Goal: Information Seeking & Learning: Learn about a topic

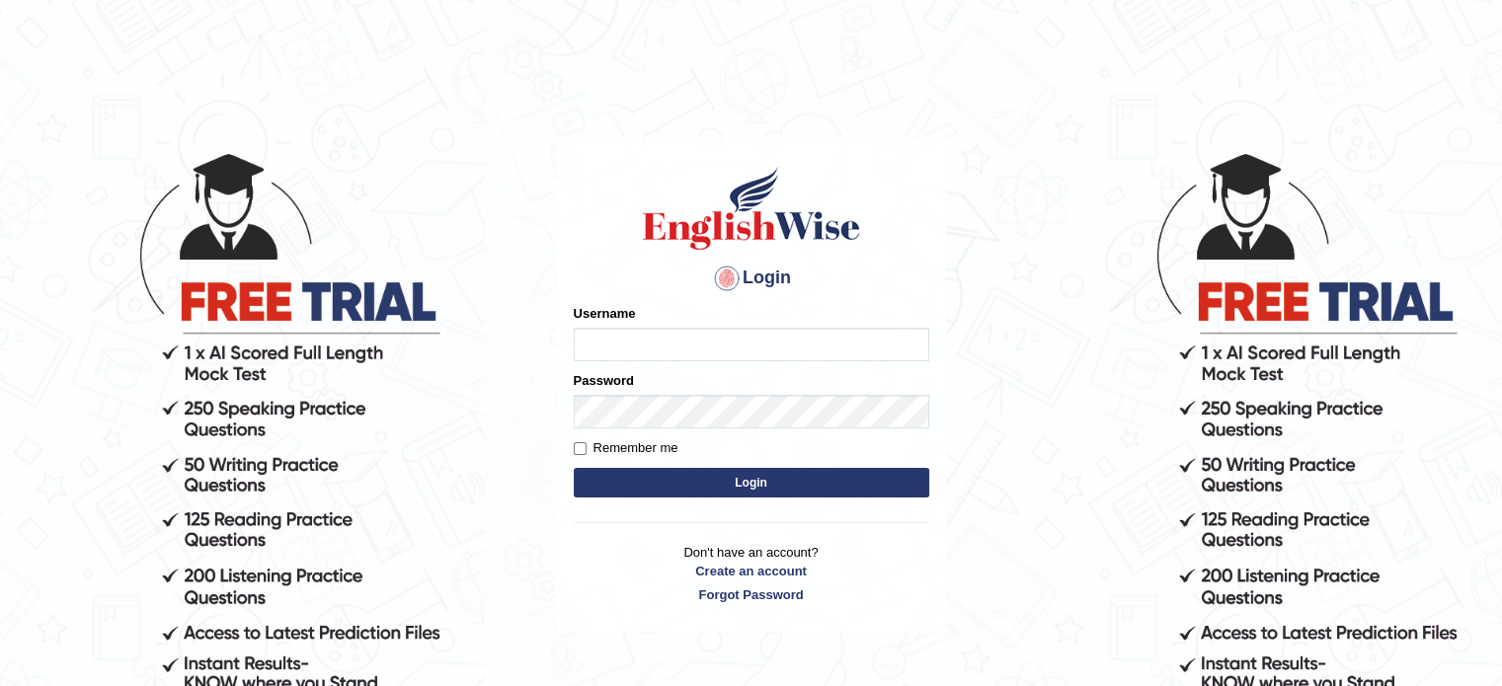
type input "0451698575"
click at [636, 484] on button "Login" at bounding box center [751, 483] width 355 height 30
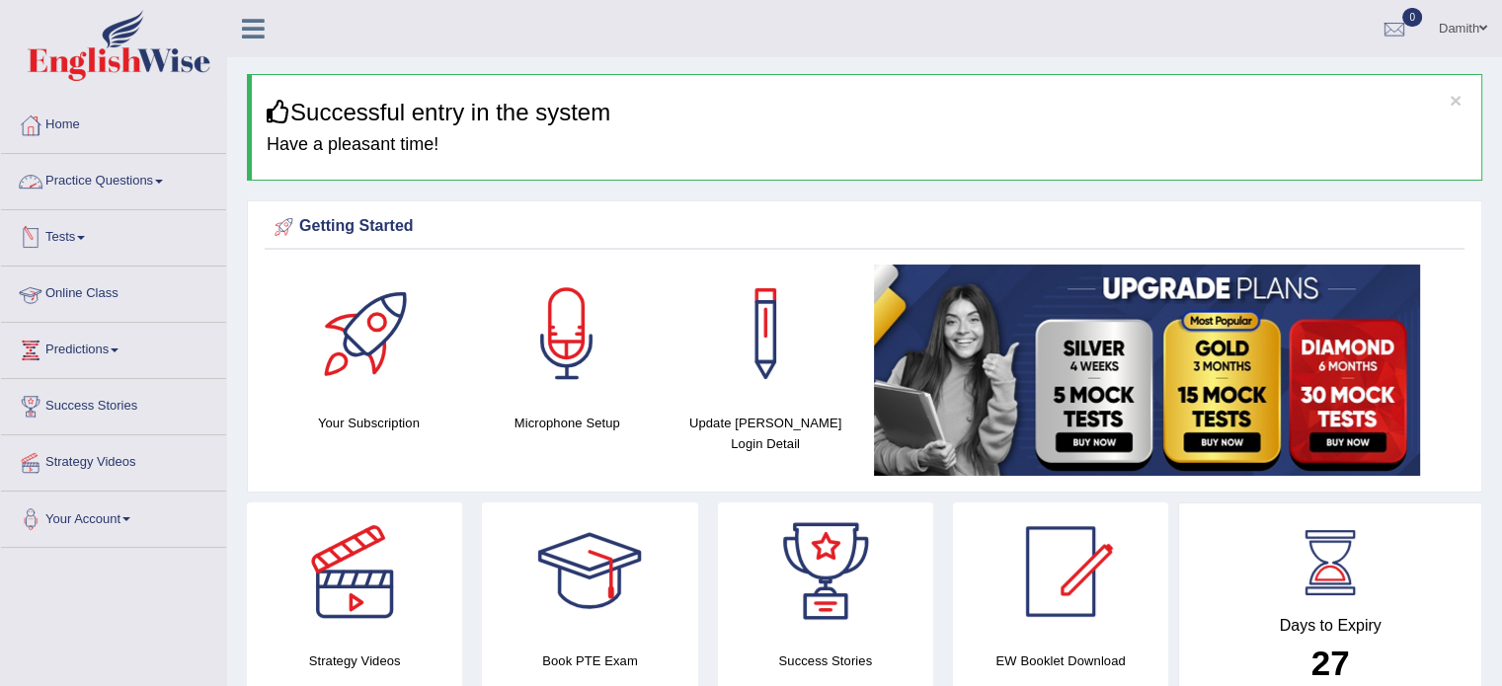
click at [141, 184] on link "Practice Questions" at bounding box center [113, 178] width 225 height 49
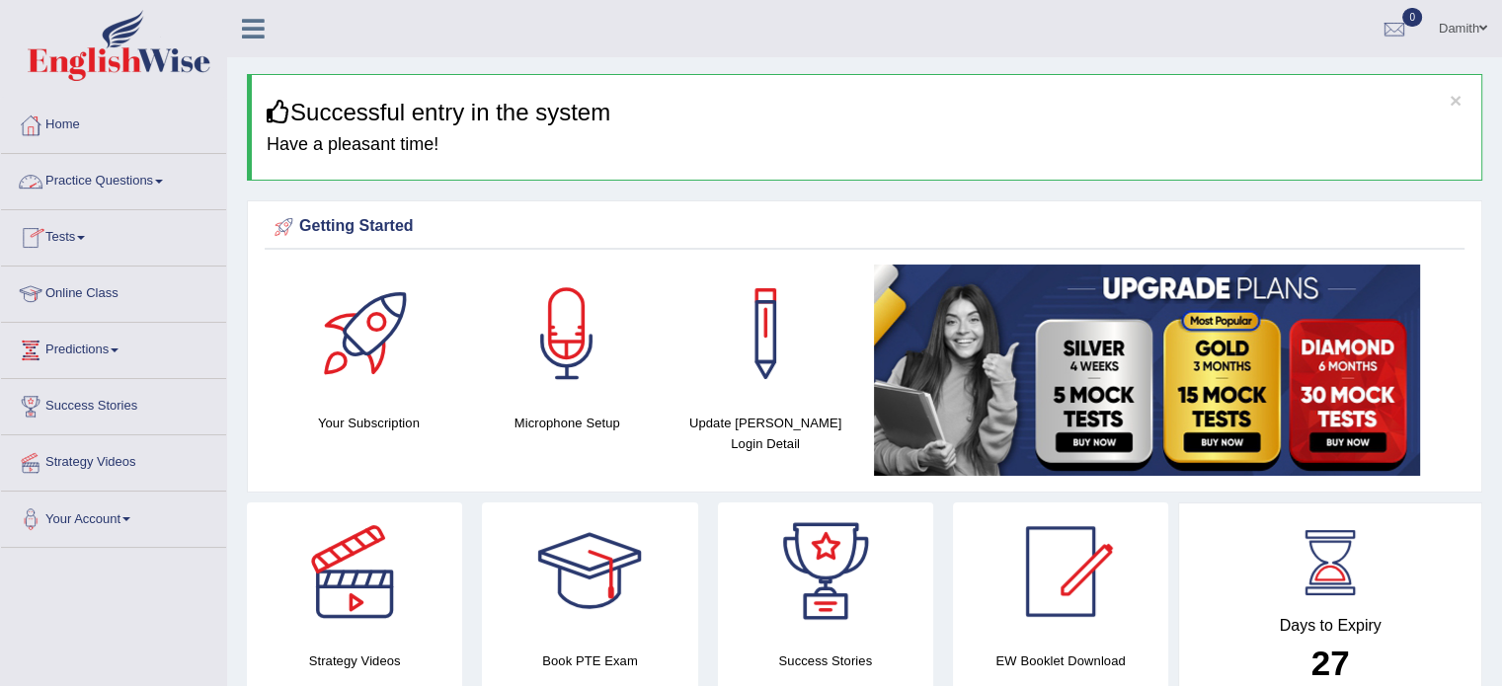
click at [79, 181] on link "Practice Questions" at bounding box center [113, 178] width 225 height 49
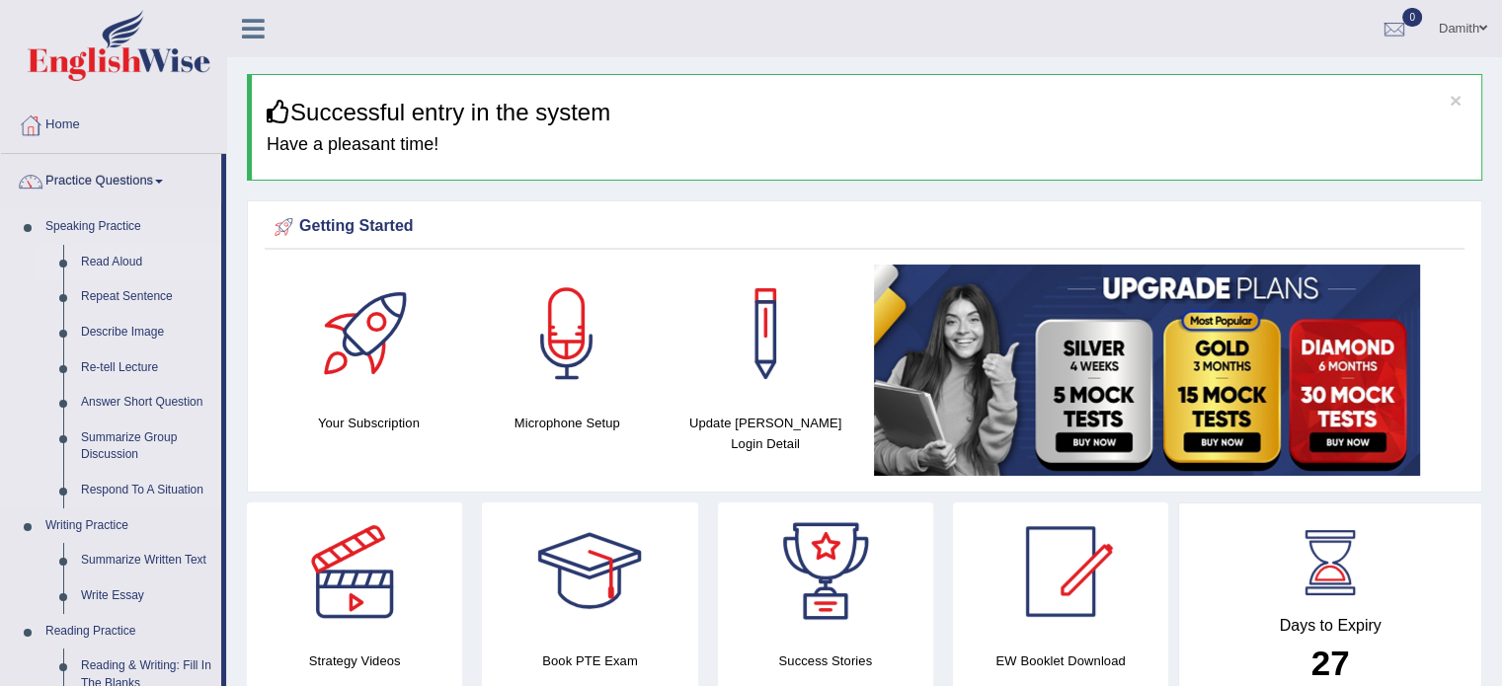
click at [113, 255] on link "Read Aloud" at bounding box center [146, 263] width 149 height 36
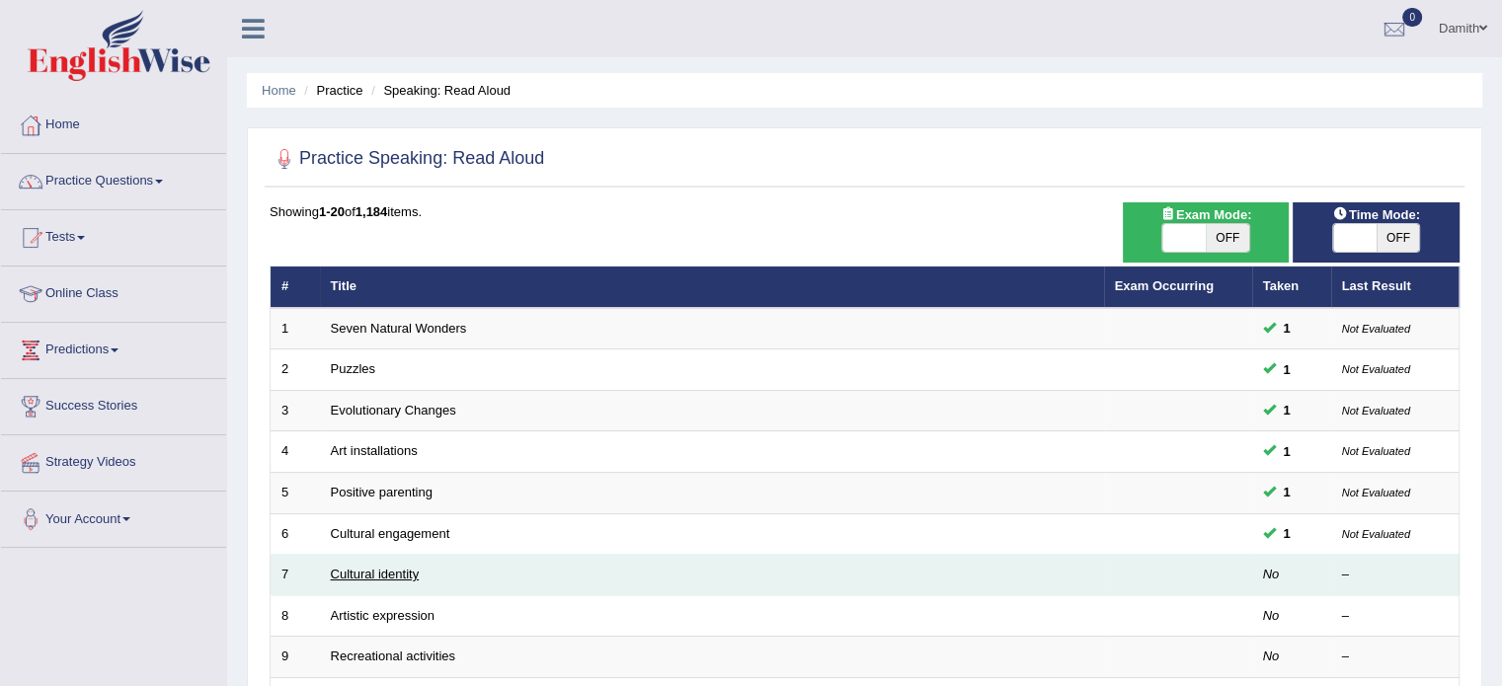
click at [381, 568] on link "Cultural identity" at bounding box center [375, 574] width 89 height 15
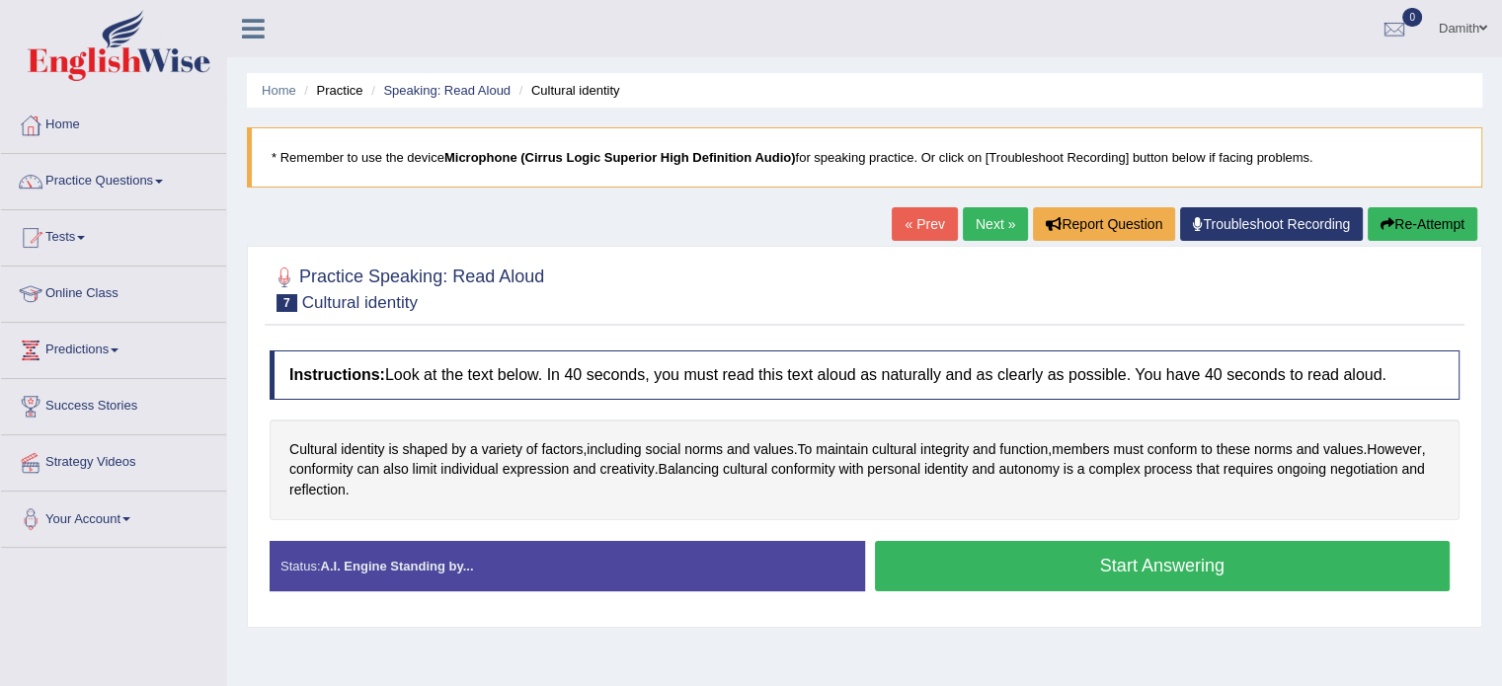
click at [986, 575] on button "Start Answering" at bounding box center [1163, 566] width 576 height 50
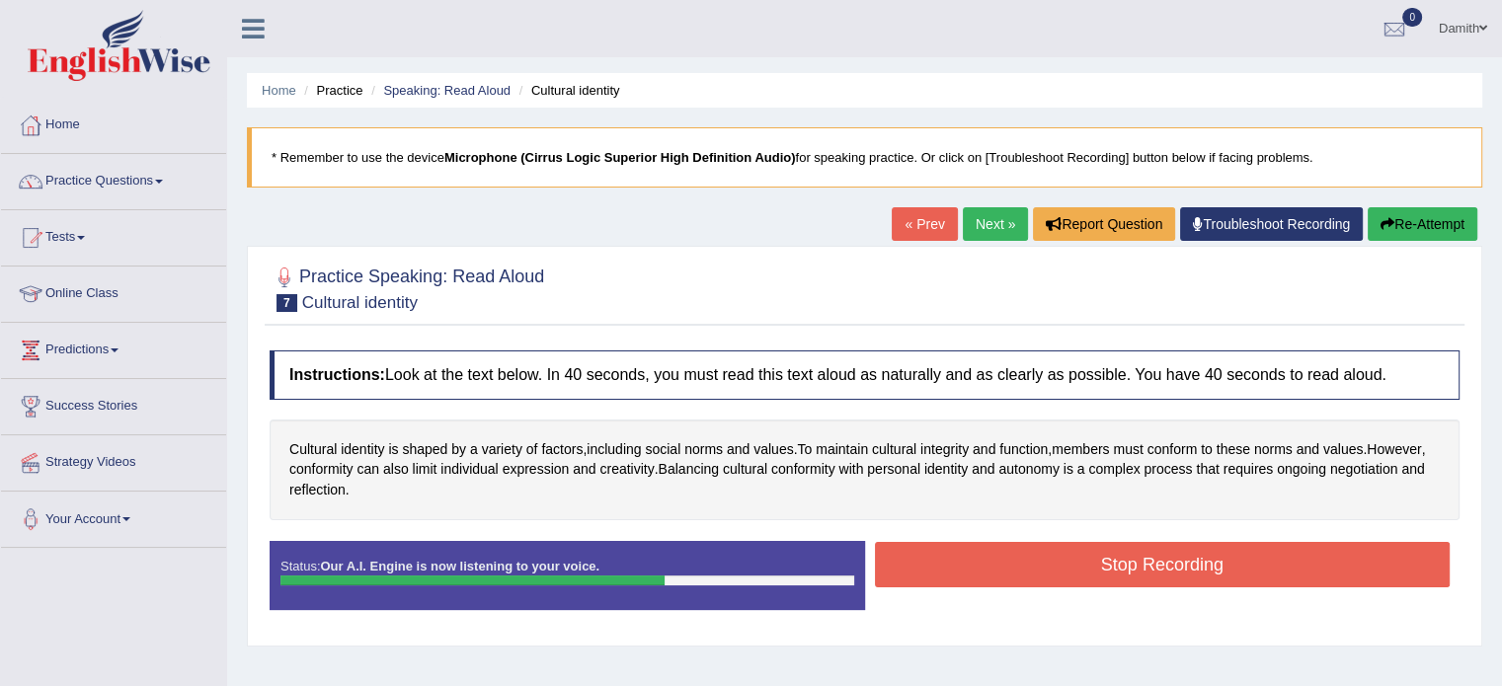
click at [986, 575] on button "Stop Recording" at bounding box center [1163, 564] width 576 height 45
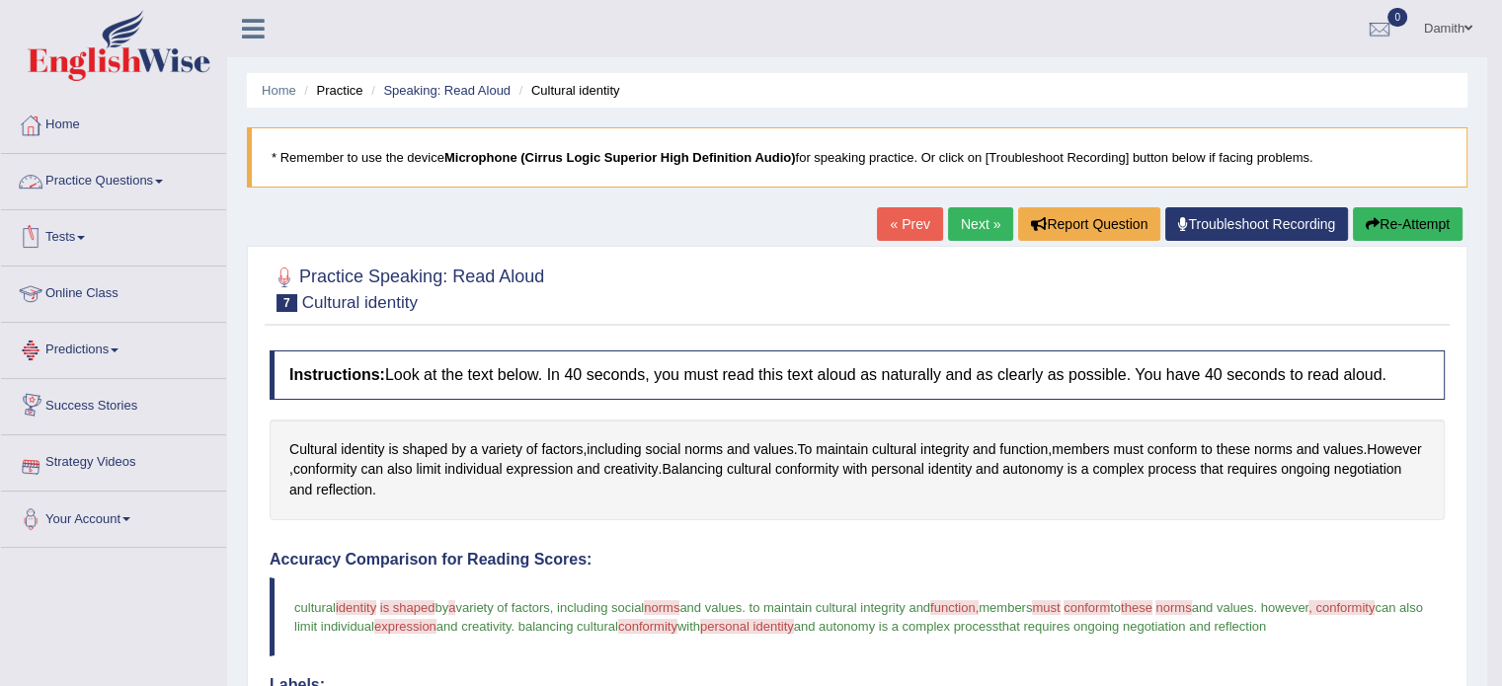
click at [144, 171] on link "Practice Questions" at bounding box center [113, 178] width 225 height 49
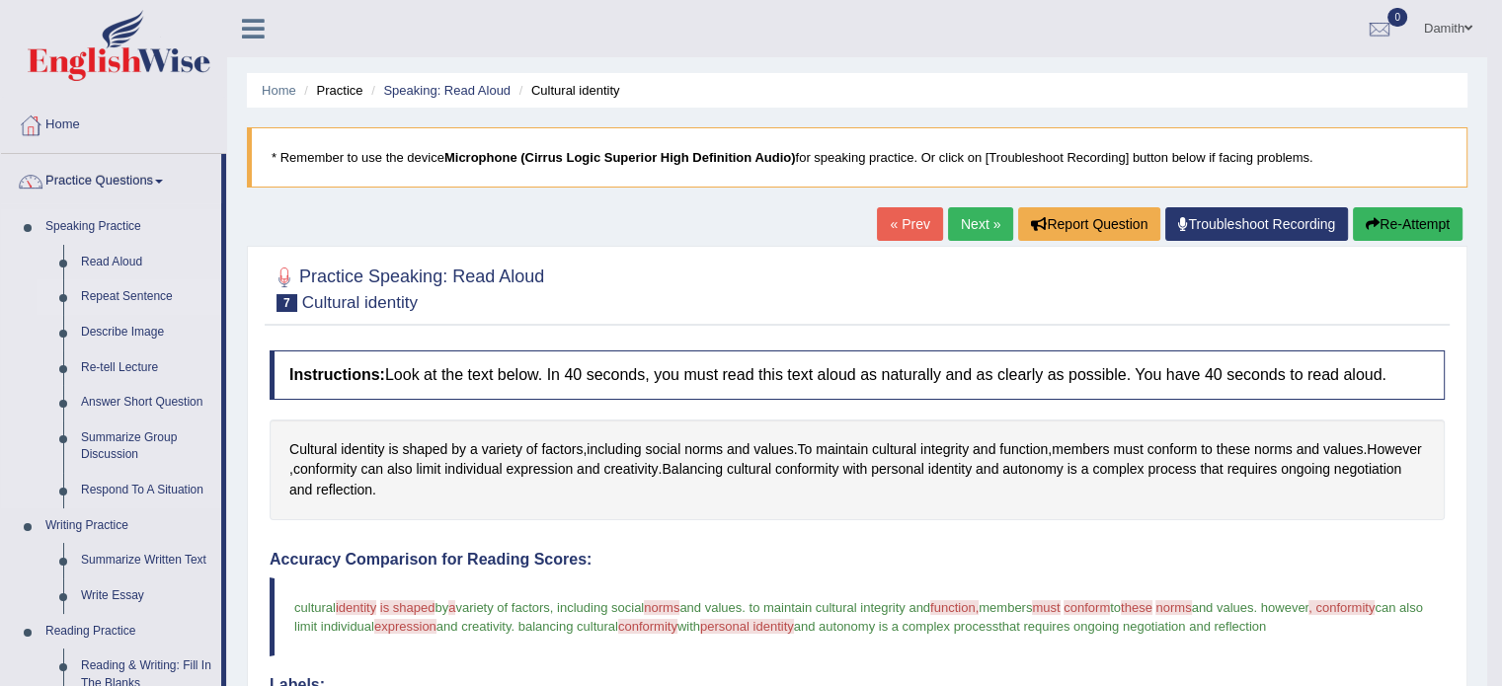
click at [138, 294] on link "Repeat Sentence" at bounding box center [146, 297] width 149 height 36
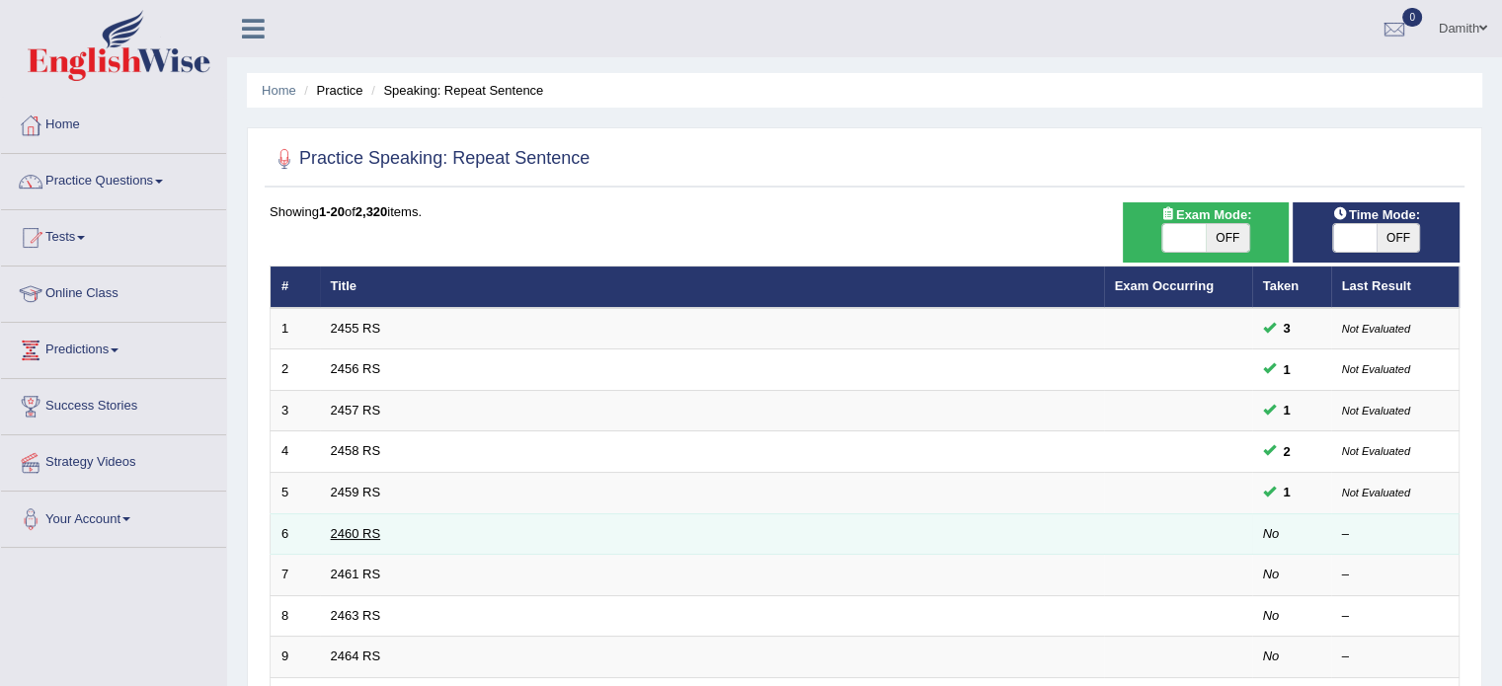
click at [366, 526] on link "2460 RS" at bounding box center [356, 533] width 50 height 15
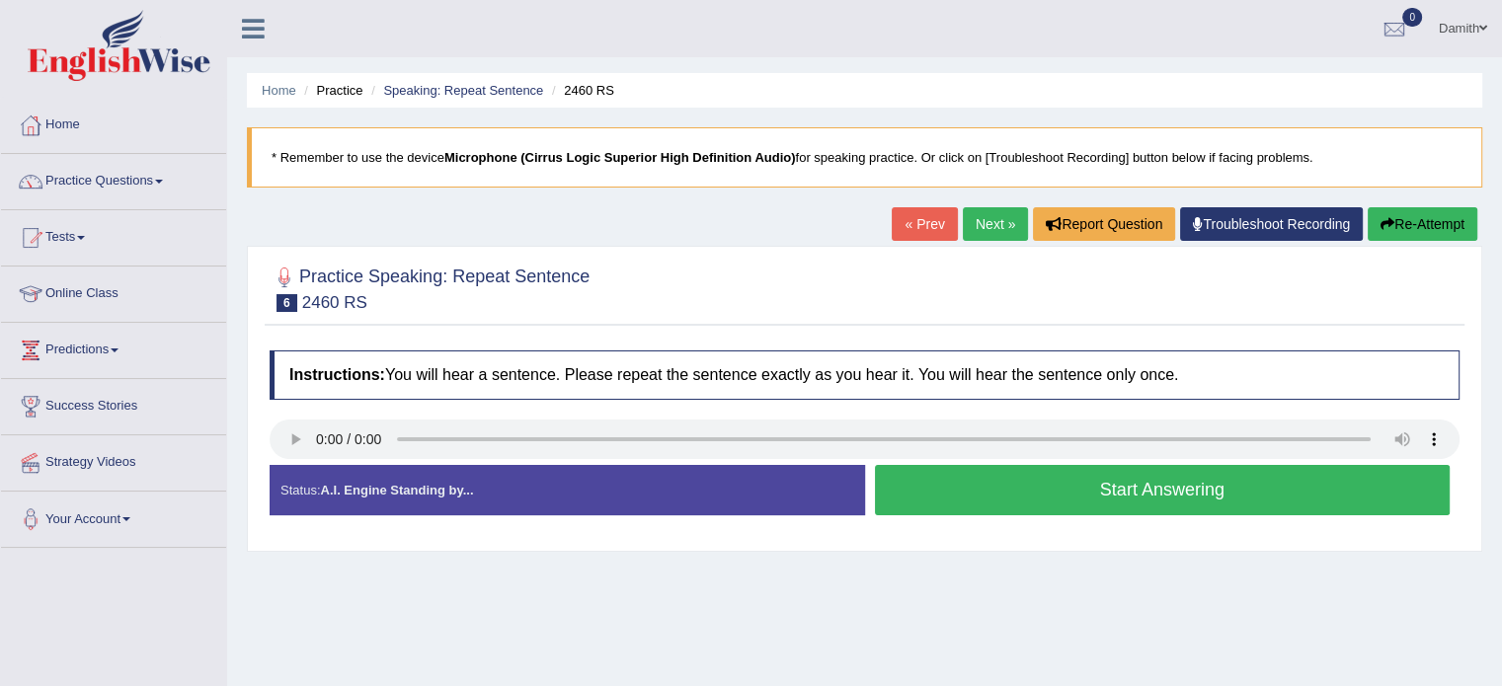
click at [911, 492] on button "Start Answering" at bounding box center [1163, 490] width 576 height 50
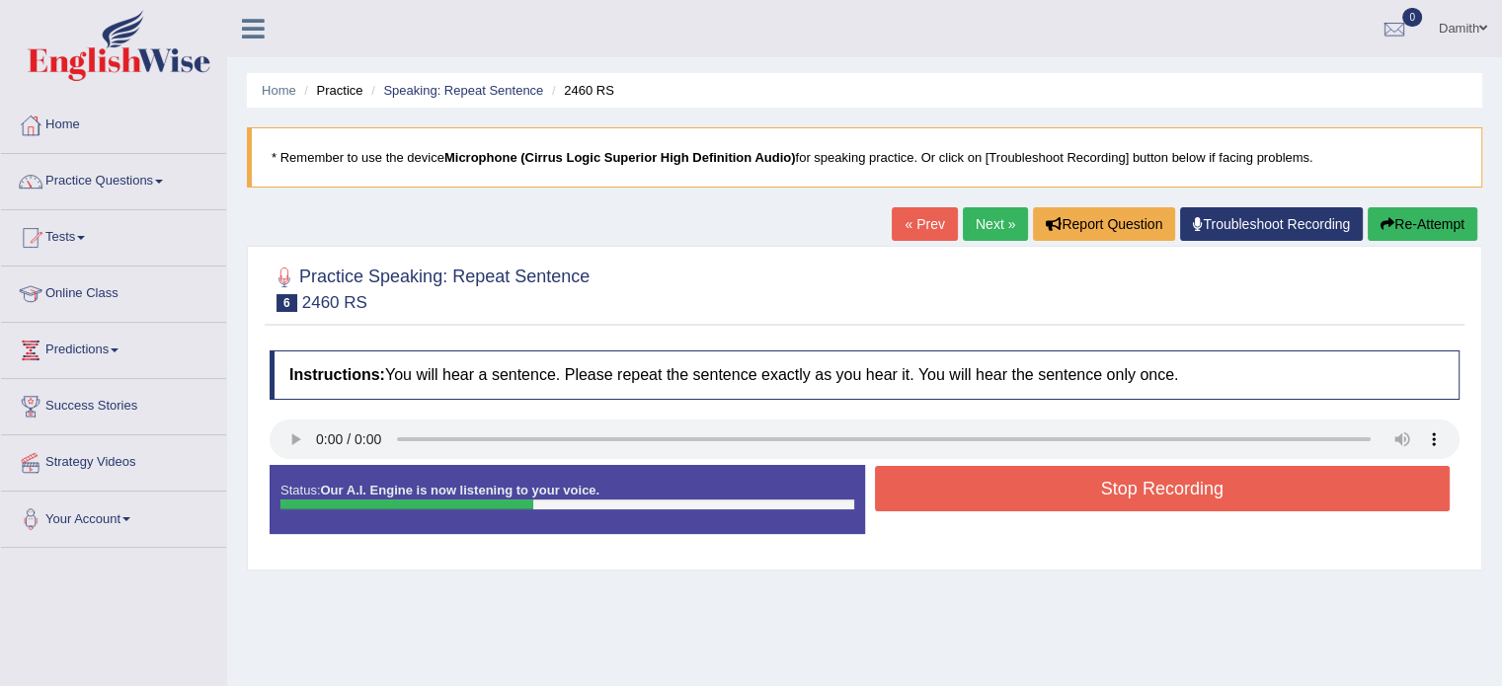
click at [911, 492] on button "Stop Recording" at bounding box center [1163, 488] width 576 height 45
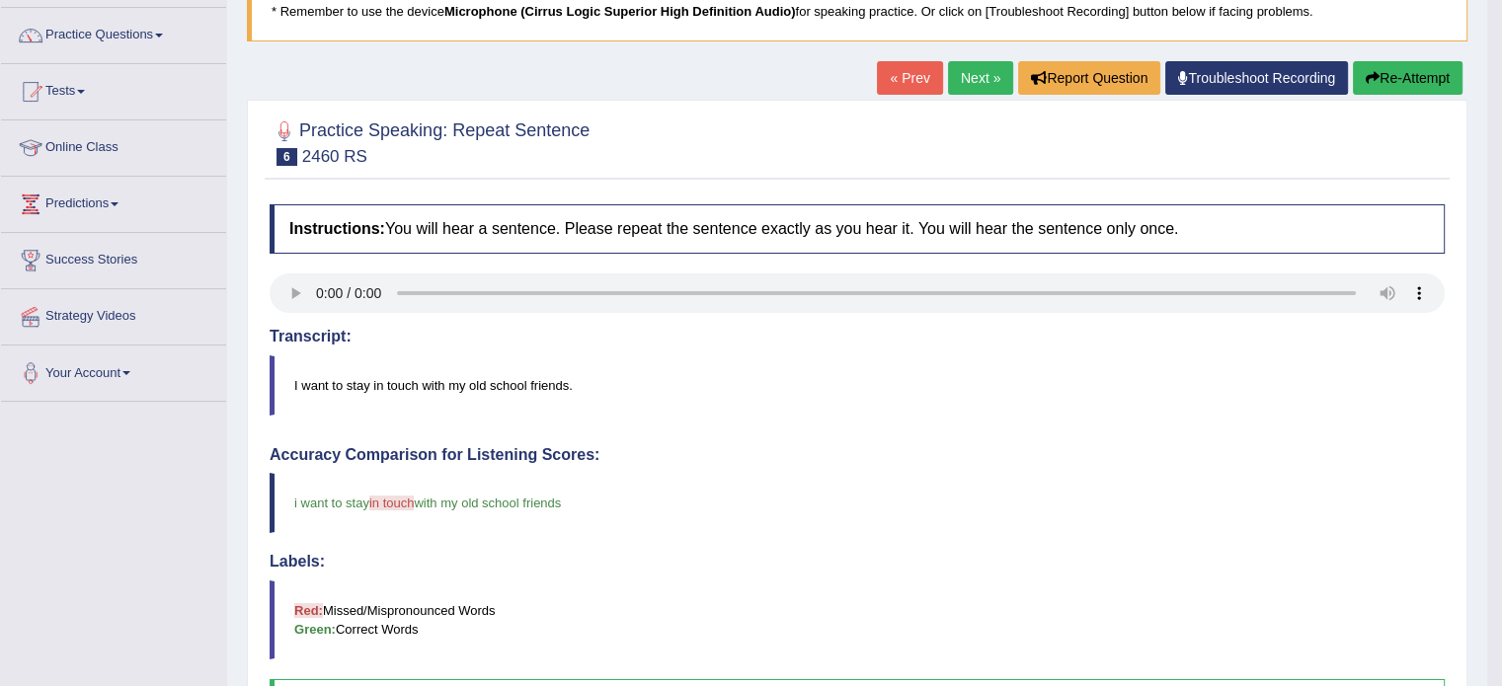
scroll to position [132, 0]
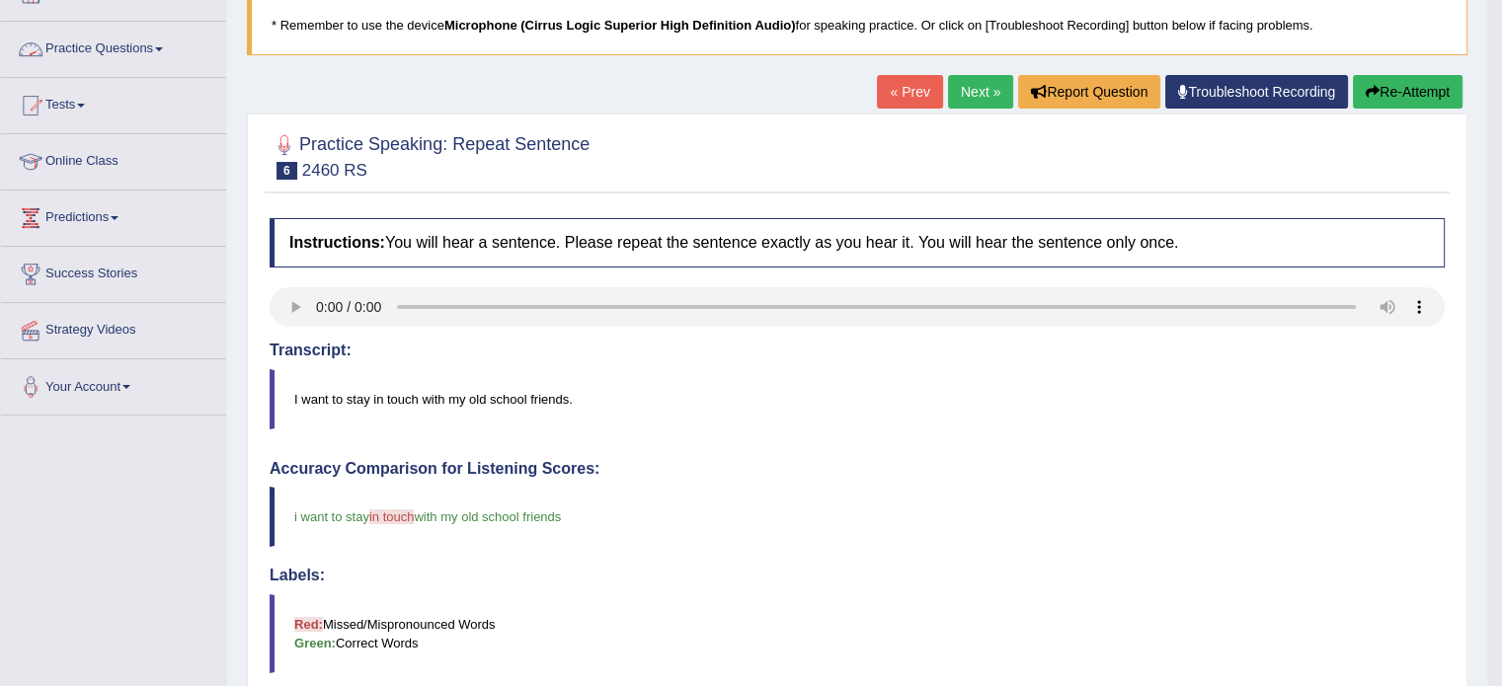
click at [141, 45] on link "Practice Questions" at bounding box center [113, 46] width 225 height 49
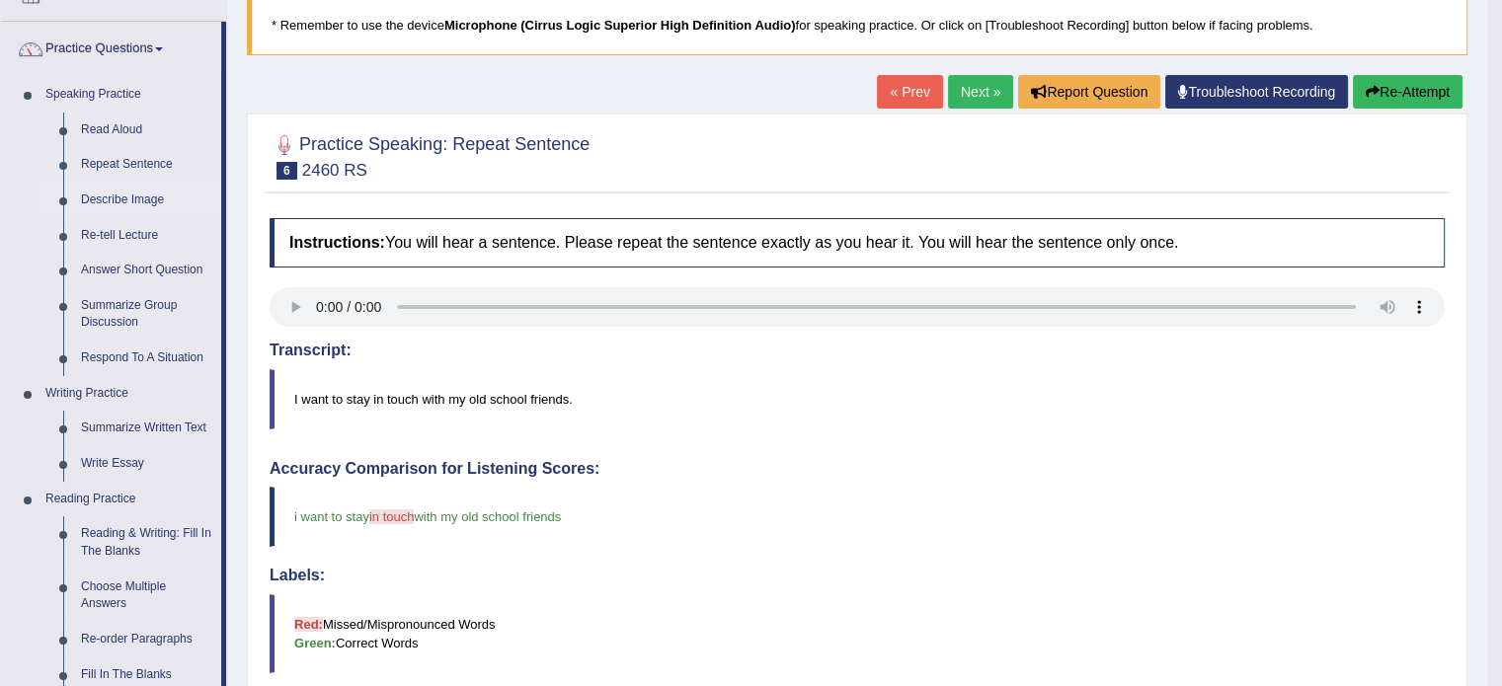
click at [125, 193] on link "Describe Image" at bounding box center [146, 201] width 149 height 36
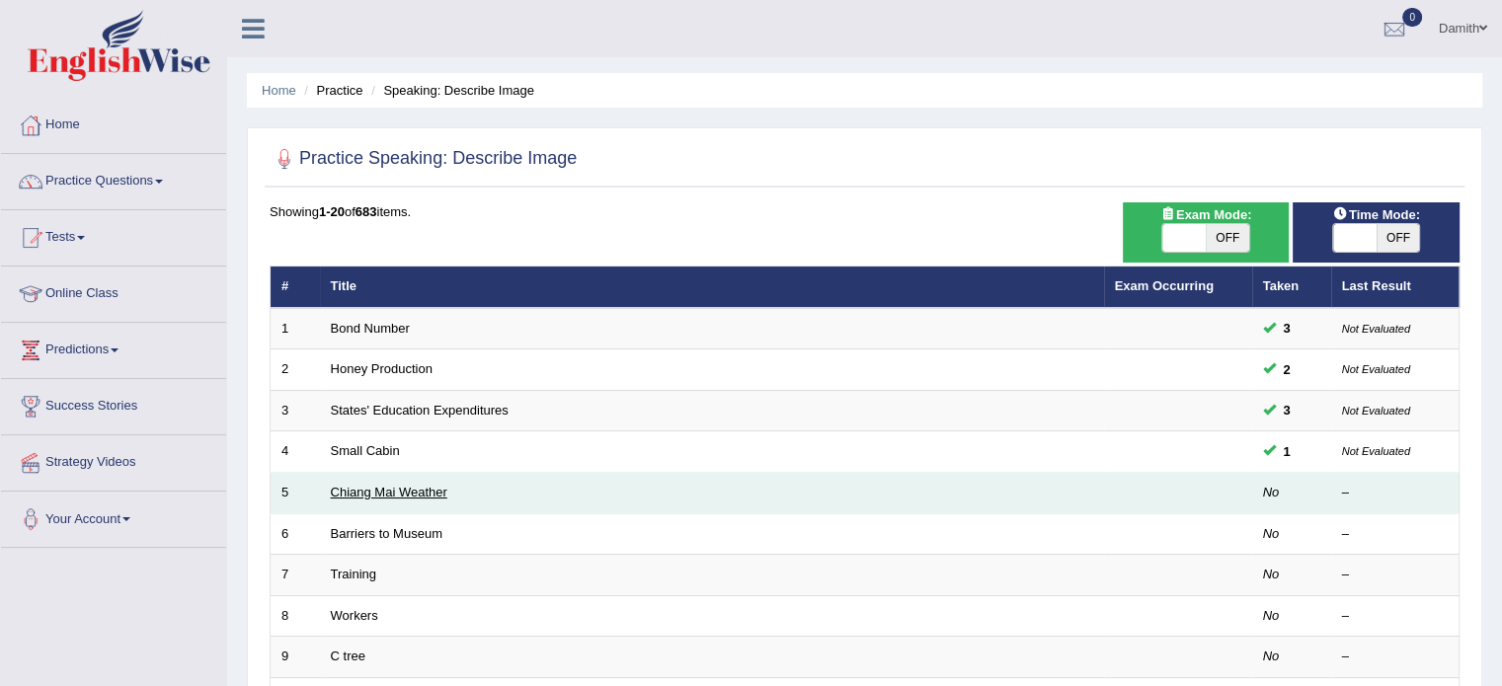
click at [421, 488] on link "Chiang Mai Weather" at bounding box center [389, 492] width 117 height 15
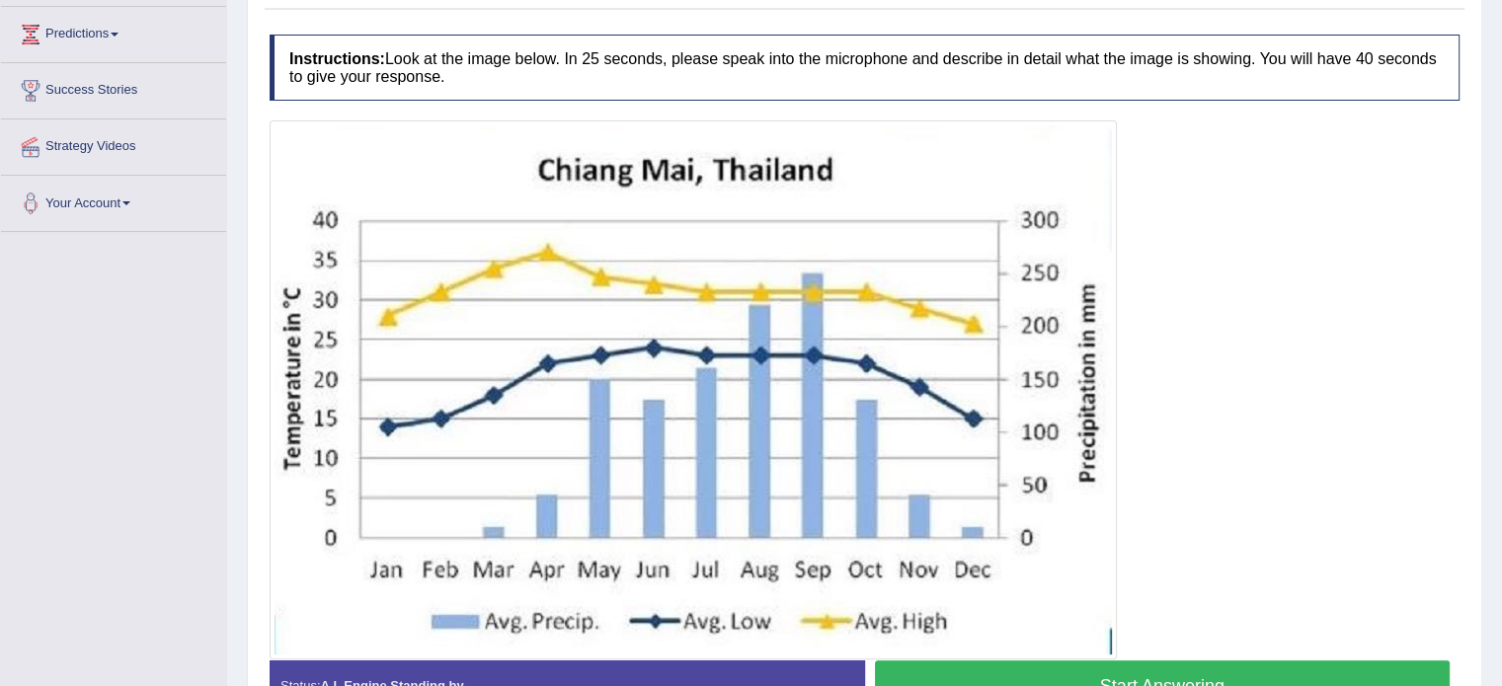
scroll to position [355, 0]
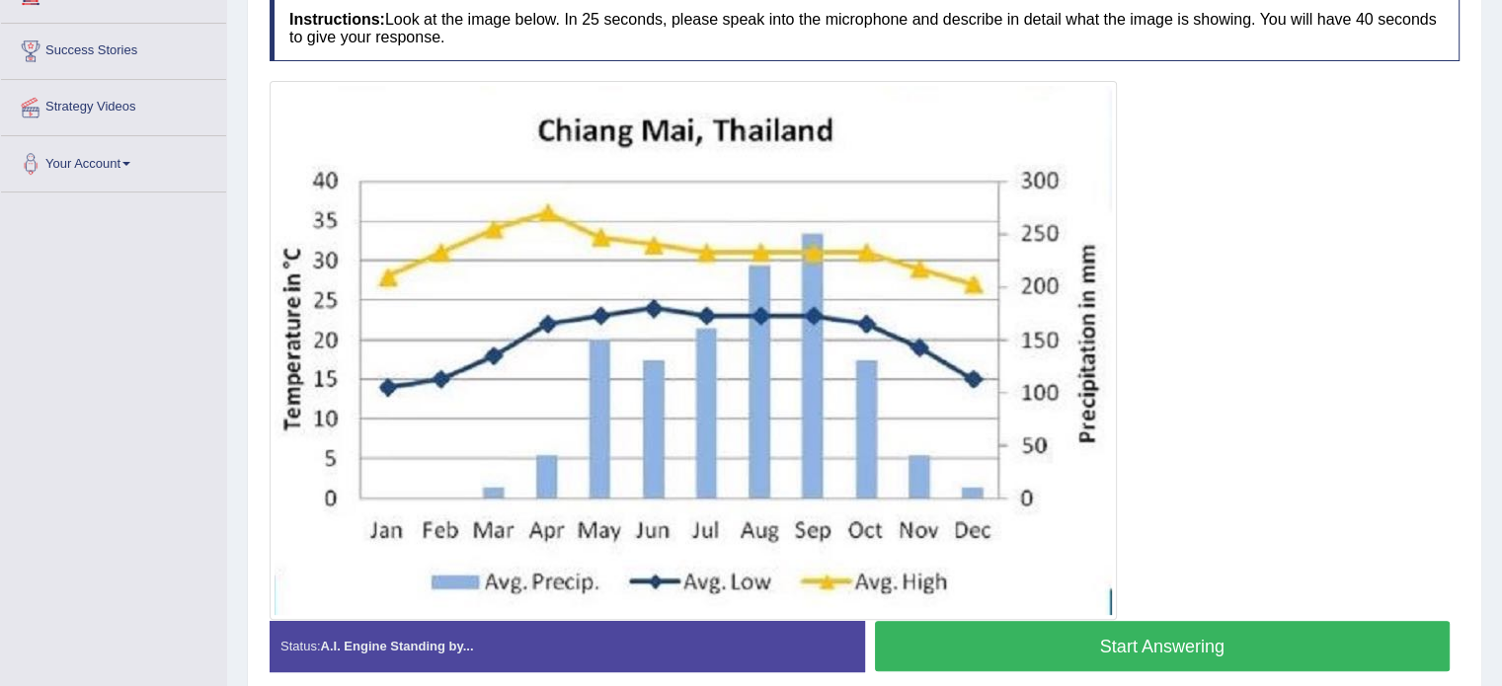
click at [1129, 633] on button "Start Answering" at bounding box center [1163, 646] width 576 height 50
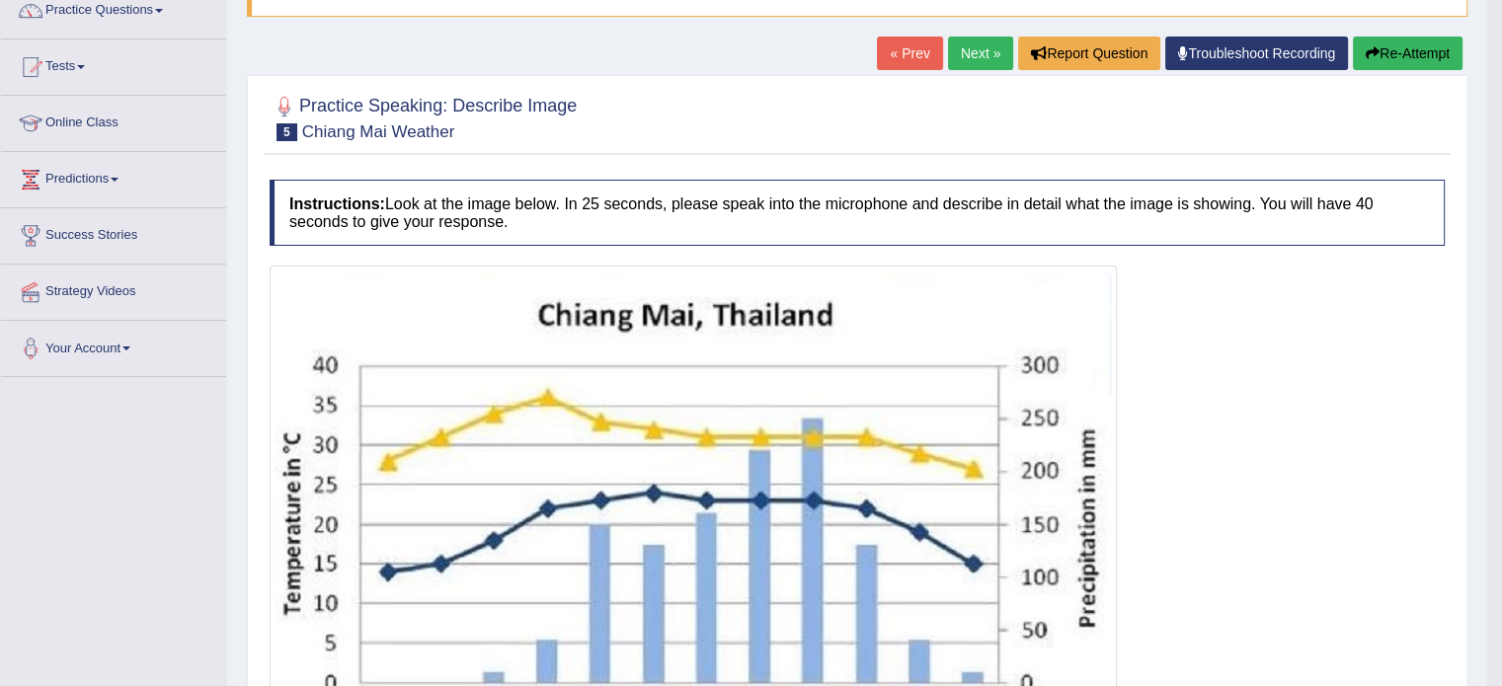
scroll to position [0, 0]
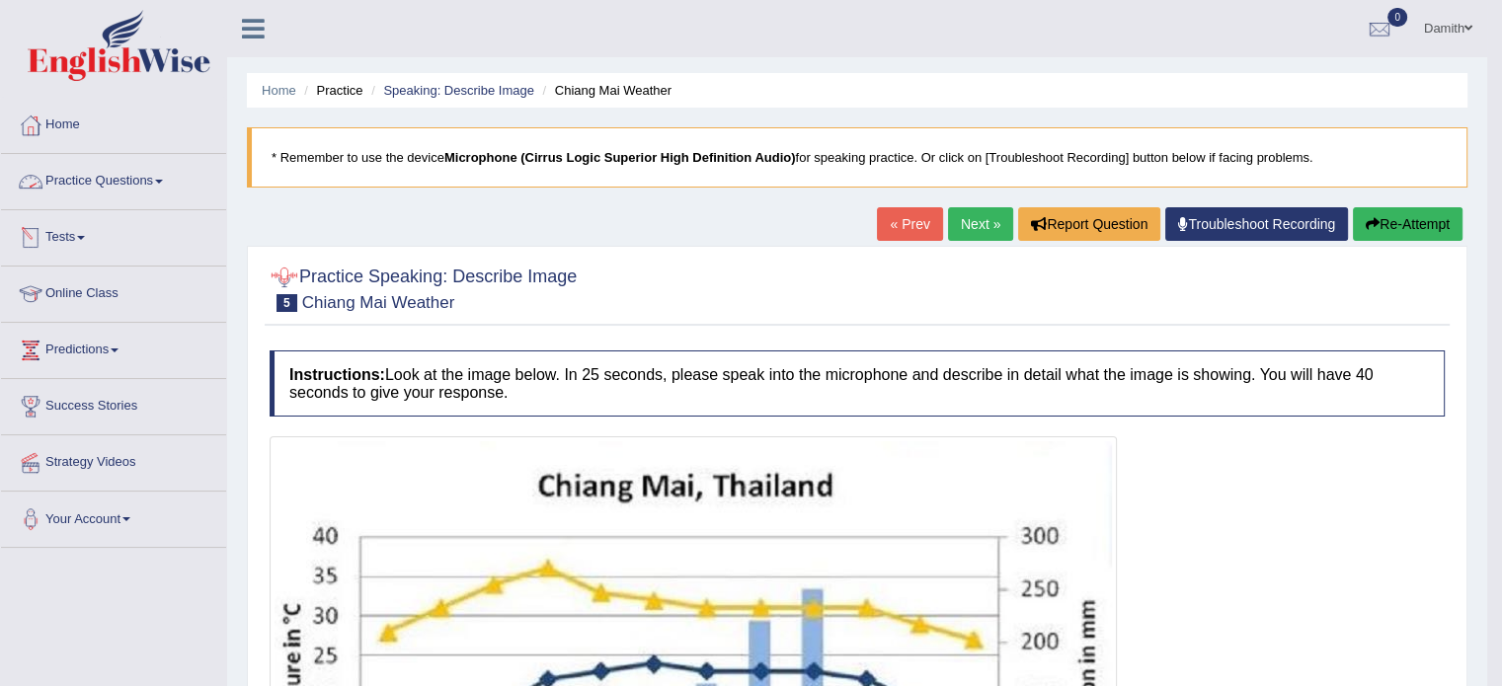
click at [163, 180] on span at bounding box center [159, 182] width 8 height 4
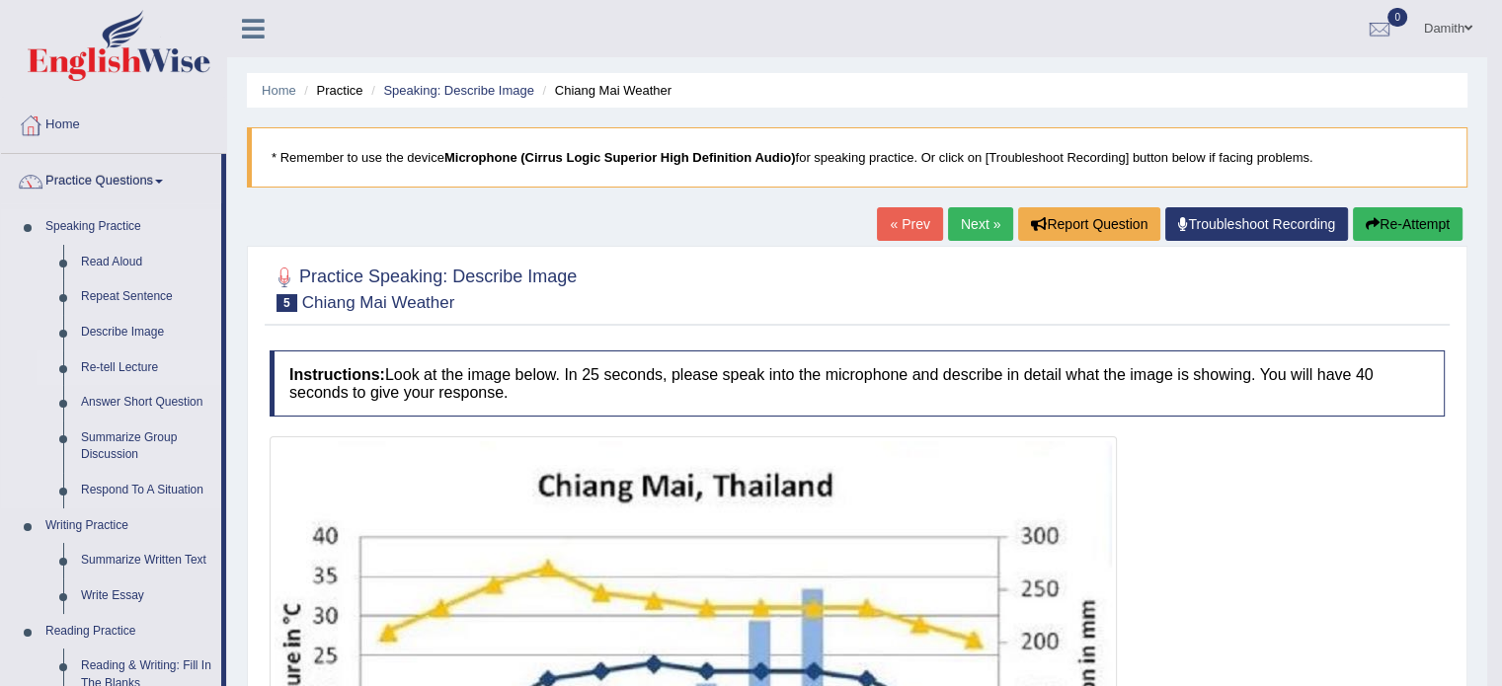
click at [134, 369] on link "Re-tell Lecture" at bounding box center [146, 368] width 149 height 36
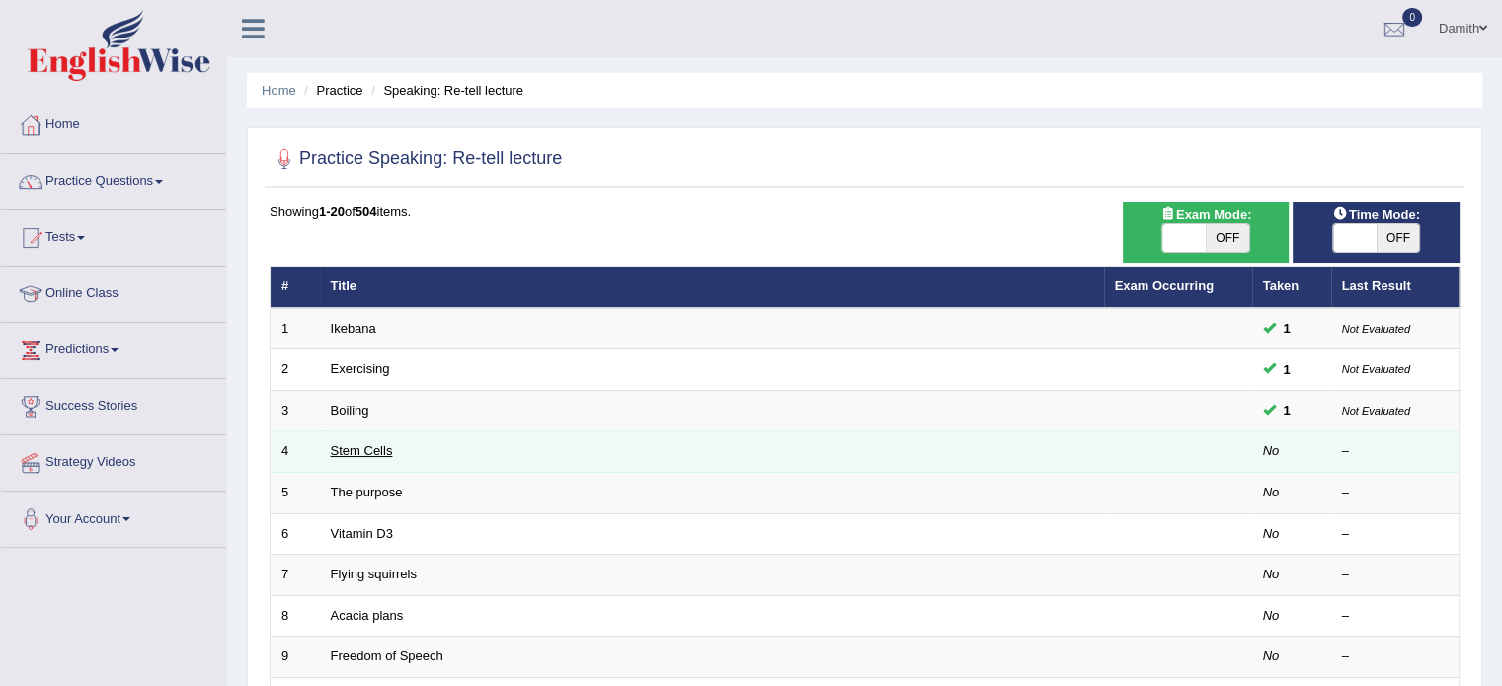
click at [379, 452] on link "Stem Cells" at bounding box center [362, 450] width 62 height 15
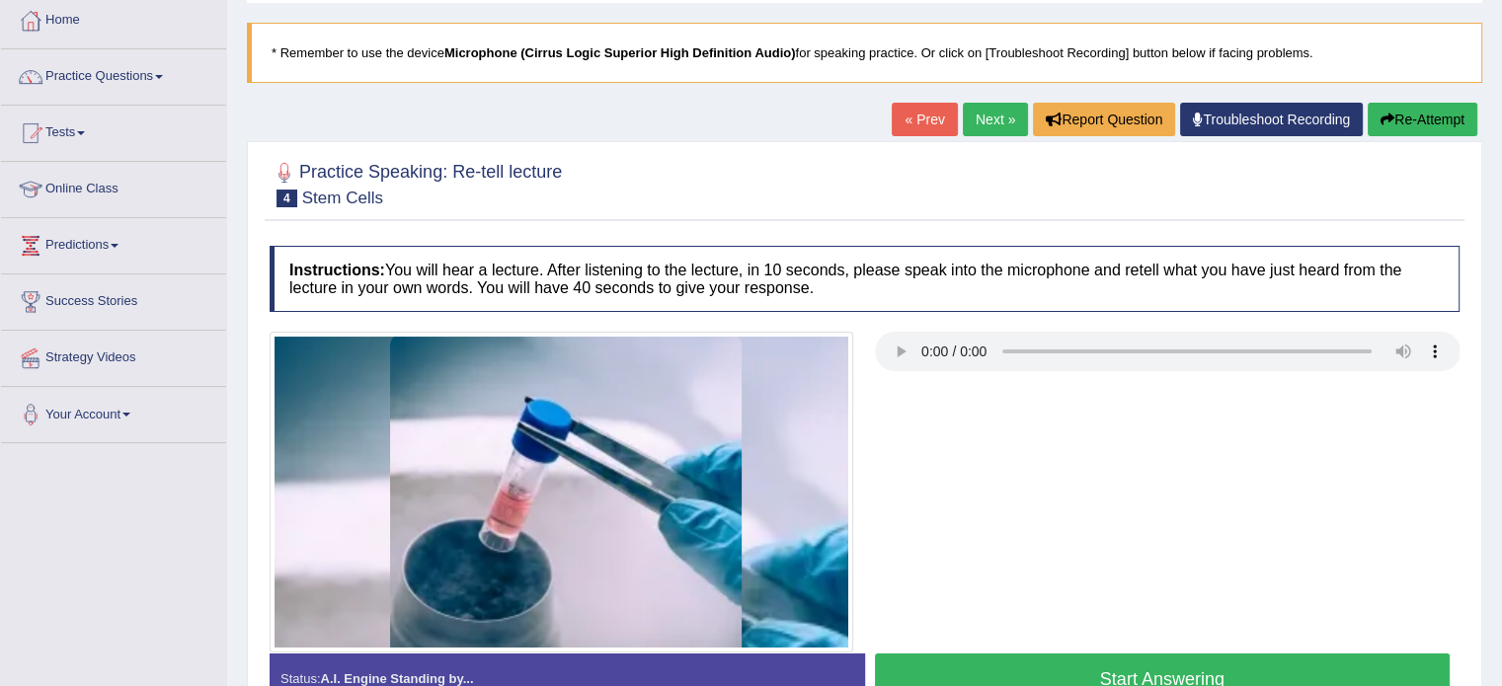
scroll to position [118, 0]
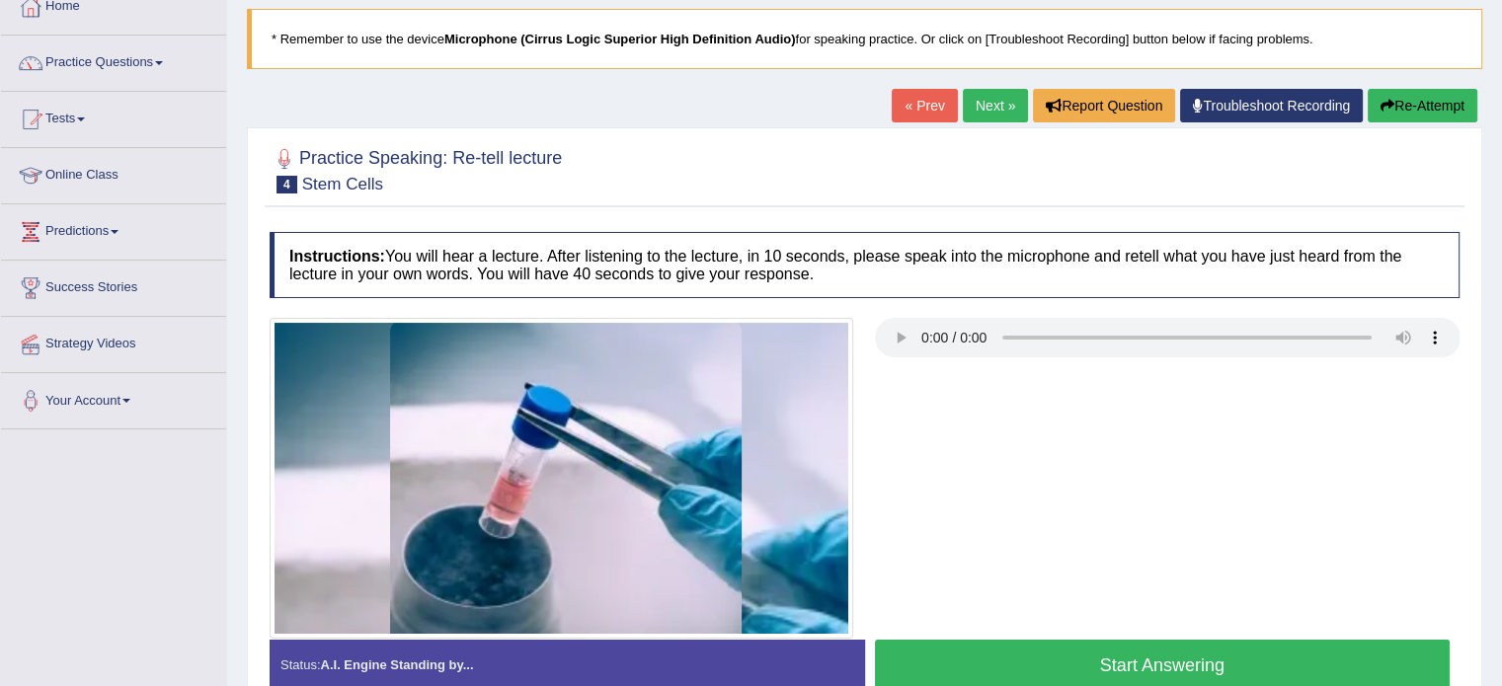
click at [1027, 654] on button "Start Answering" at bounding box center [1163, 665] width 576 height 50
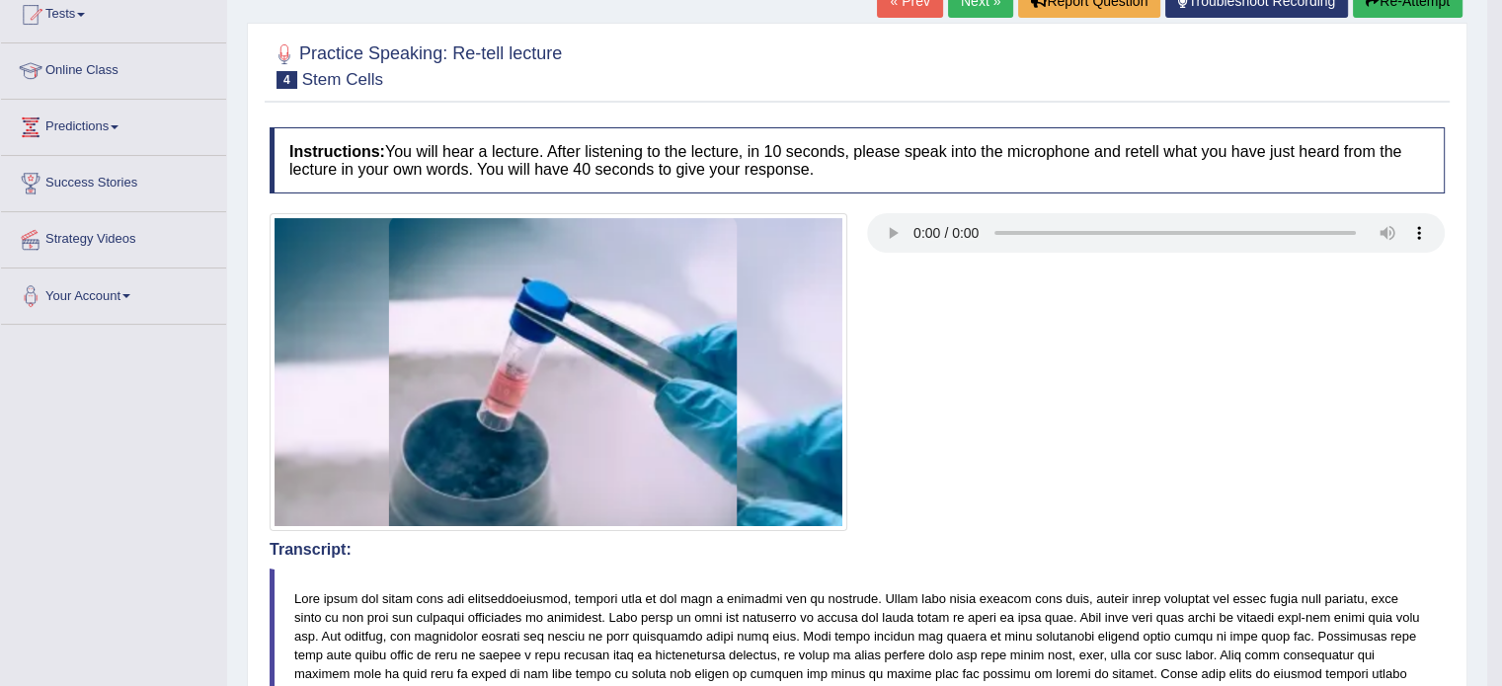
scroll to position [185, 0]
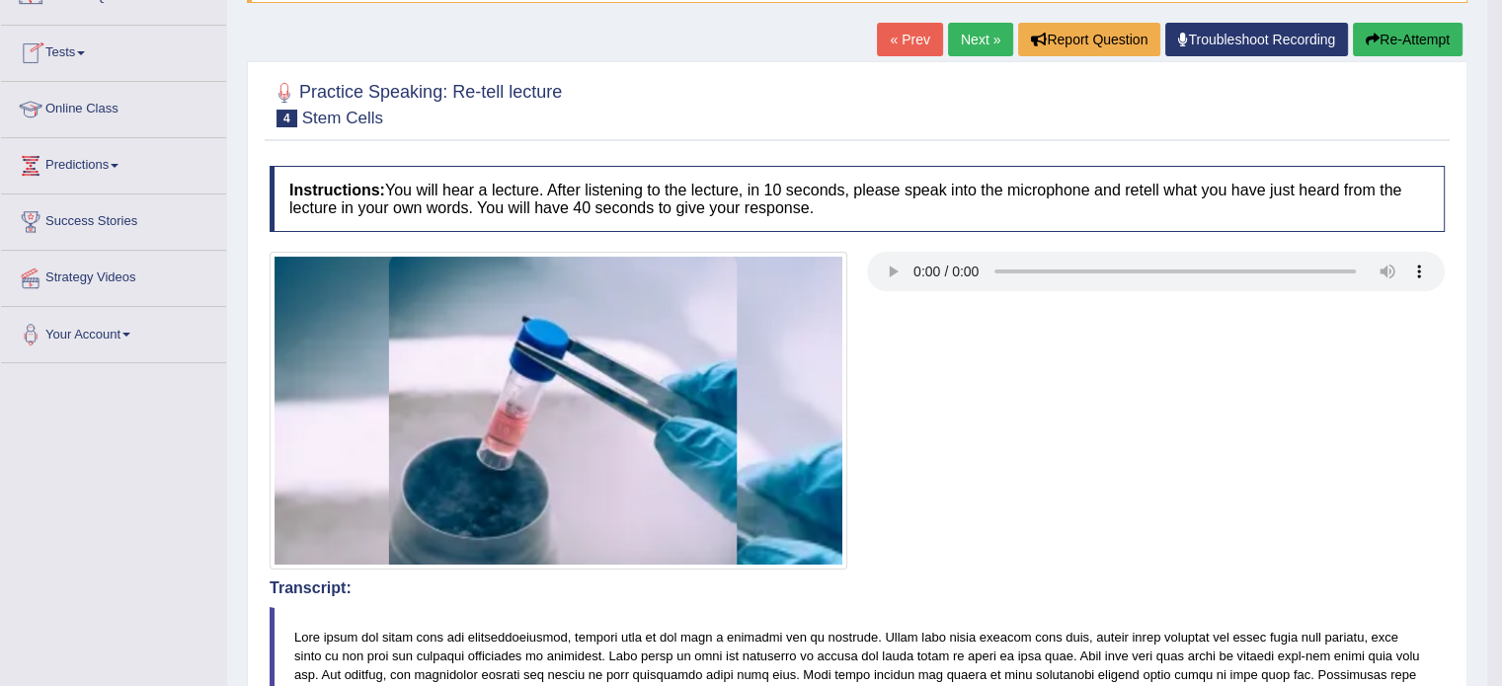
click at [237, 15] on div "Home Practice Speaking: Re-tell lecture Stem Cells * Remember to use the device…" at bounding box center [857, 669] width 1260 height 1708
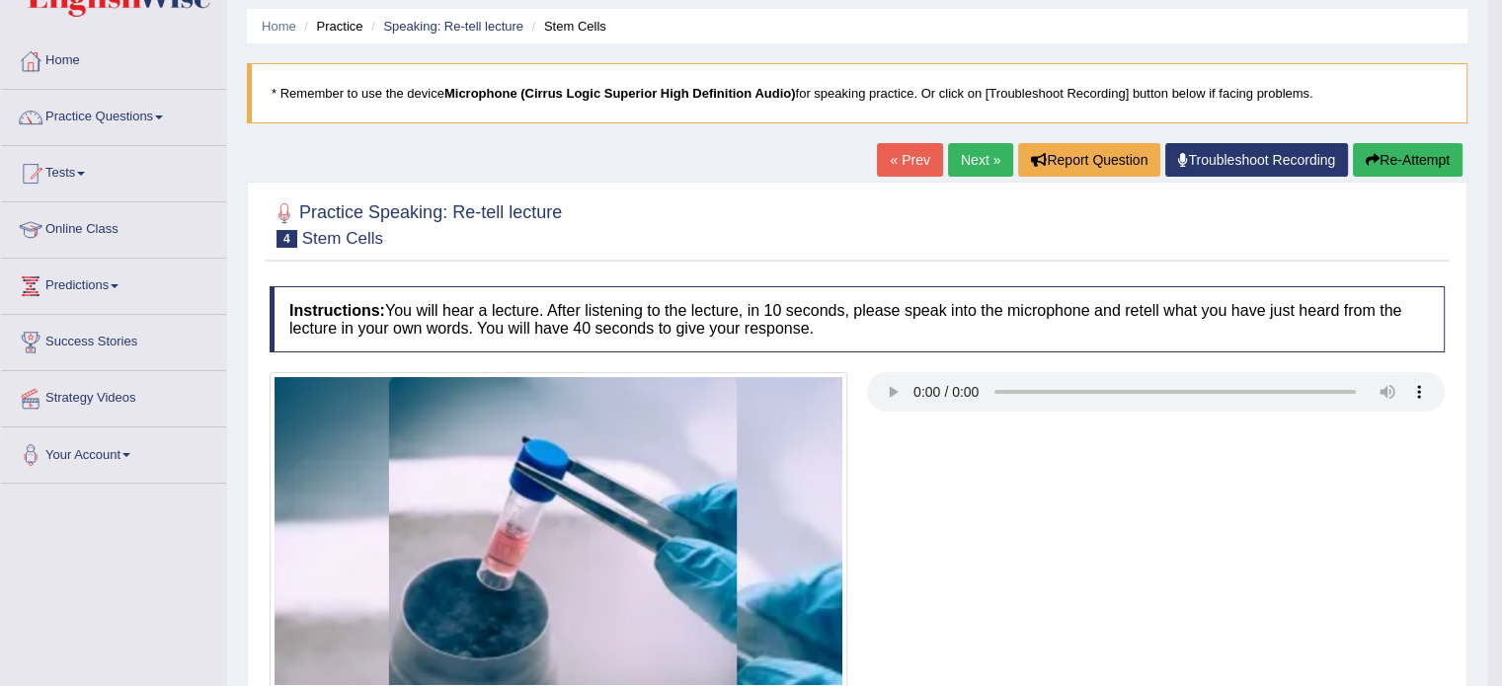
scroll to position [26, 0]
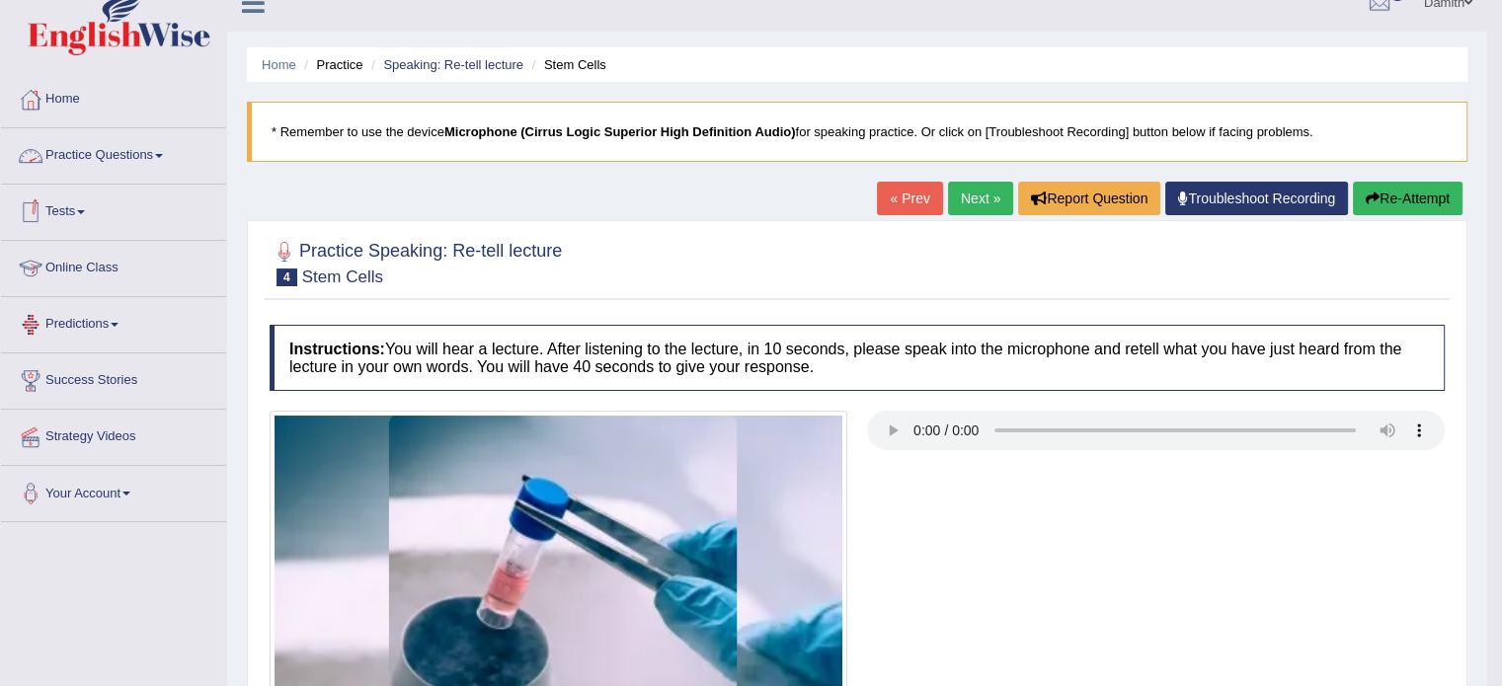
click at [142, 154] on link "Practice Questions" at bounding box center [113, 152] width 225 height 49
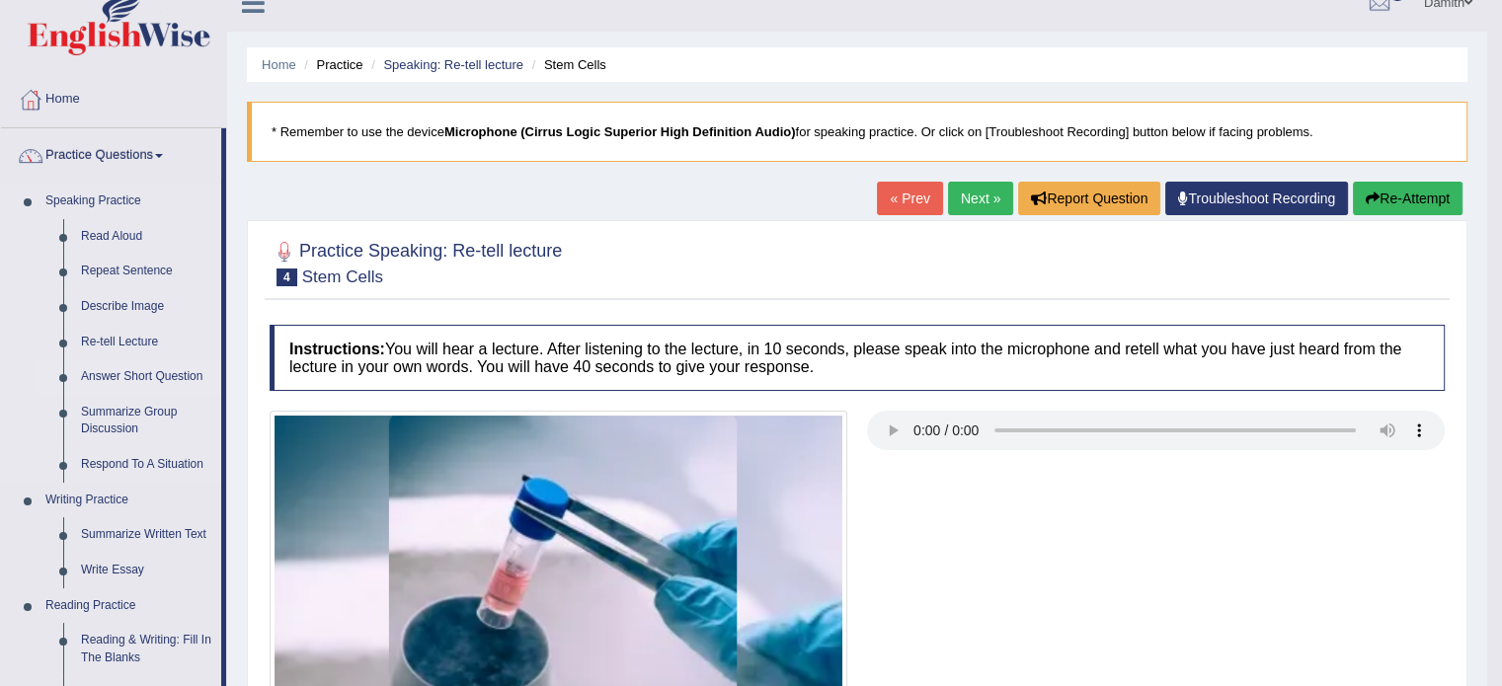
click at [131, 374] on link "Answer Short Question" at bounding box center [146, 377] width 149 height 36
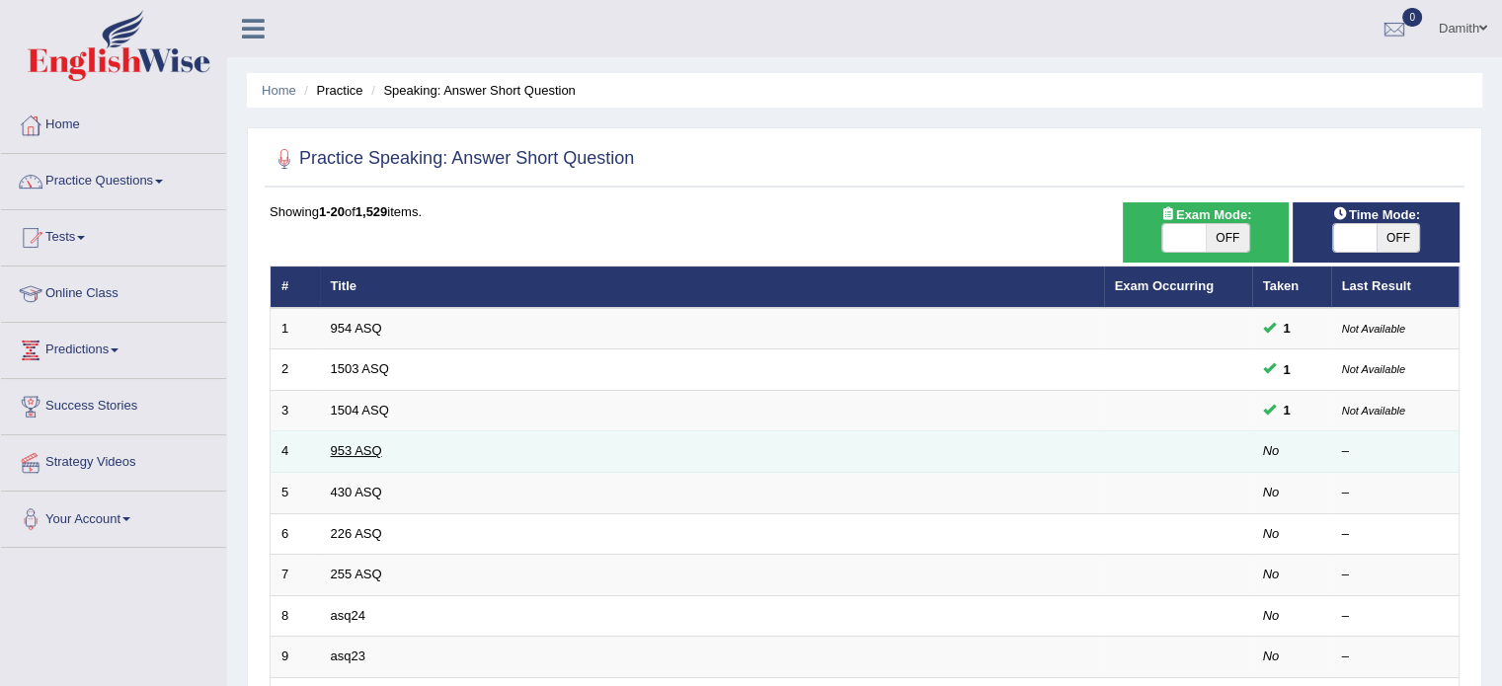
click at [356, 443] on link "953 ASQ" at bounding box center [356, 450] width 51 height 15
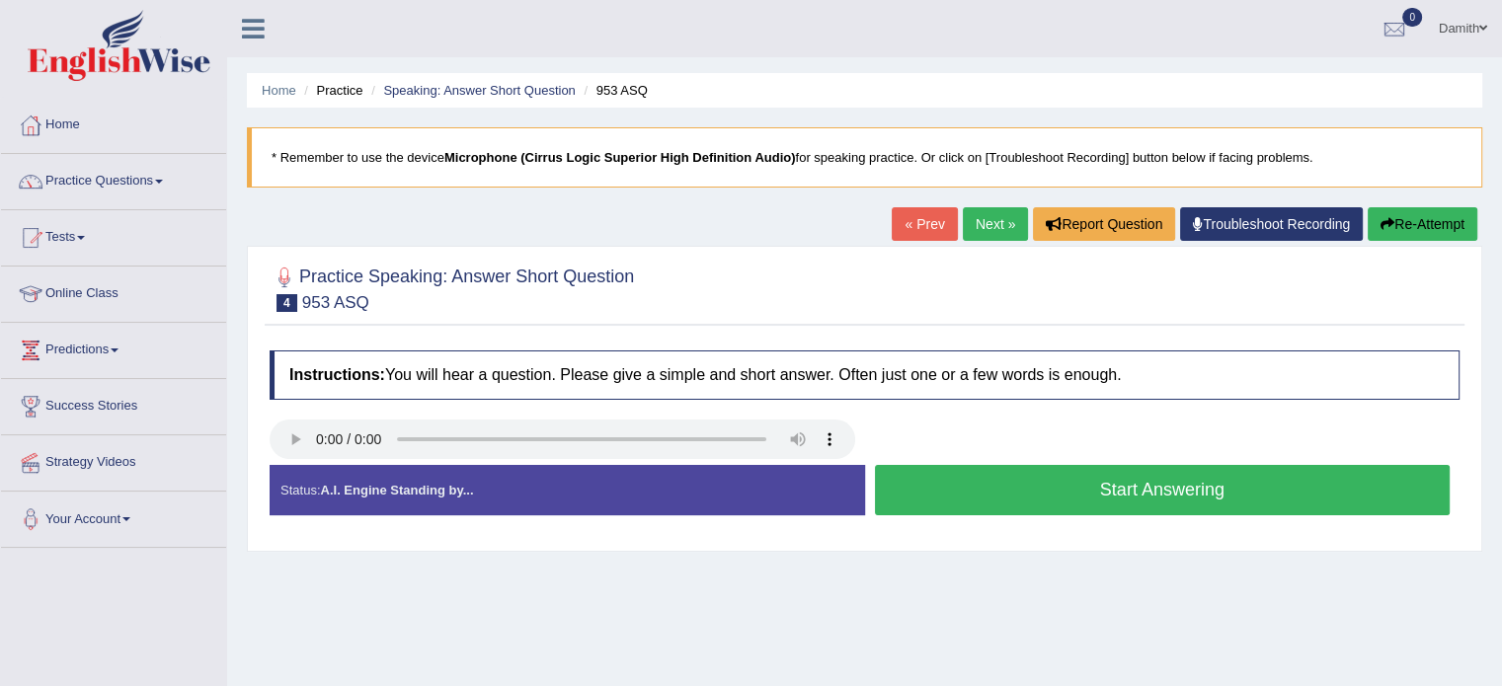
click at [917, 489] on button "Start Answering" at bounding box center [1163, 490] width 576 height 50
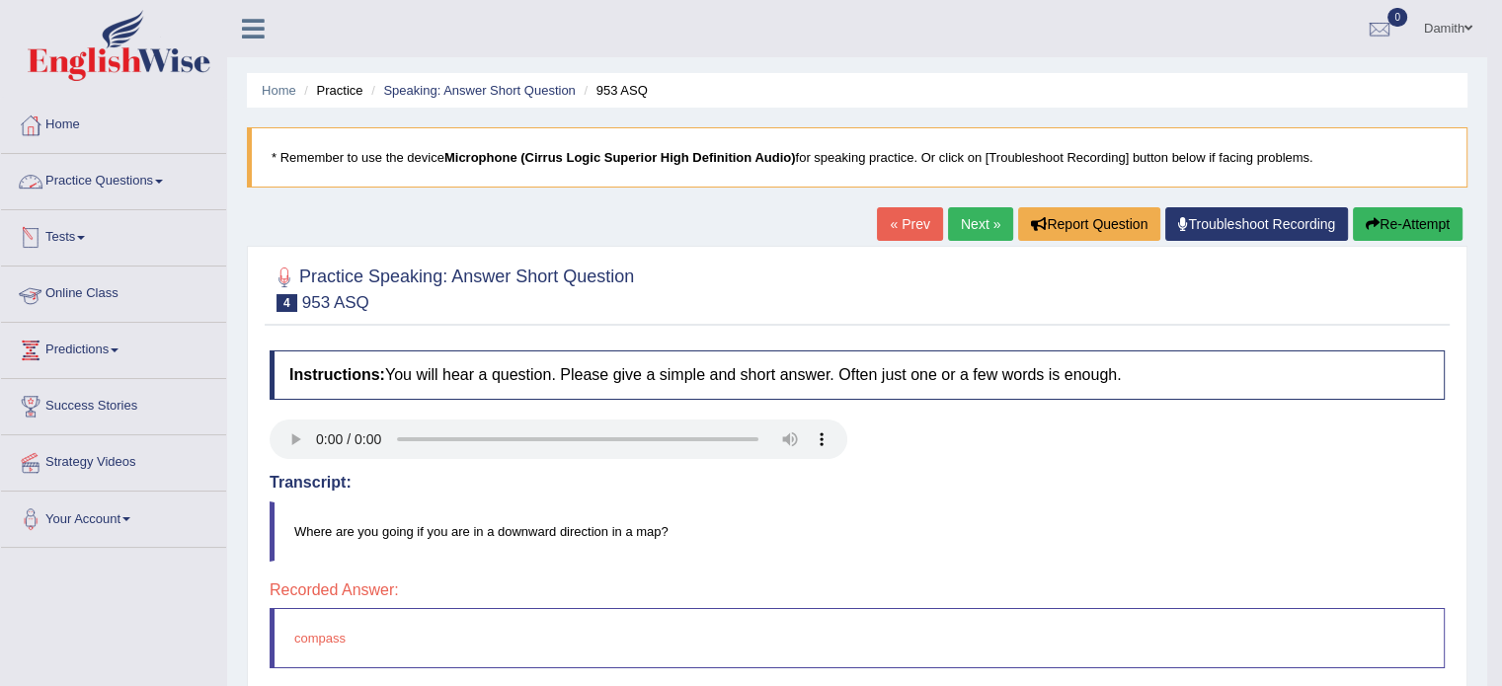
click at [106, 176] on link "Practice Questions" at bounding box center [113, 178] width 225 height 49
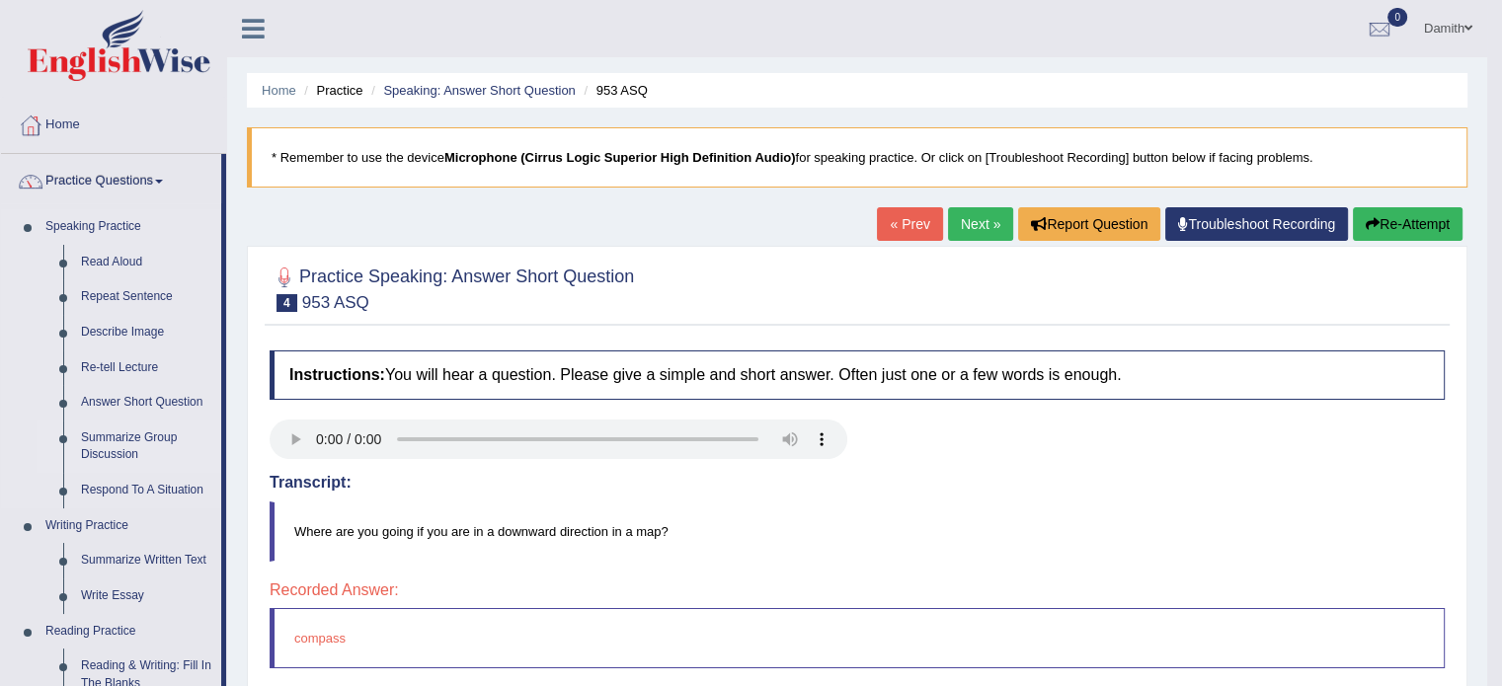
click at [117, 434] on link "Summarize Group Discussion" at bounding box center [146, 447] width 149 height 52
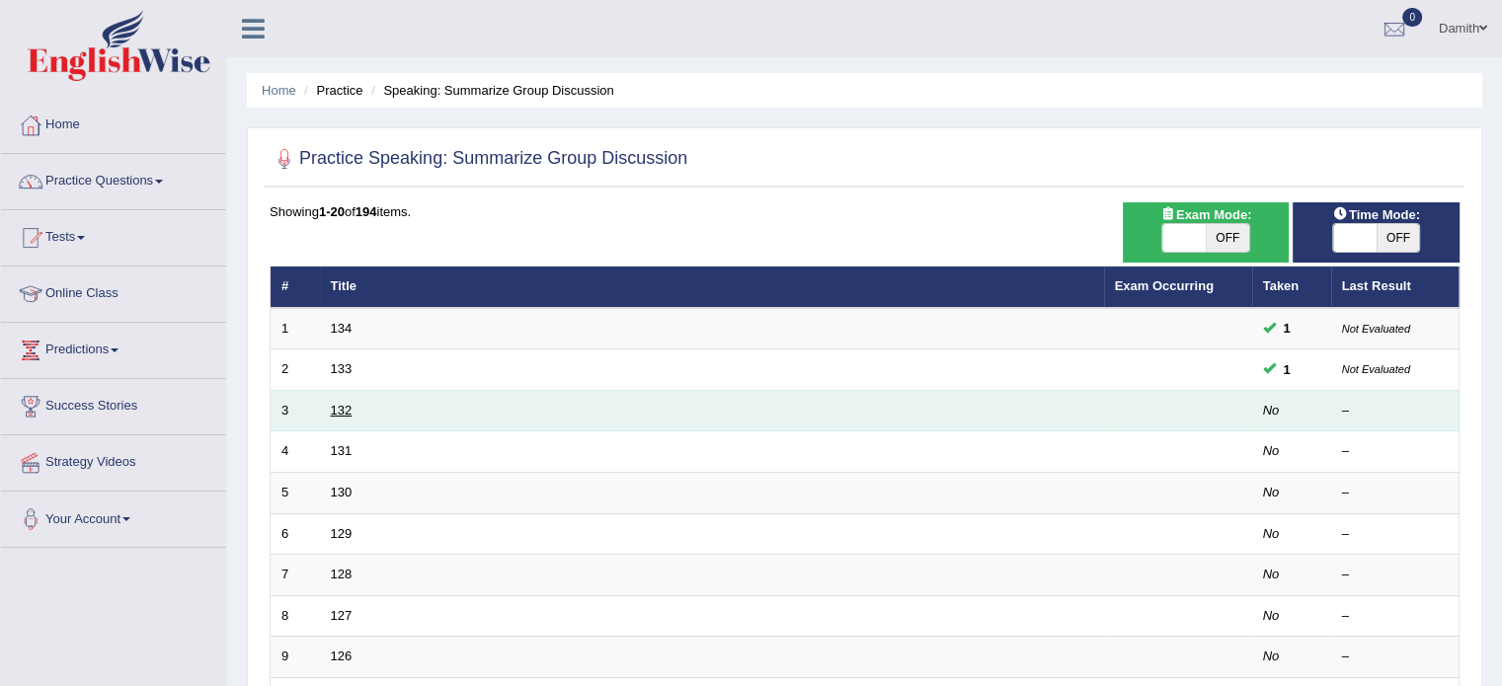
click at [338, 407] on link "132" at bounding box center [342, 410] width 22 height 15
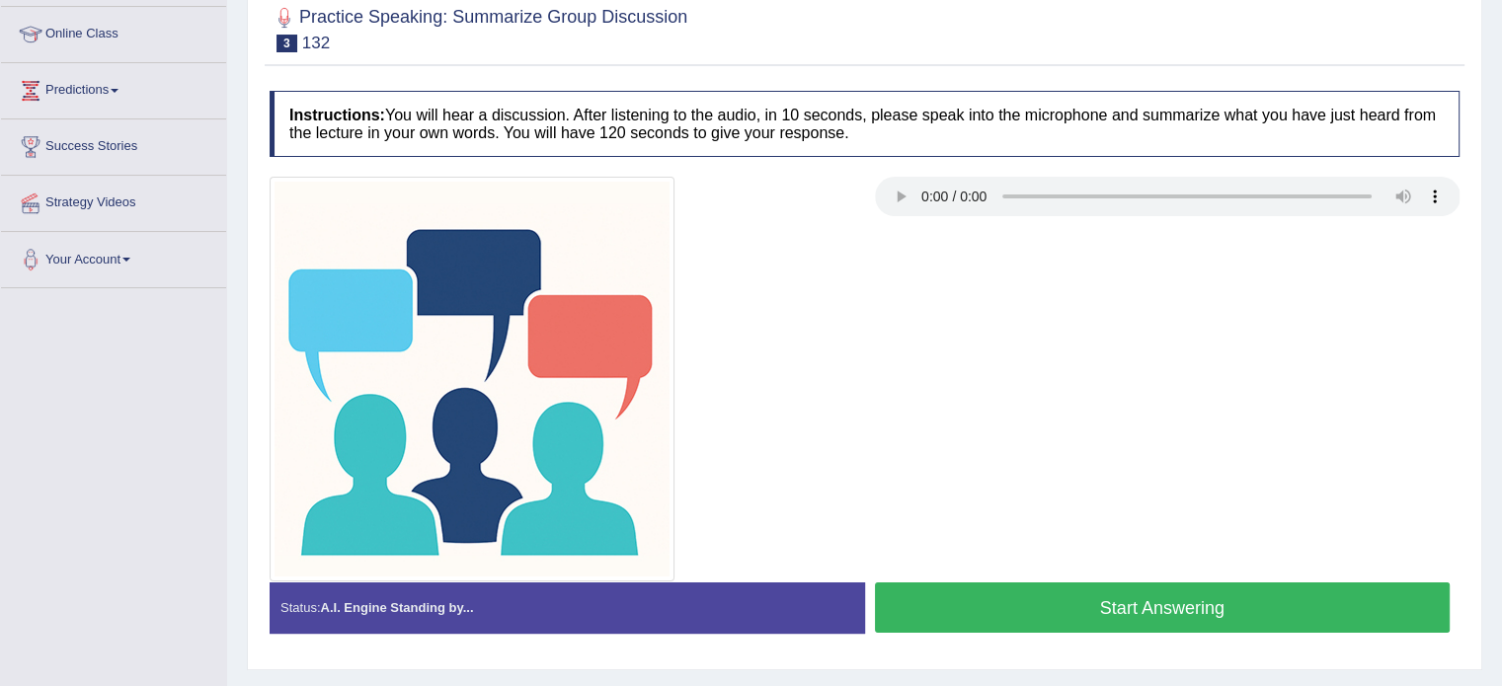
scroll to position [276, 0]
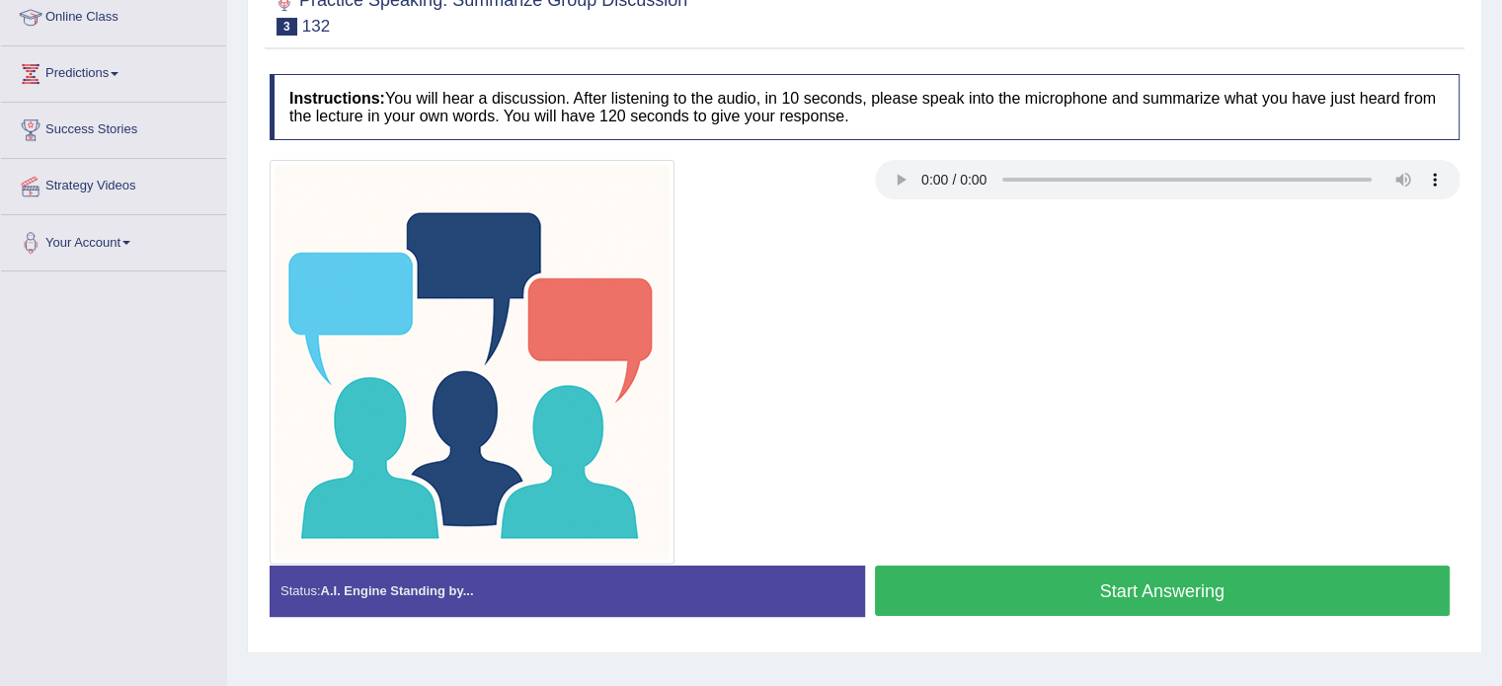
click at [1343, 591] on button "Start Answering" at bounding box center [1163, 591] width 576 height 50
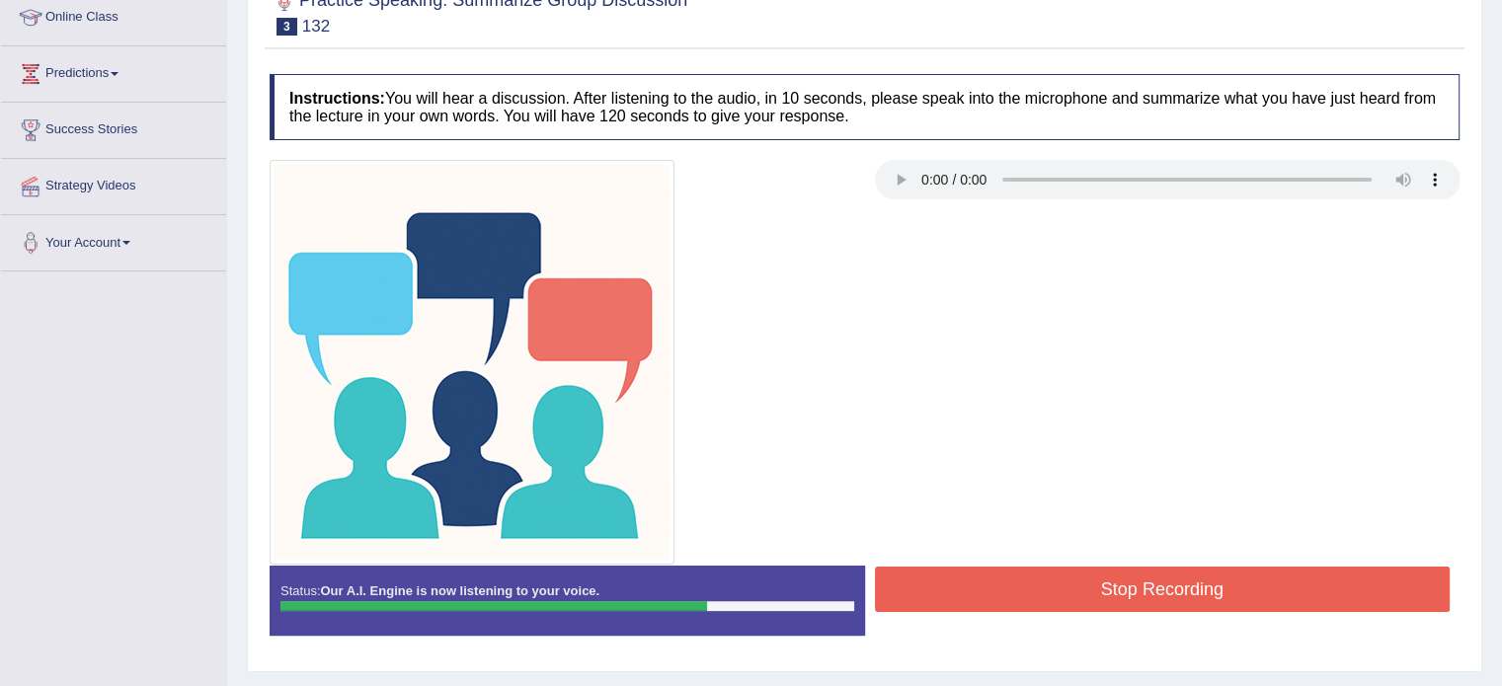
click at [1343, 591] on button "Stop Recording" at bounding box center [1163, 589] width 576 height 45
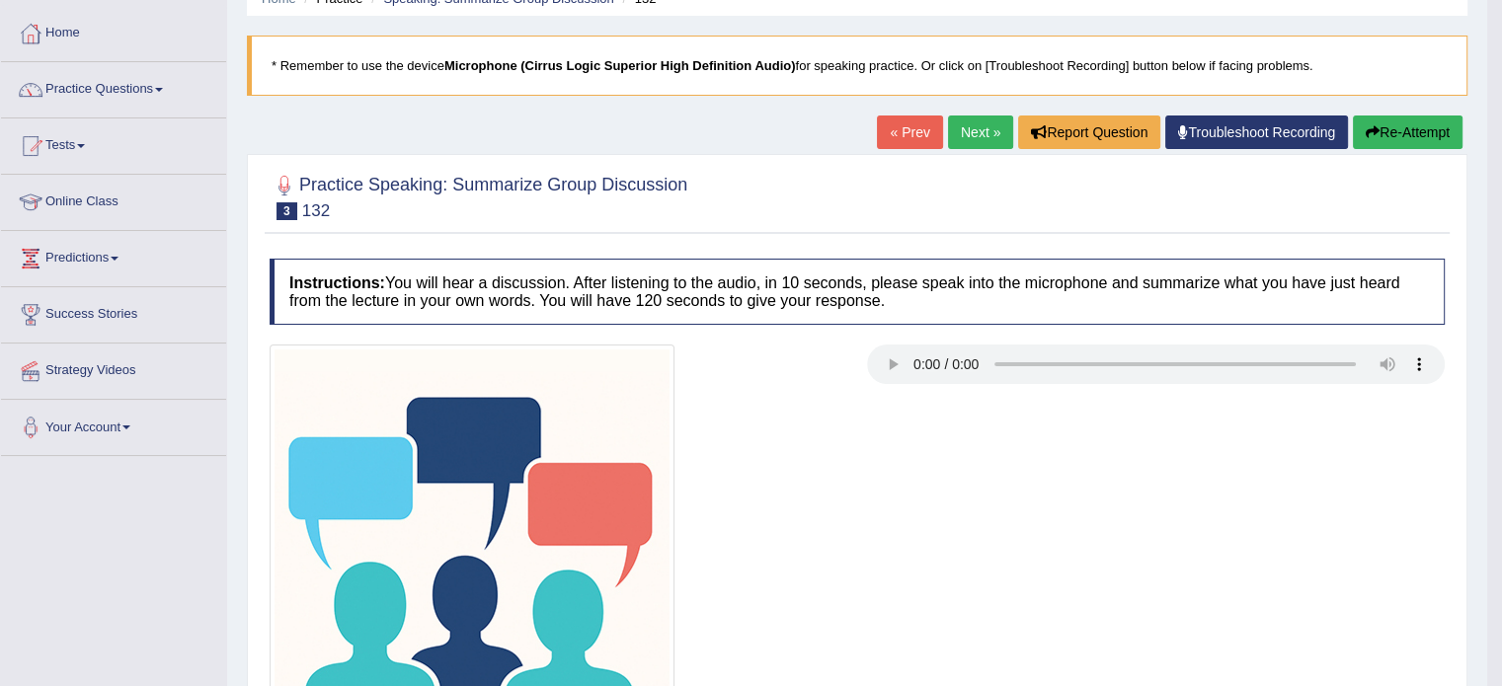
scroll to position [66, 0]
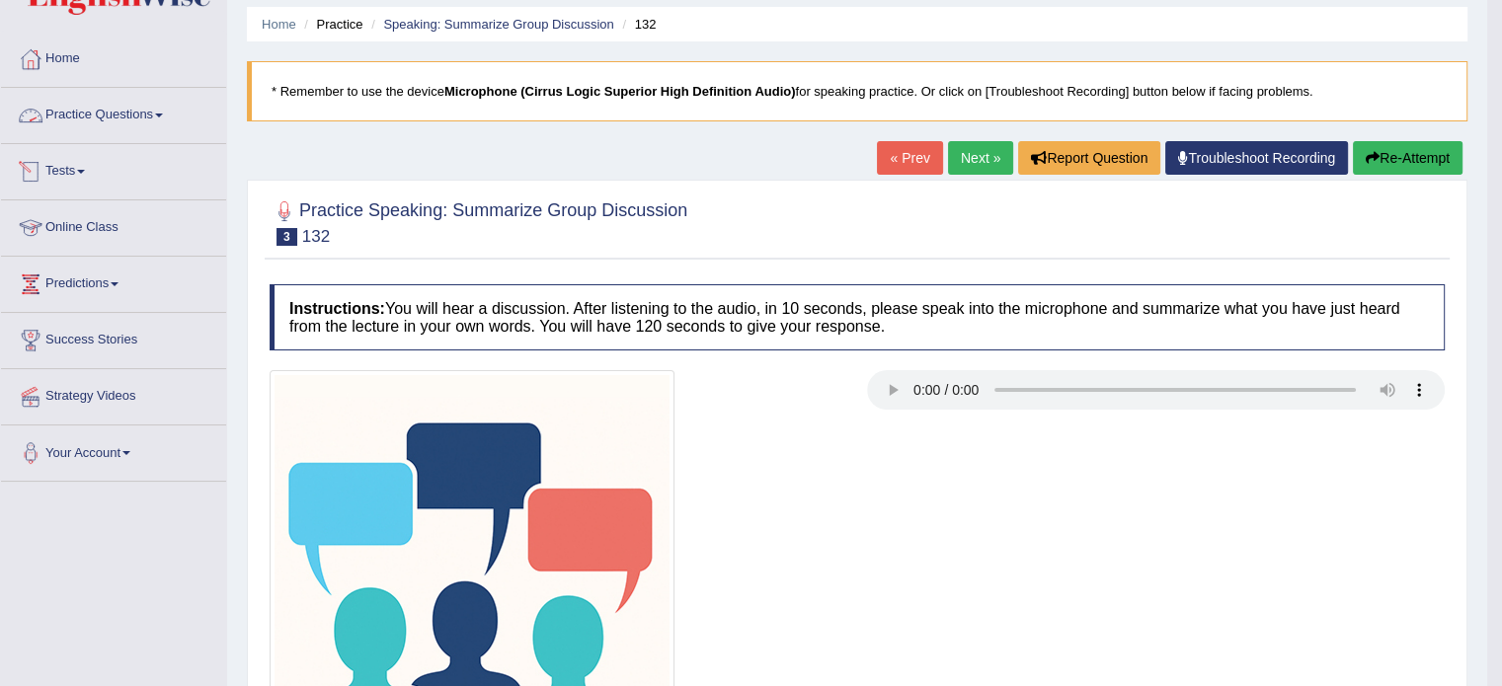
click at [195, 117] on link "Practice Questions" at bounding box center [113, 112] width 225 height 49
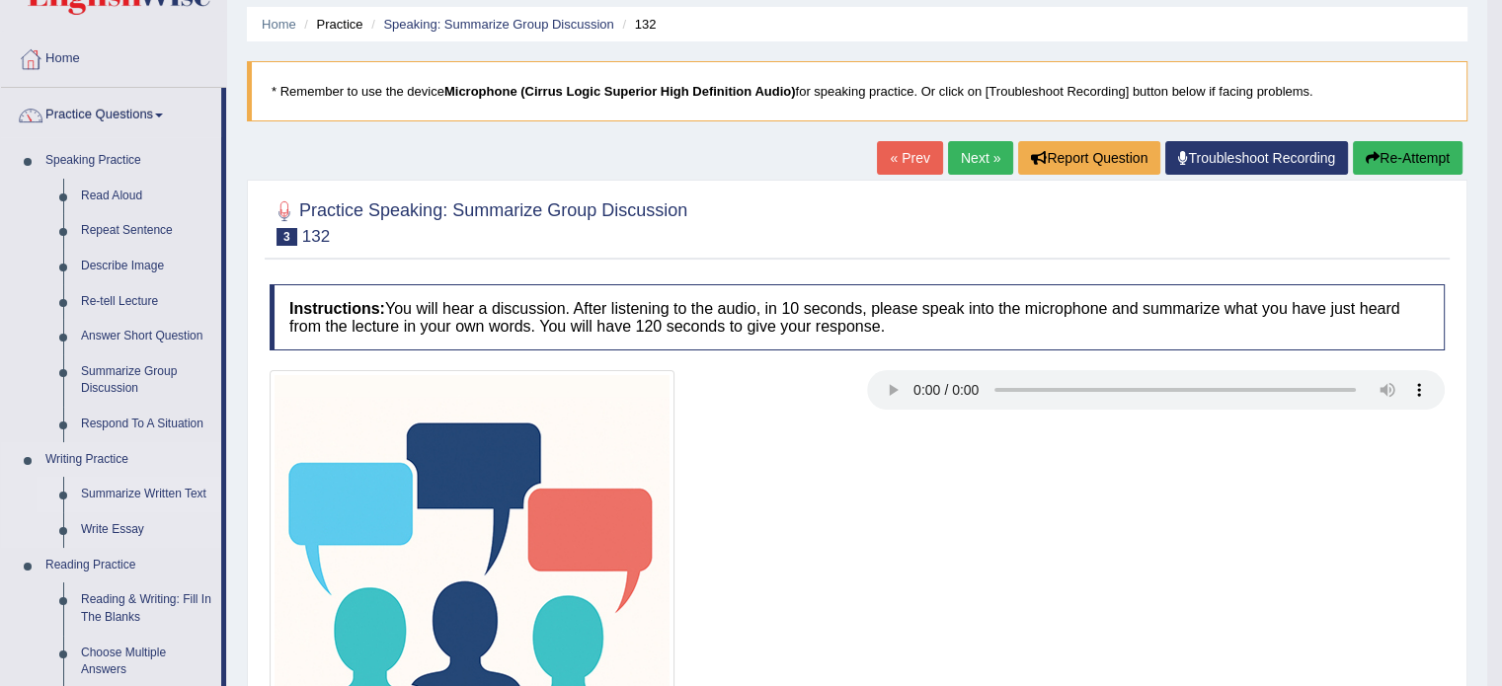
click at [148, 493] on link "Summarize Written Text" at bounding box center [146, 495] width 149 height 36
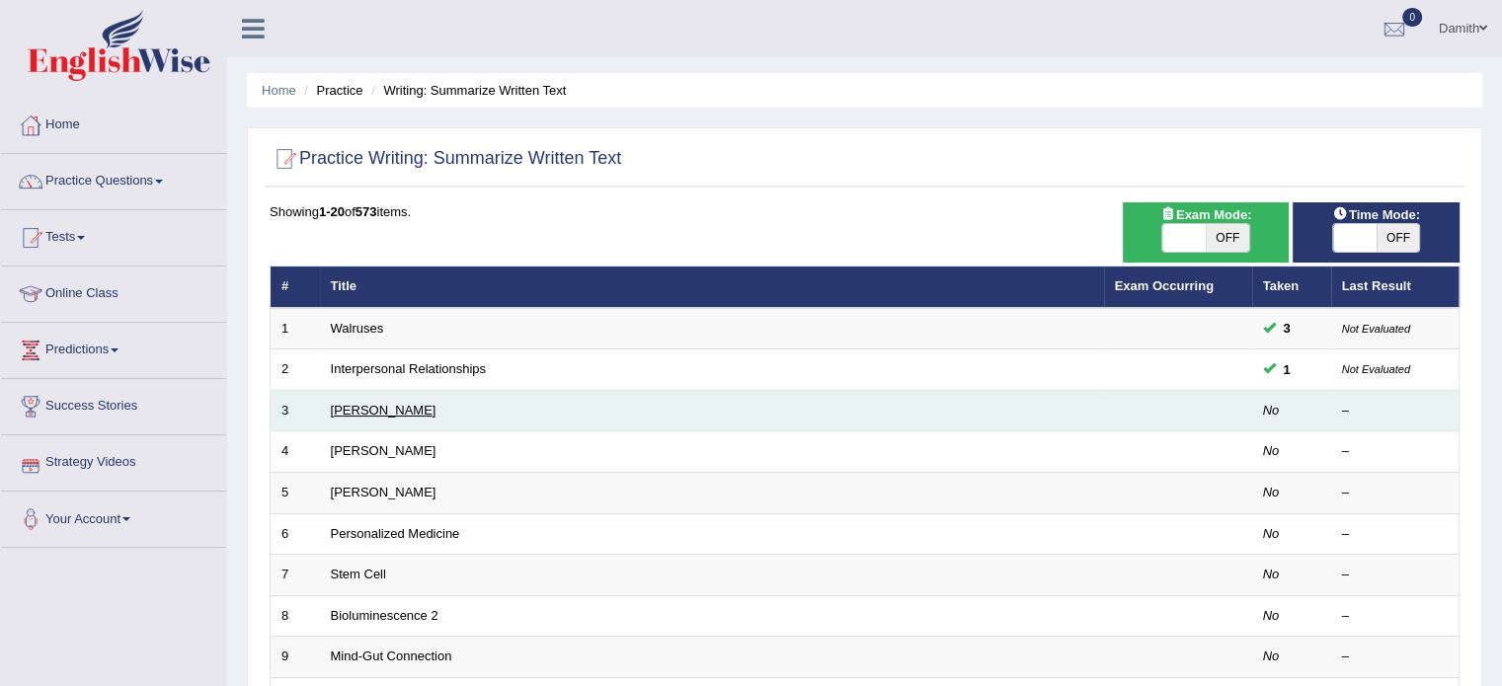
click at [359, 405] on link "[PERSON_NAME]" at bounding box center [384, 410] width 106 height 15
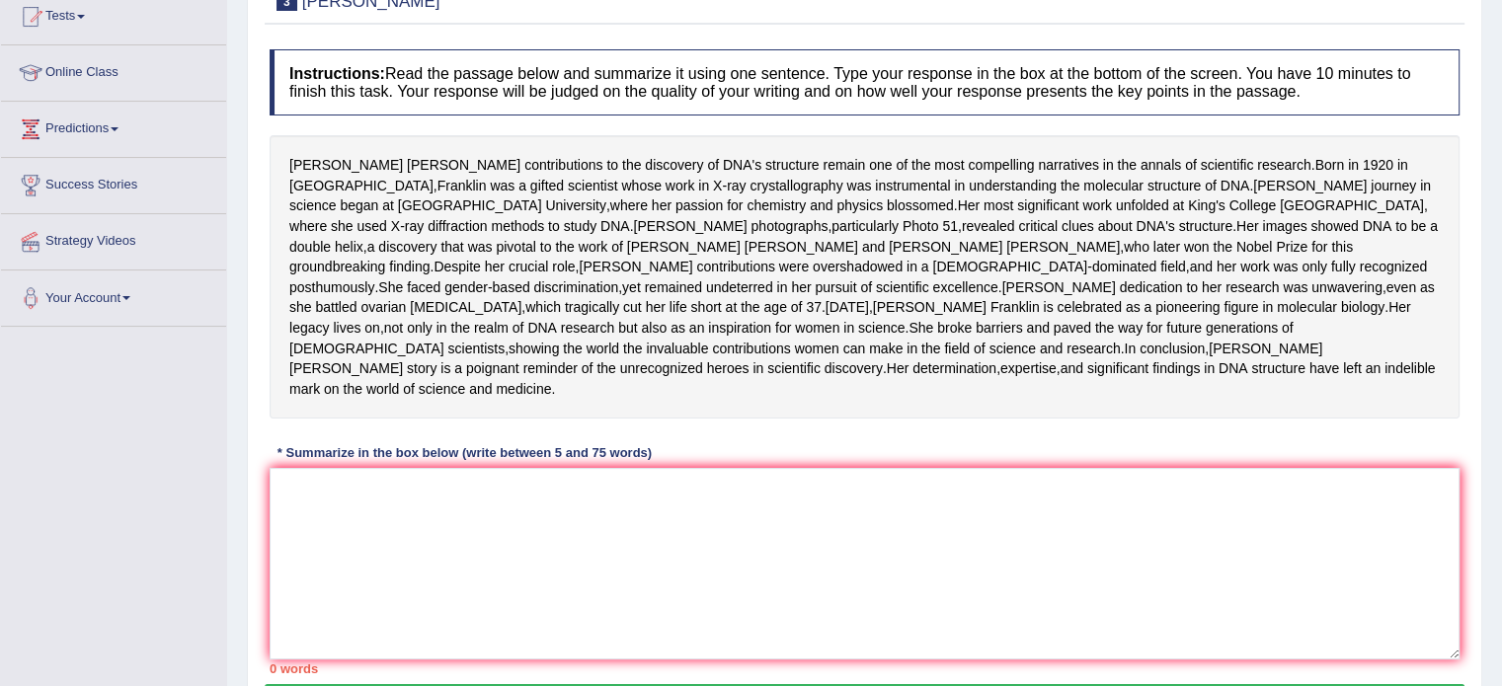
scroll to position [250, 0]
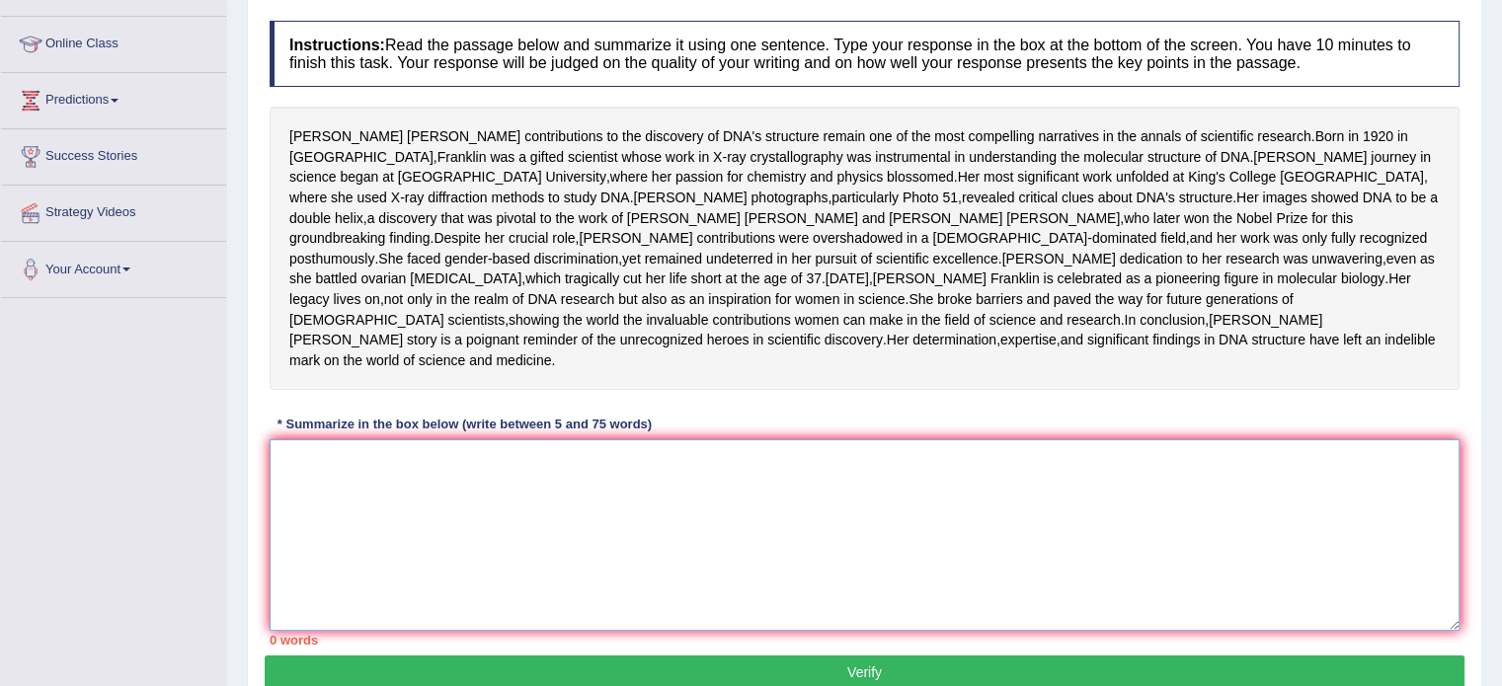
click at [453, 560] on textarea at bounding box center [865, 535] width 1190 height 192
click at [434, 587] on textarea at bounding box center [865, 535] width 1190 height 192
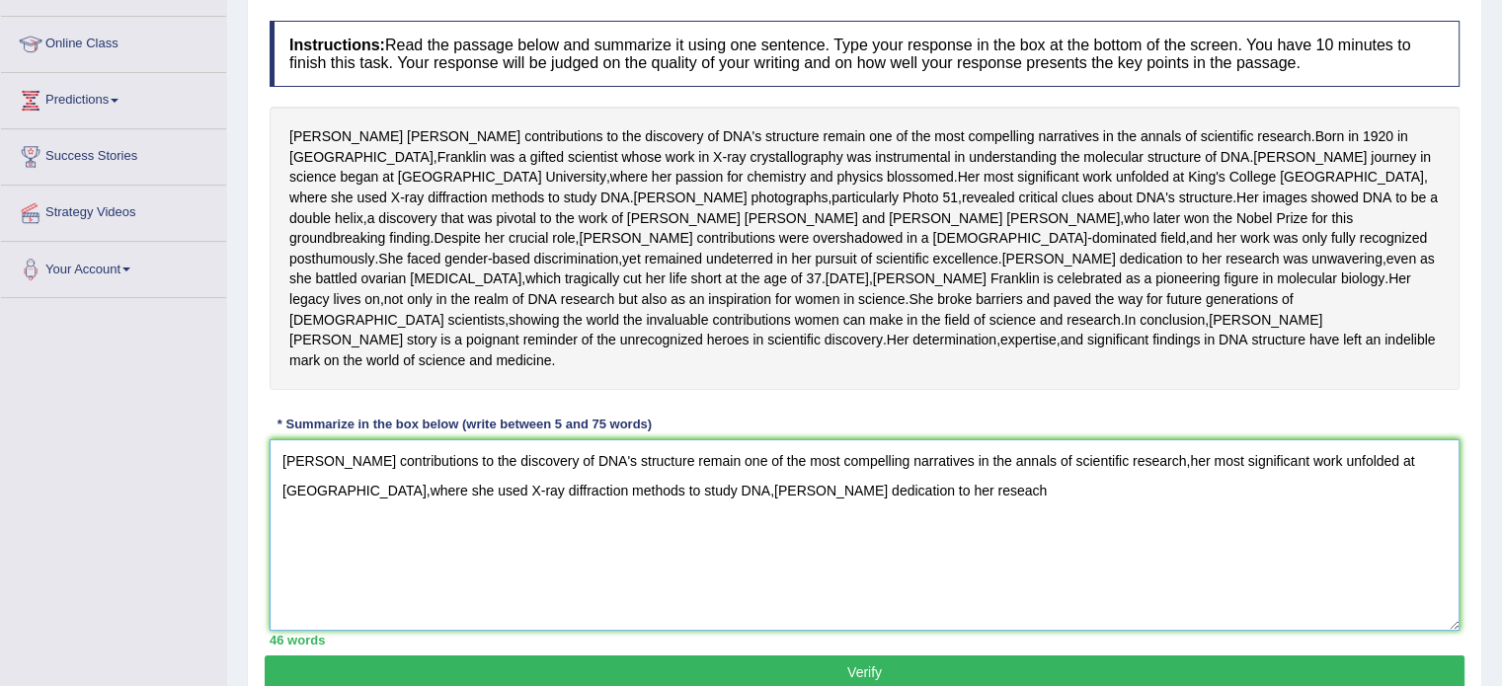
click at [961, 573] on textarea "Rosalind franklin's contributions to the discovery of DNA's structure remain on…" at bounding box center [865, 535] width 1190 height 192
click at [967, 568] on textarea "Rosalind franklin's contributions to the discovery of DNA's structure remain on…" at bounding box center [865, 535] width 1190 height 192
click at [1001, 567] on textarea "Rosalind franklin's contributions to the discovery of DNA's structure remain on…" at bounding box center [865, 535] width 1190 height 192
click at [1305, 570] on textarea "Rosalind franklin's contributions to the discovery of DNA's structure remain on…" at bounding box center [865, 535] width 1190 height 192
click at [1353, 569] on textarea "Rosalind franklin's contributions to the discovery of DNA's structure remain on…" at bounding box center [865, 535] width 1190 height 192
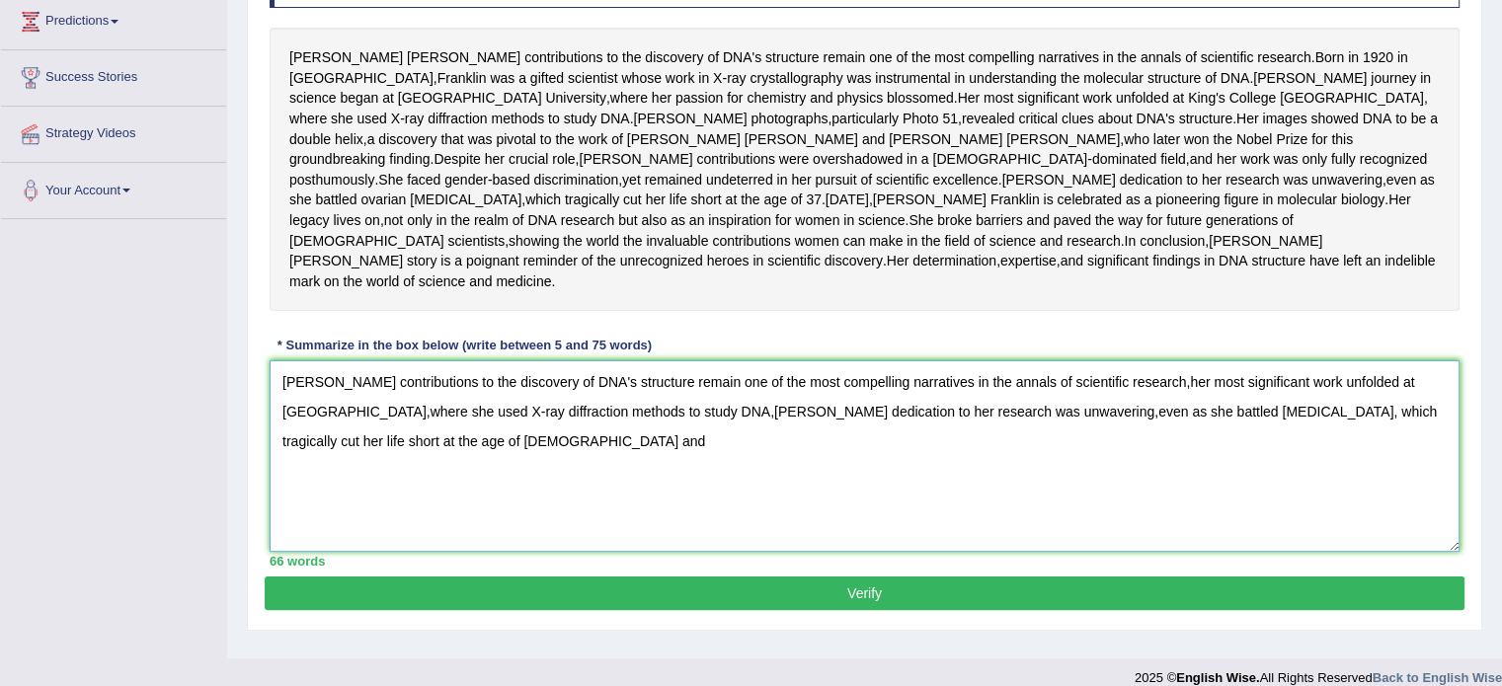
scroll to position [368, 0]
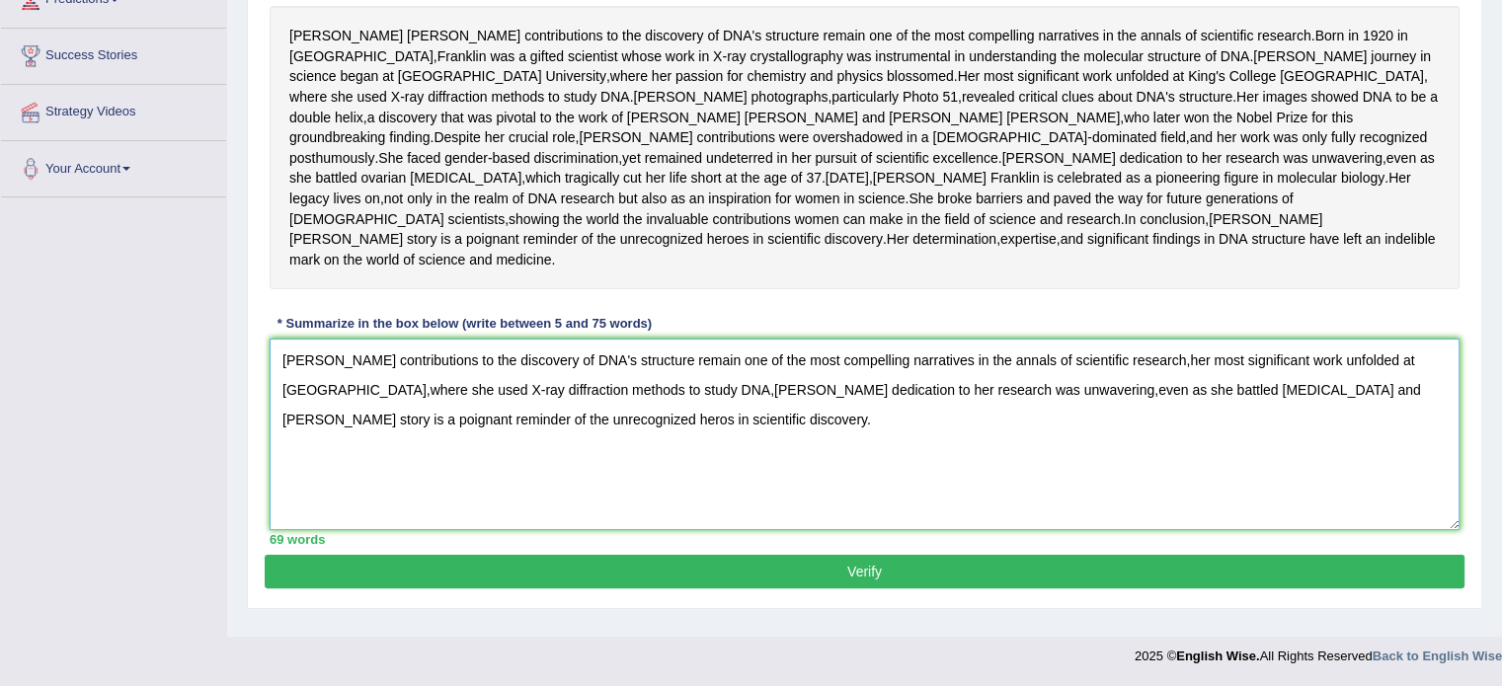
type textarea "Rosalind franklin's contributions to the discovery of DNA's structure remain on…"
click at [774, 588] on button "Verify" at bounding box center [865, 572] width 1200 height 34
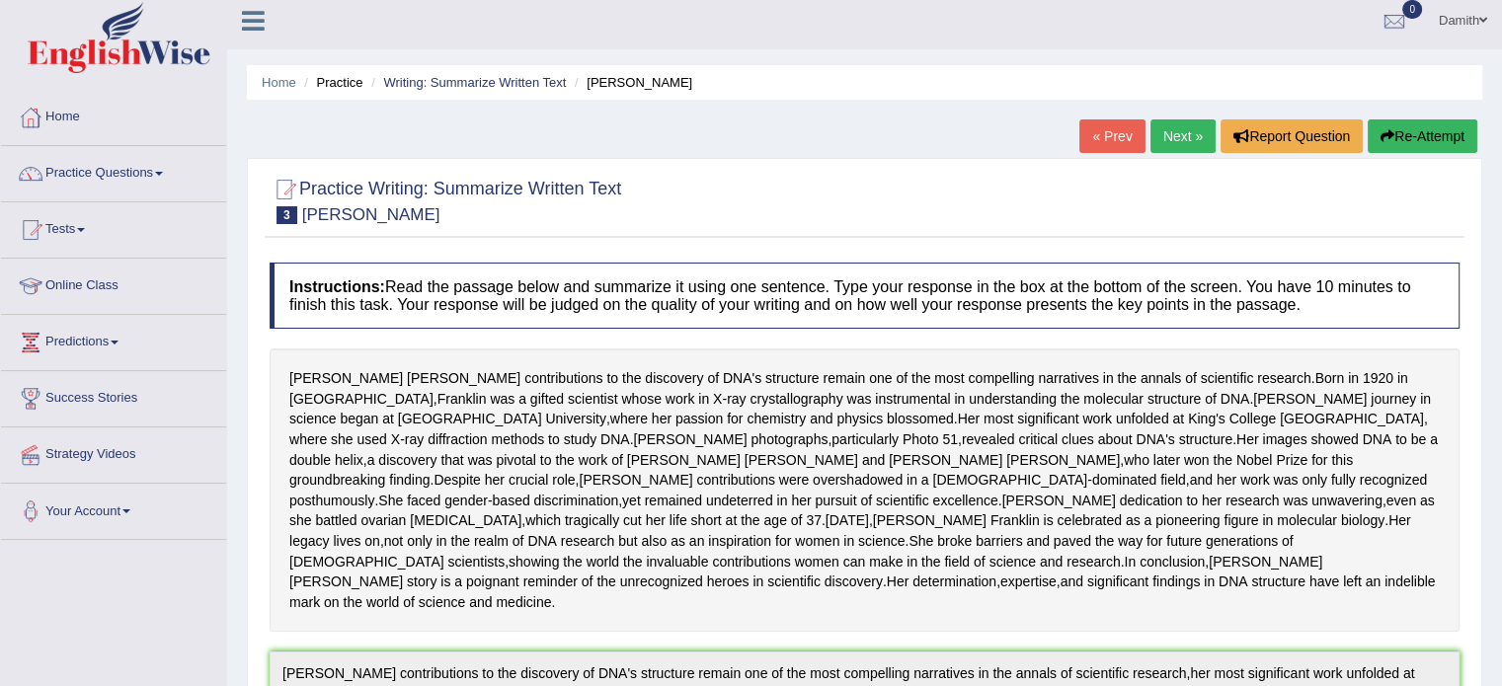
scroll to position [0, 0]
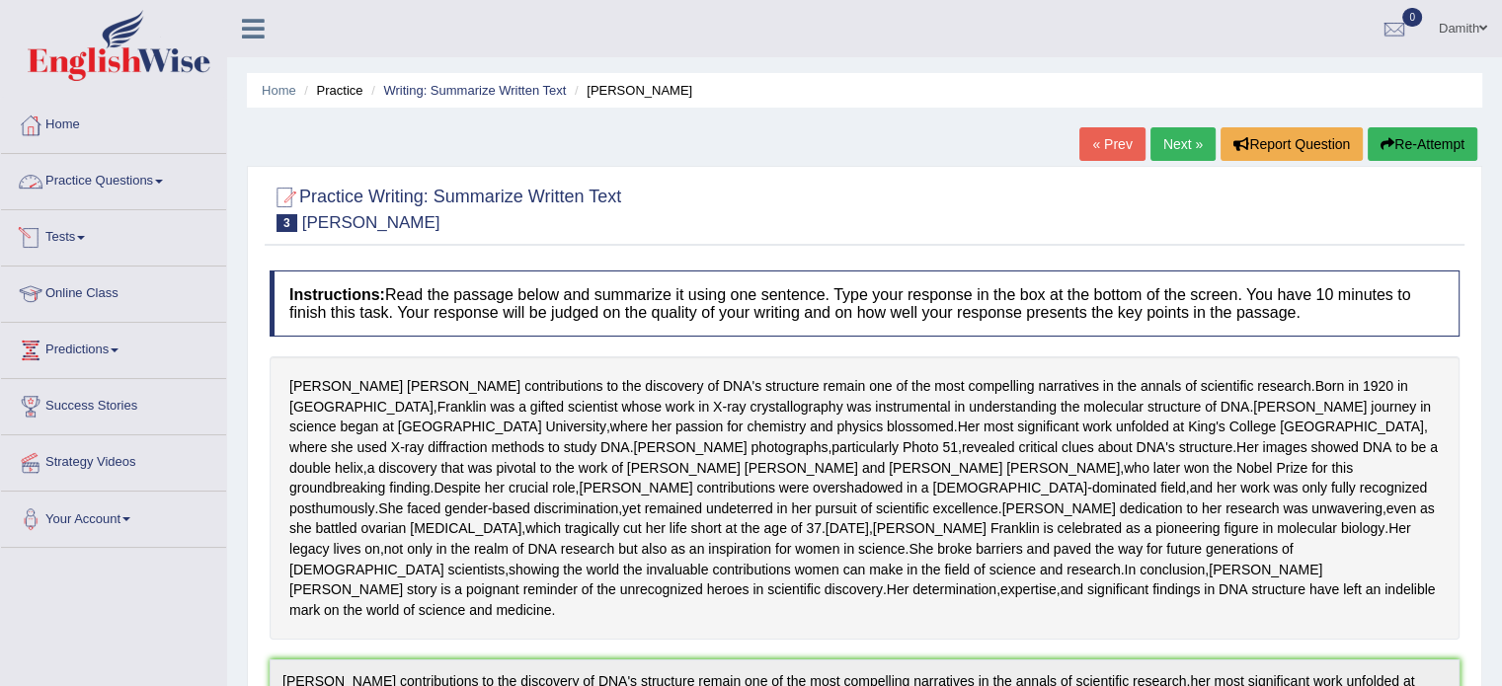
click at [154, 184] on link "Practice Questions" at bounding box center [113, 178] width 225 height 49
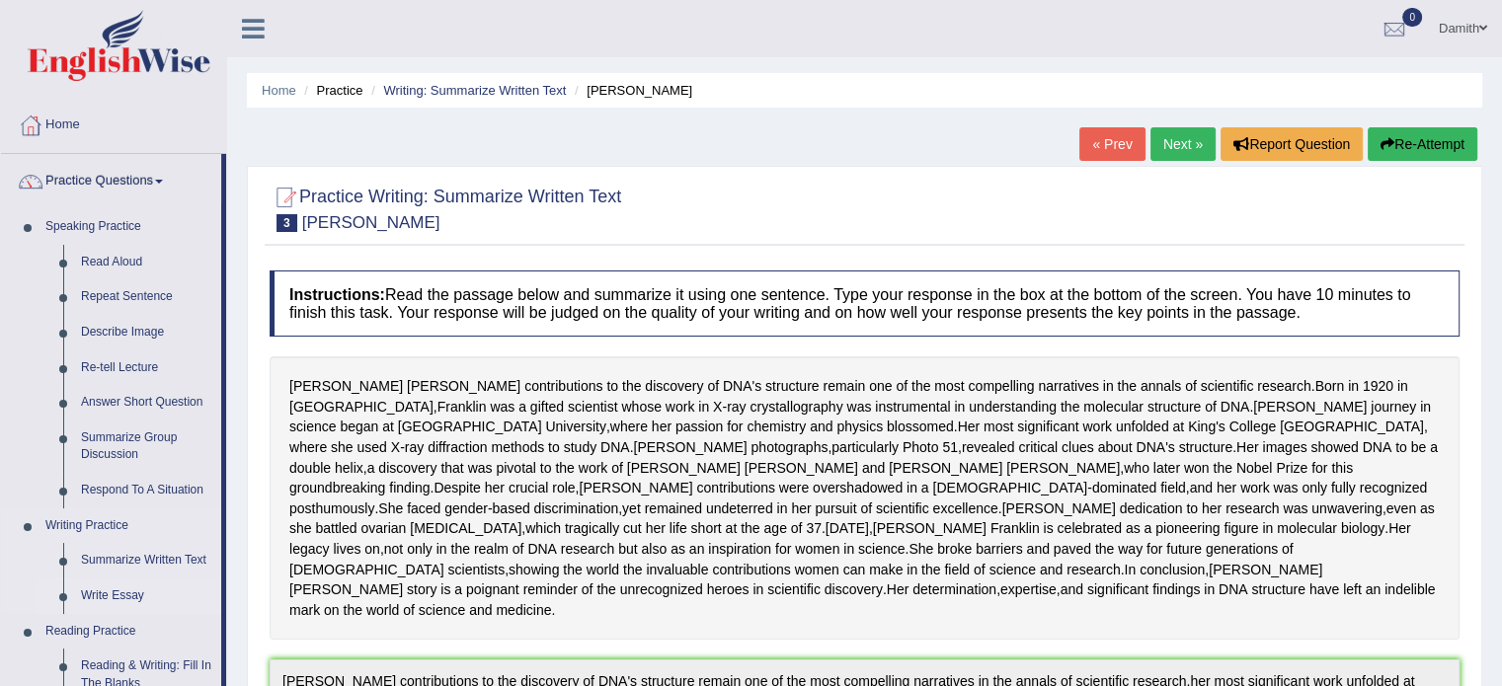
click at [113, 593] on link "Write Essay" at bounding box center [146, 597] width 149 height 36
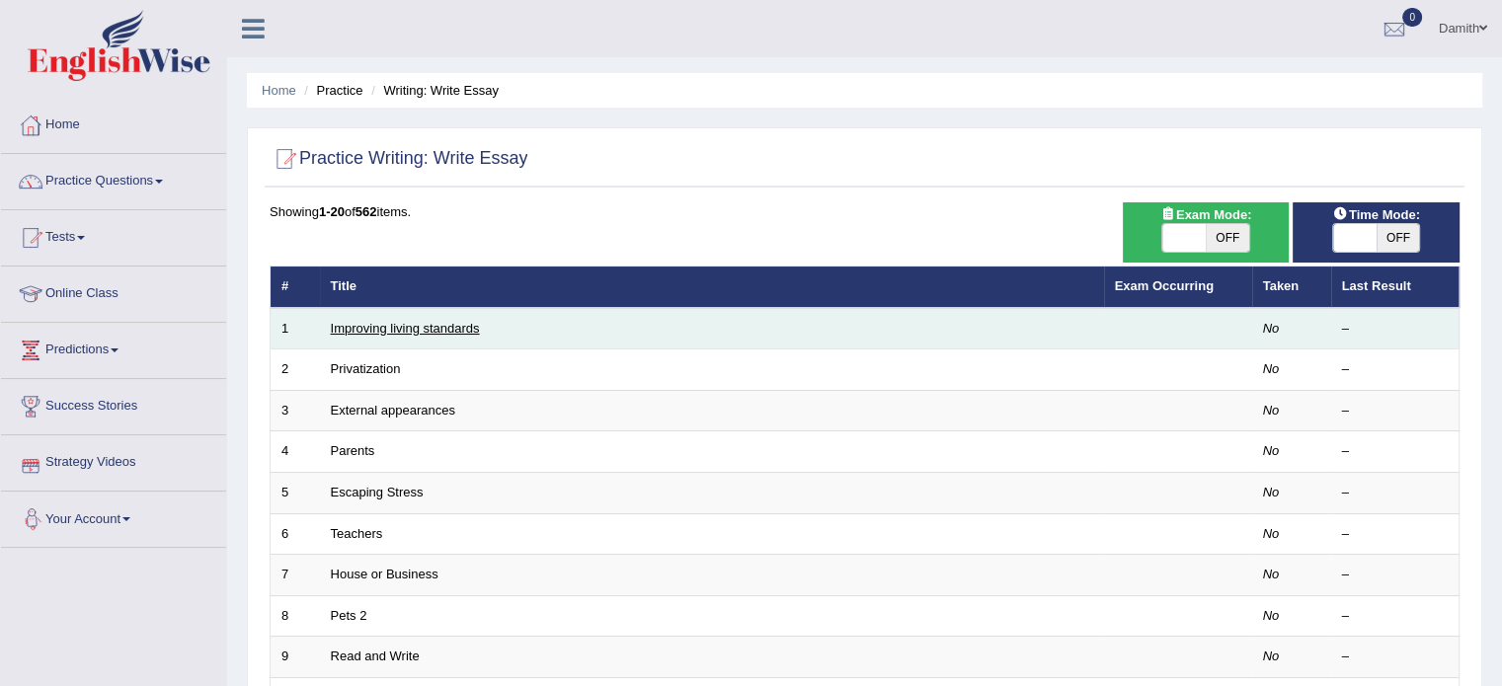
click at [427, 331] on link "Improving living standards" at bounding box center [405, 328] width 149 height 15
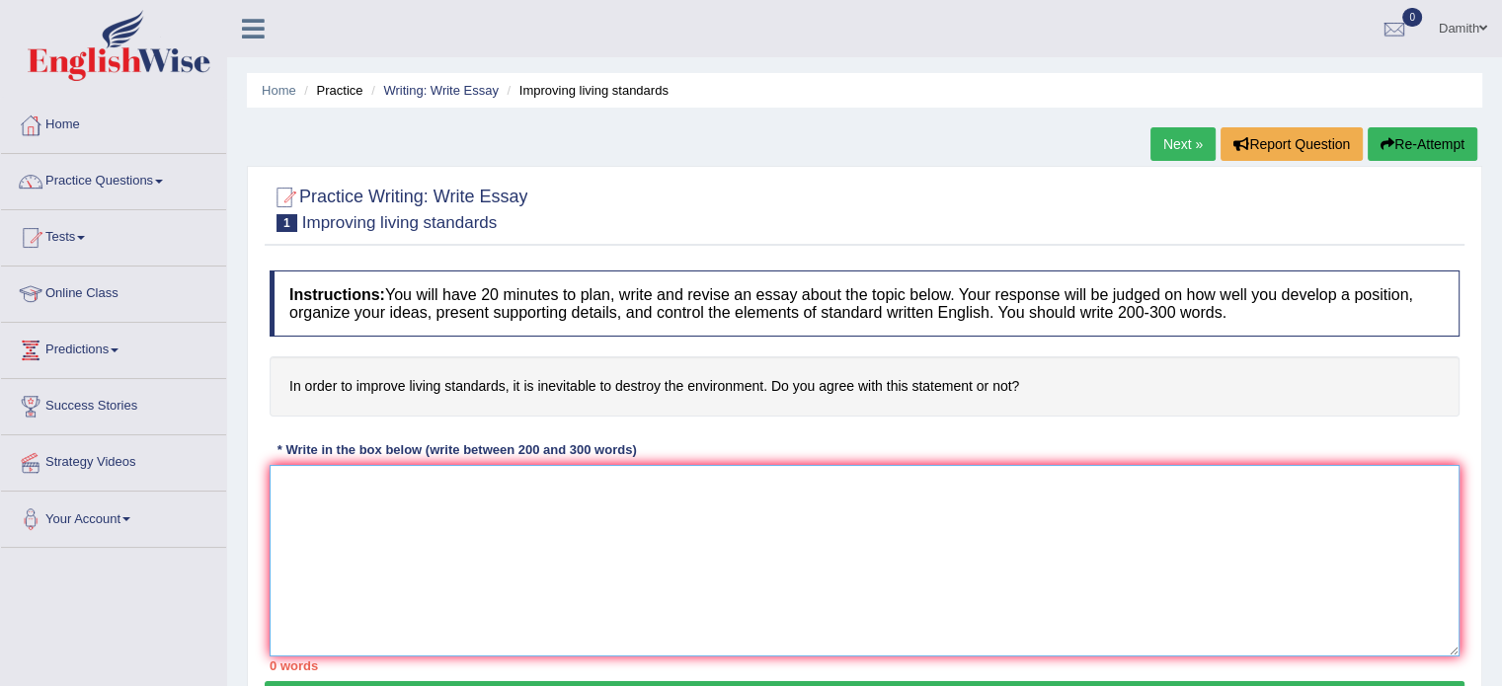
click at [431, 503] on textarea at bounding box center [865, 561] width 1190 height 192
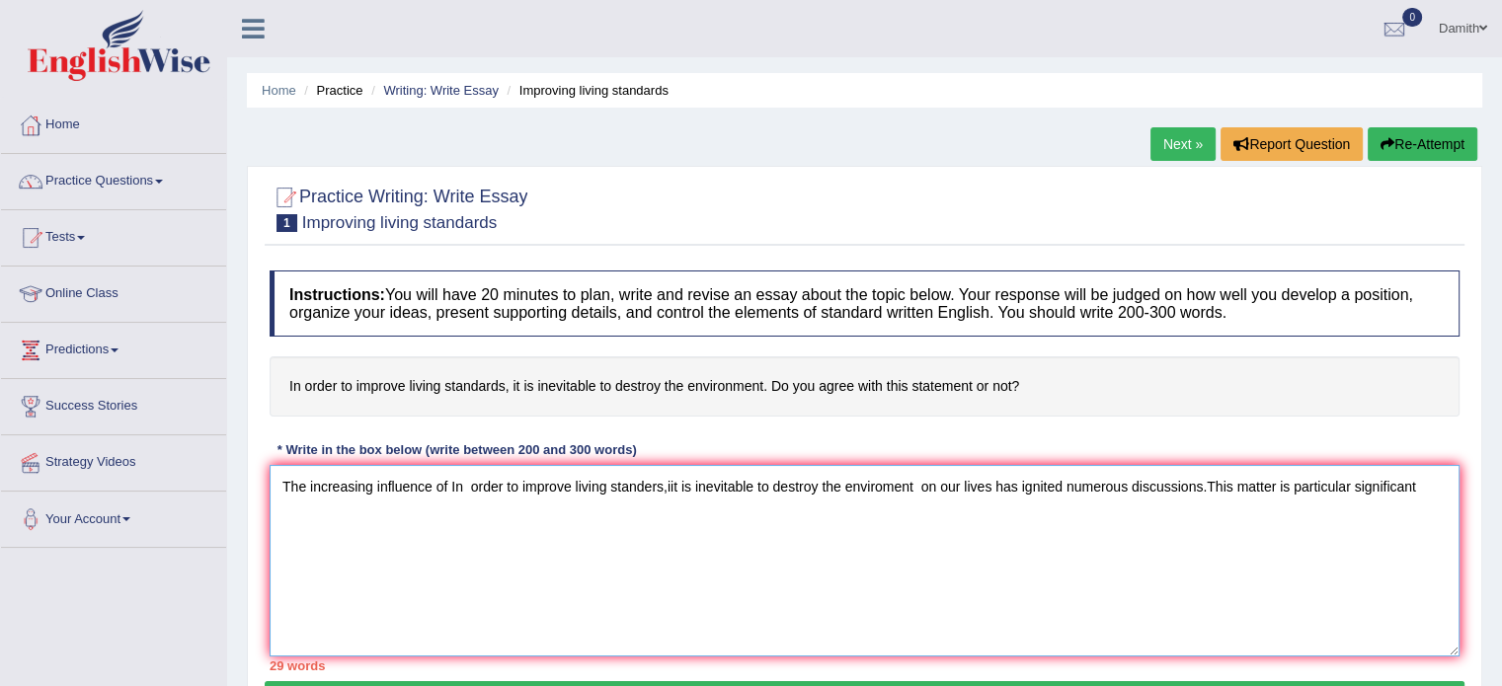
click at [1347, 485] on textarea "The increasing influence of In order to improve living standers,iit is inevitab…" at bounding box center [865, 561] width 1190 height 192
click at [1348, 482] on textarea "The increasing influence of In order to improve living standers,iit is inevitab…" at bounding box center [865, 561] width 1190 height 192
click at [1434, 484] on textarea "The increasing influence of In order to improve living standers,iit is inevitab…" at bounding box center [865, 561] width 1190 height 192
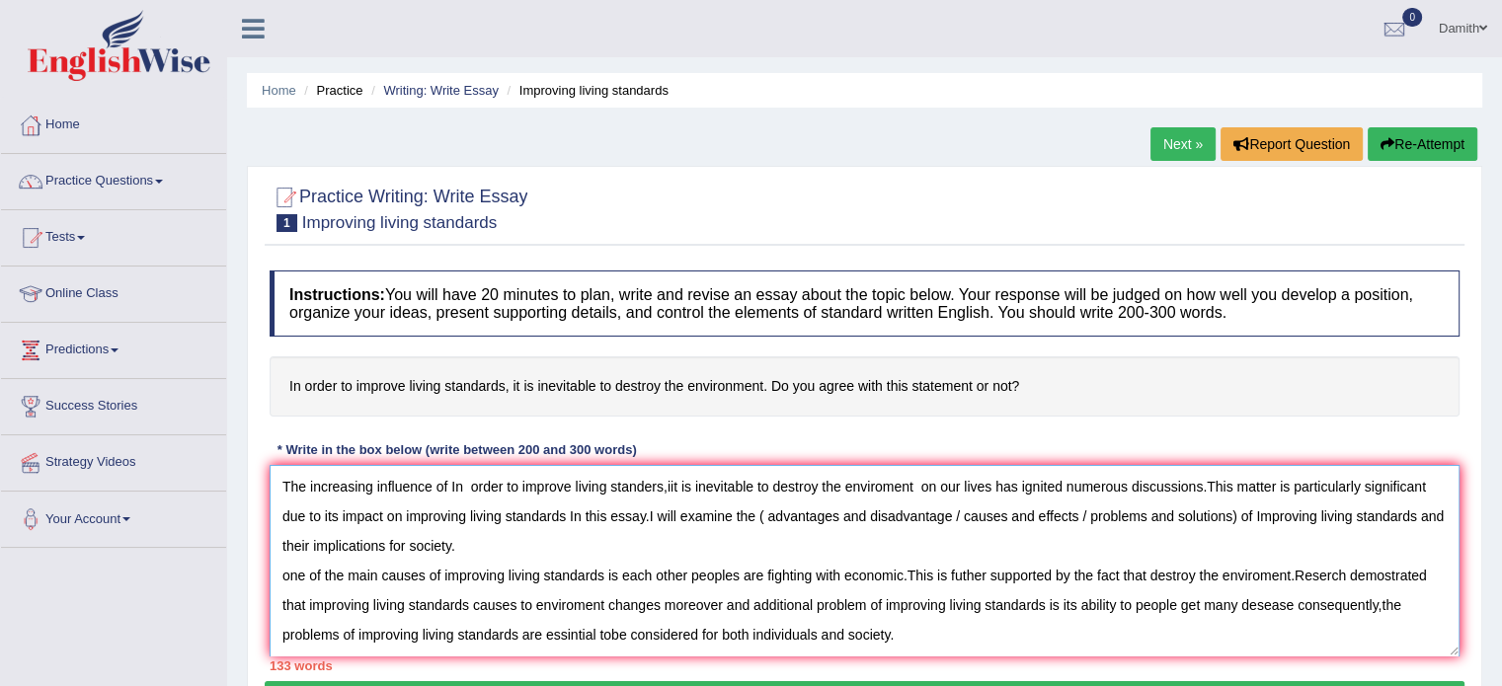
scroll to position [29, 0]
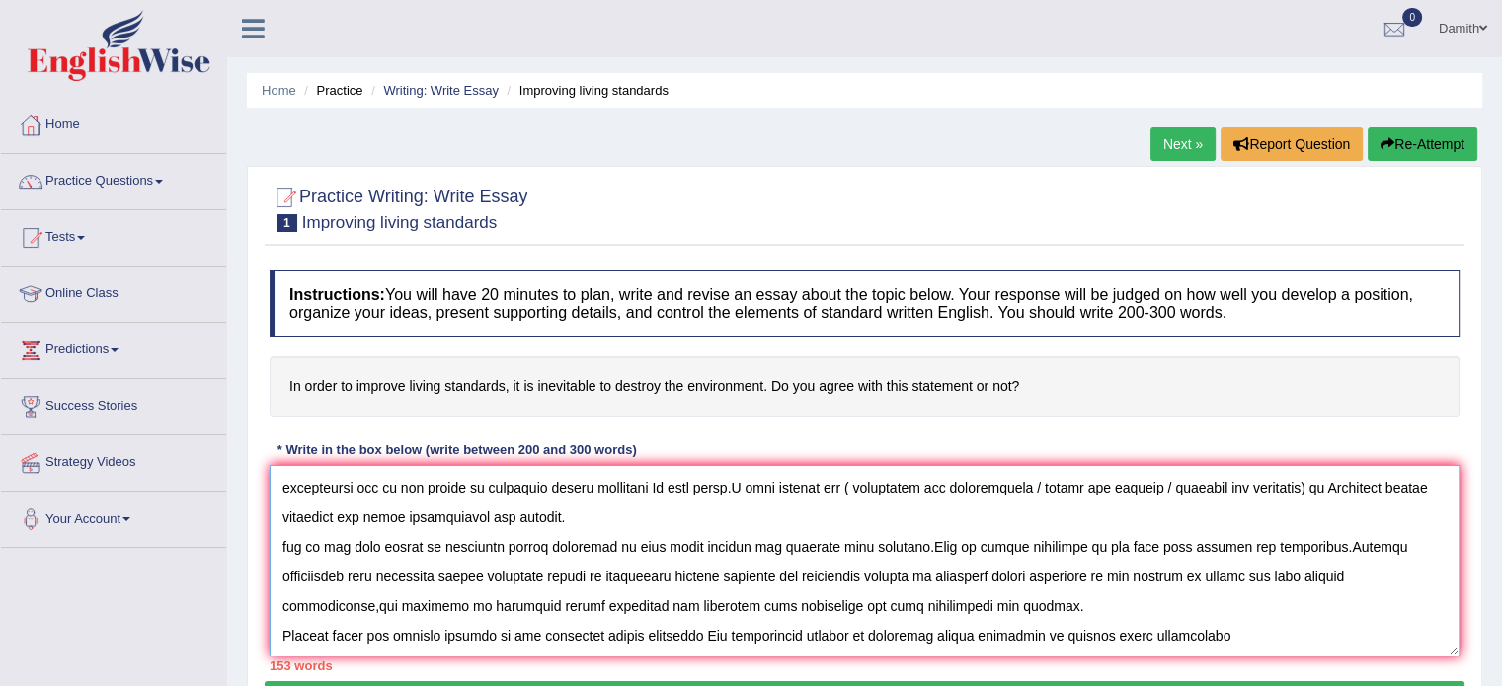
click at [1131, 634] on textarea at bounding box center [865, 561] width 1190 height 192
click at [1203, 643] on textarea at bounding box center [865, 561] width 1190 height 192
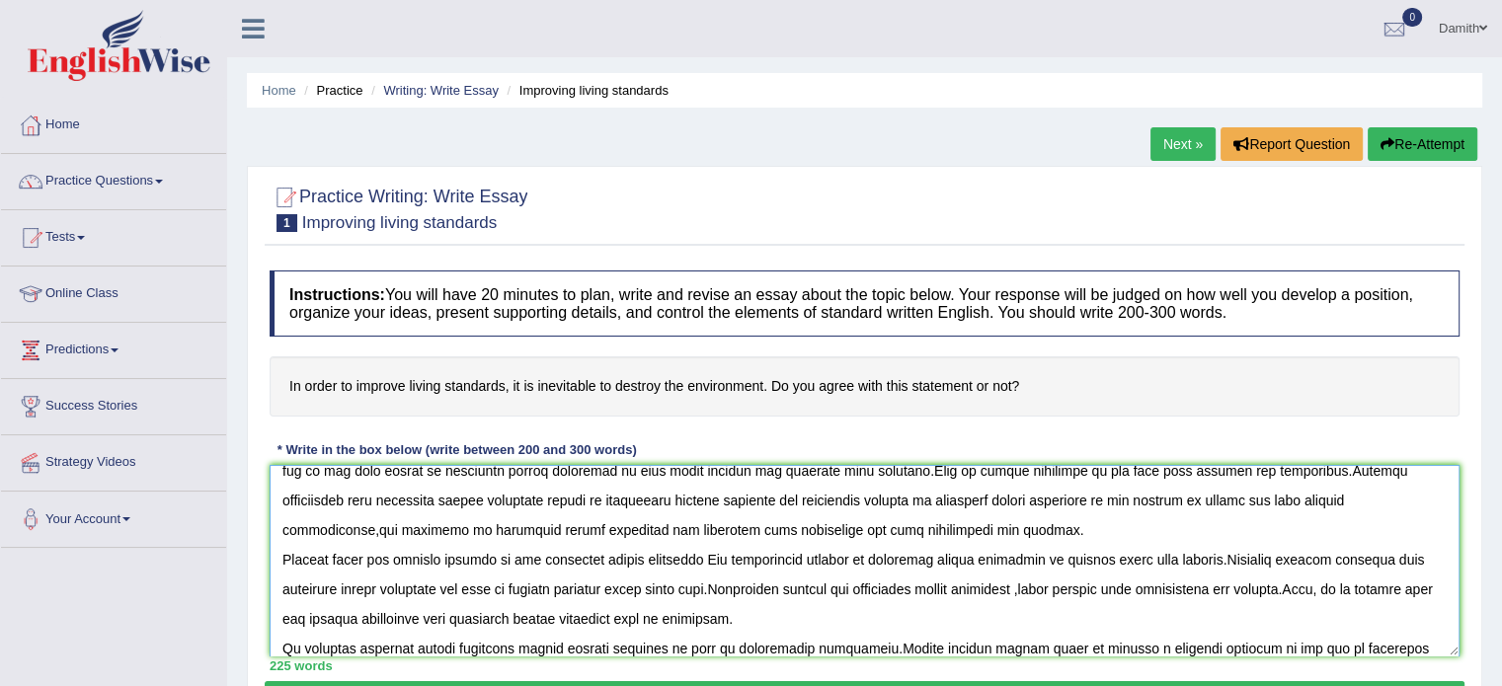
scroll to position [134, 0]
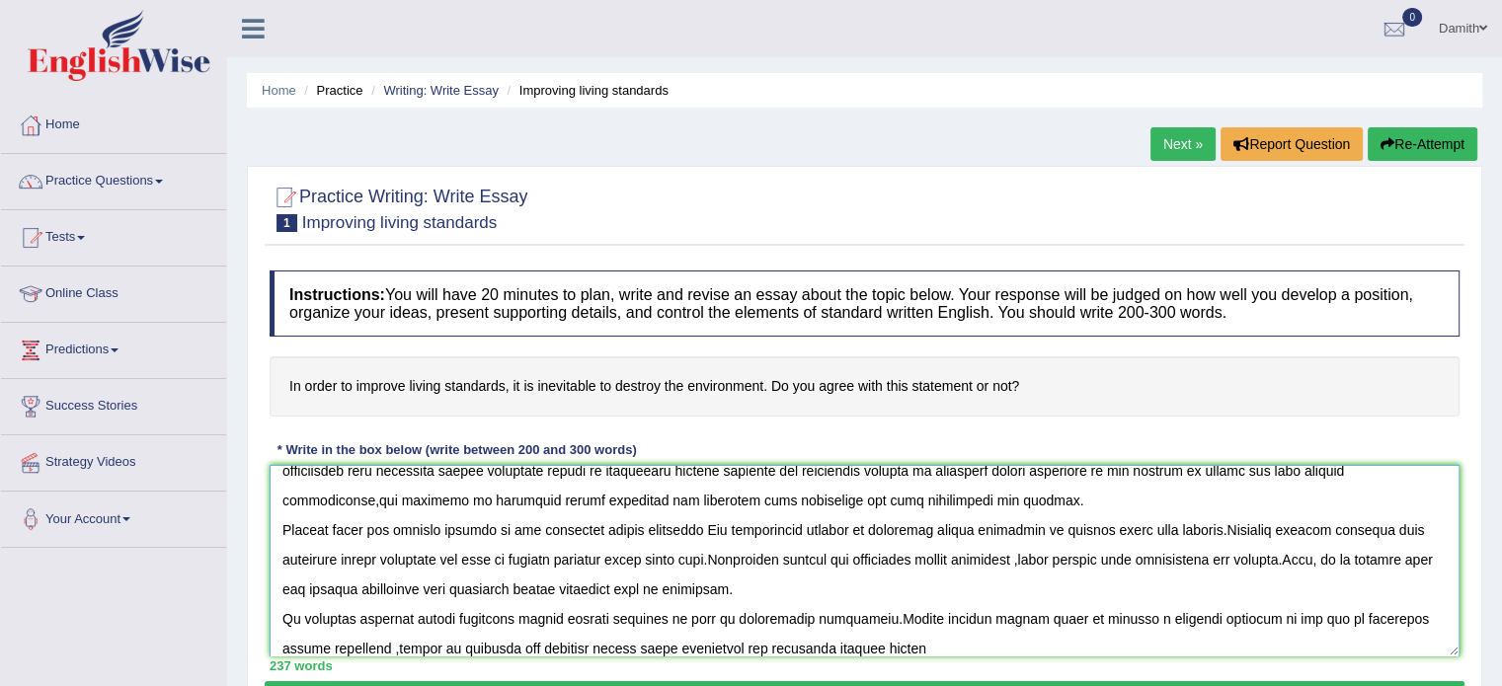
click at [707, 643] on textarea at bounding box center [865, 561] width 1190 height 192
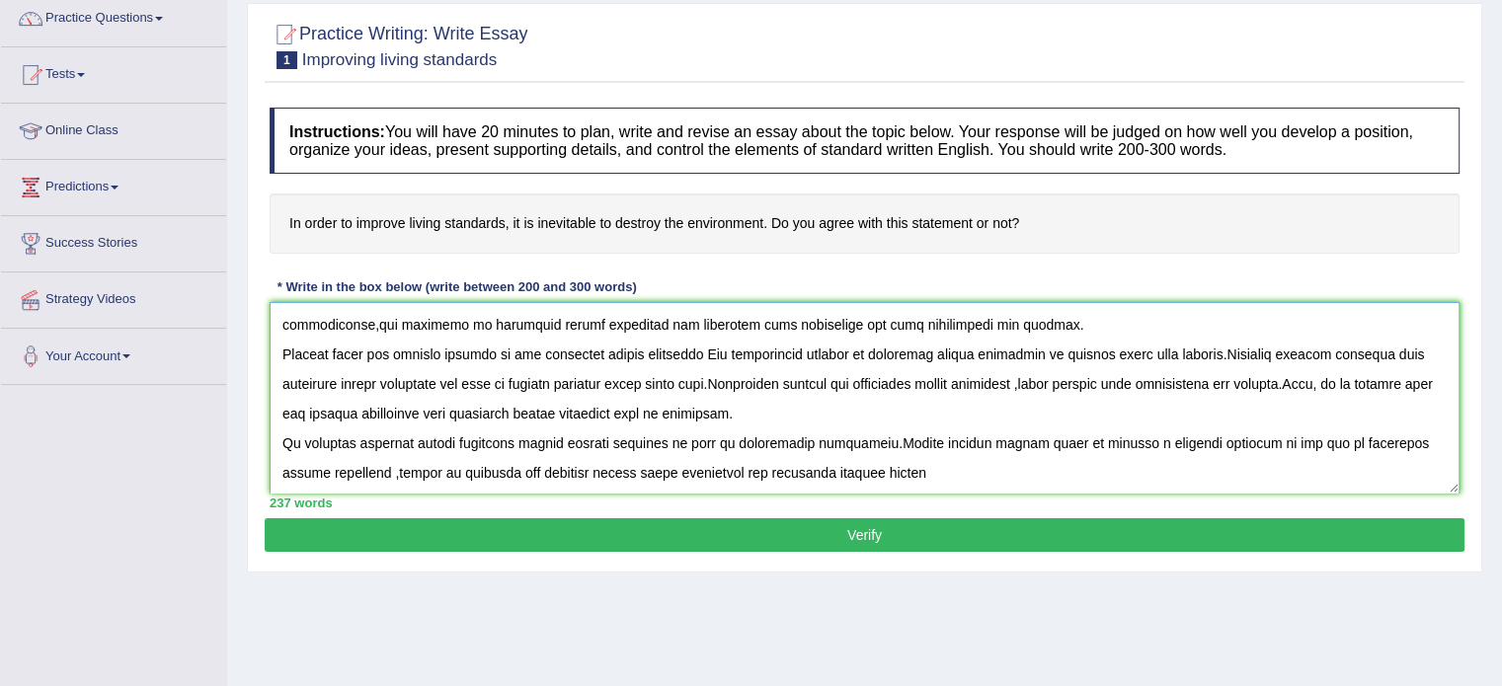
scroll to position [170, 0]
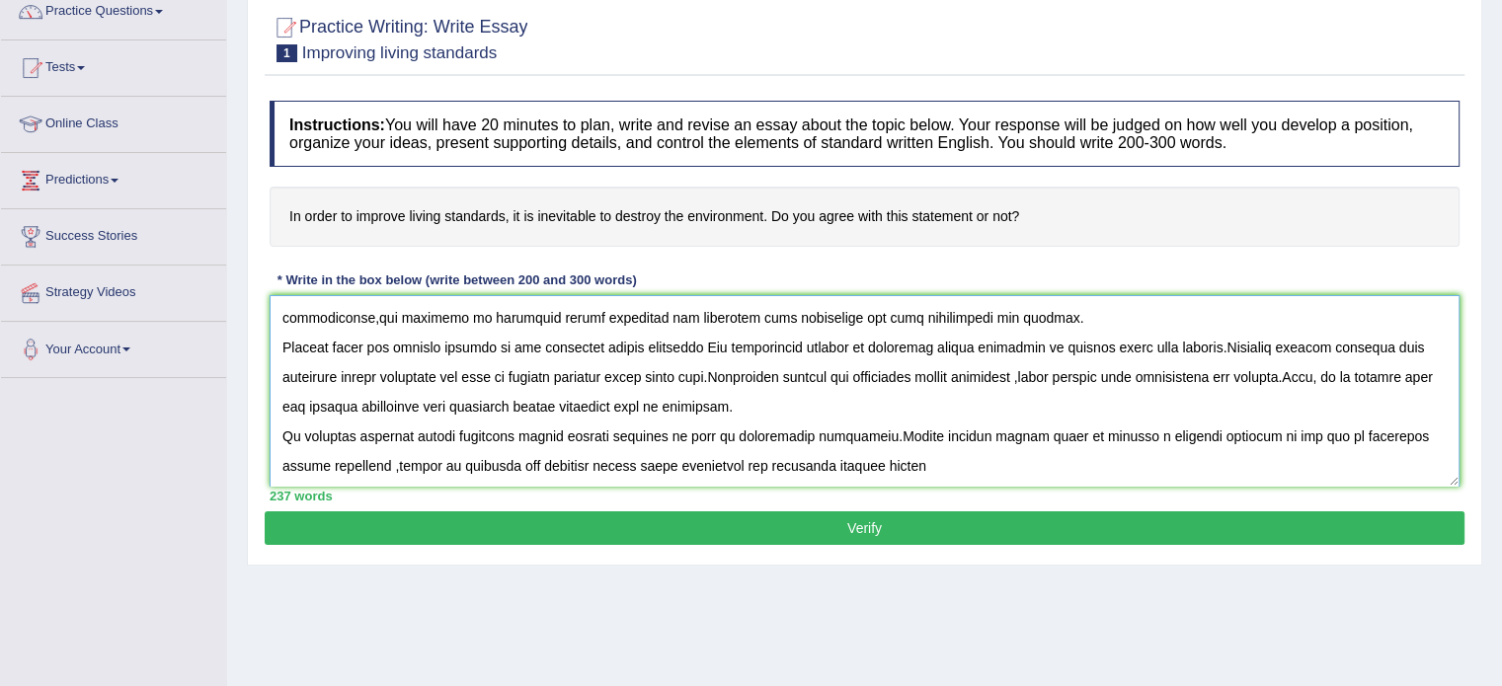
type textarea "The increasing influence of In order to improve living standers,iit is inevitab…"
click at [1203, 521] on button "Verify" at bounding box center [865, 528] width 1200 height 34
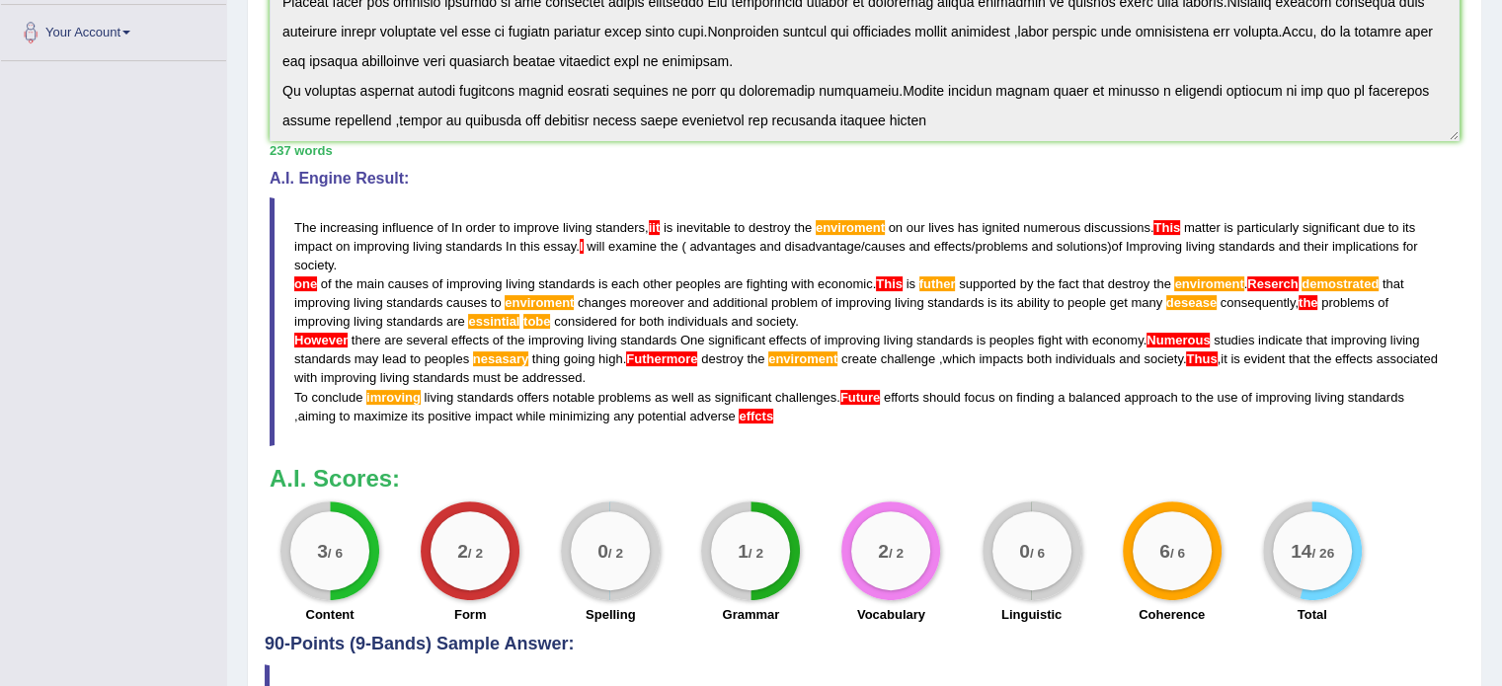
scroll to position [540, 0]
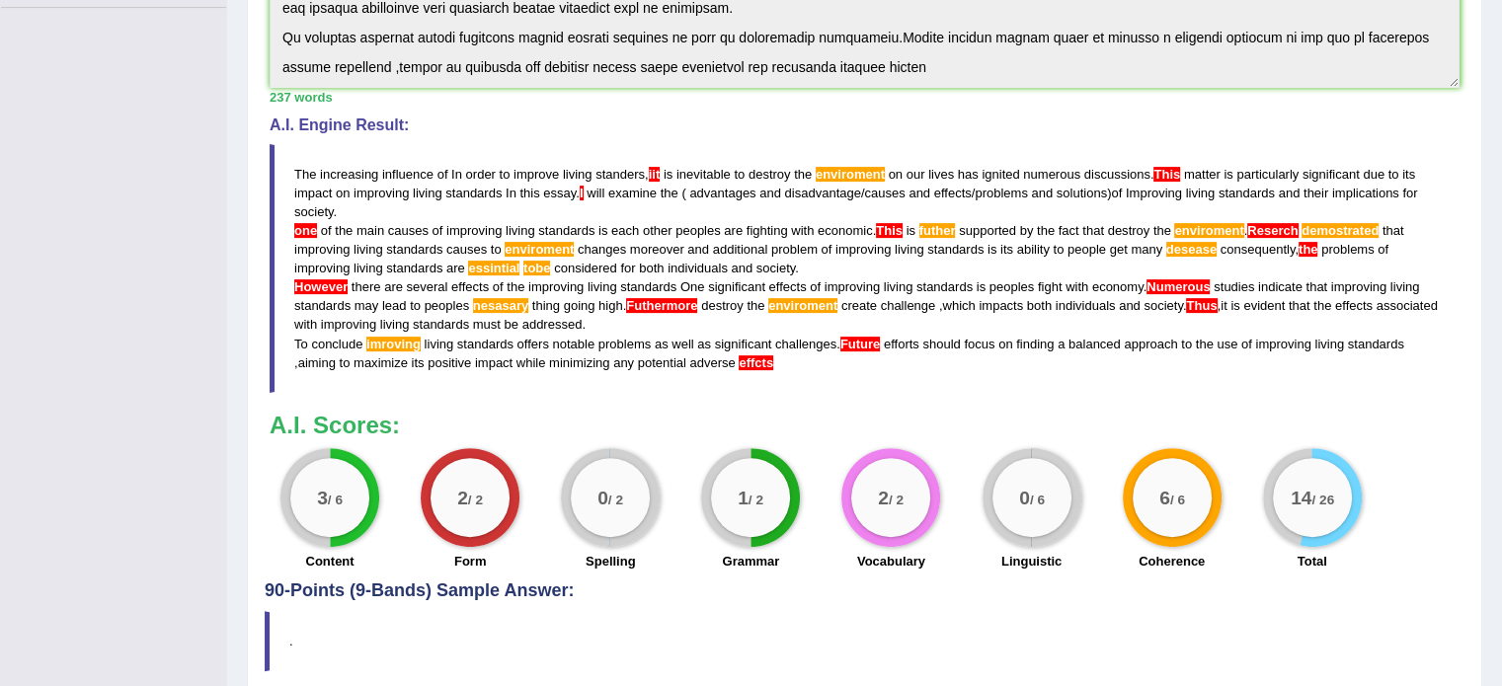
click at [1114, 399] on div "Instructions: You will have 20 minutes to plan, write and revise an essay about…" at bounding box center [865, 151] width 1200 height 861
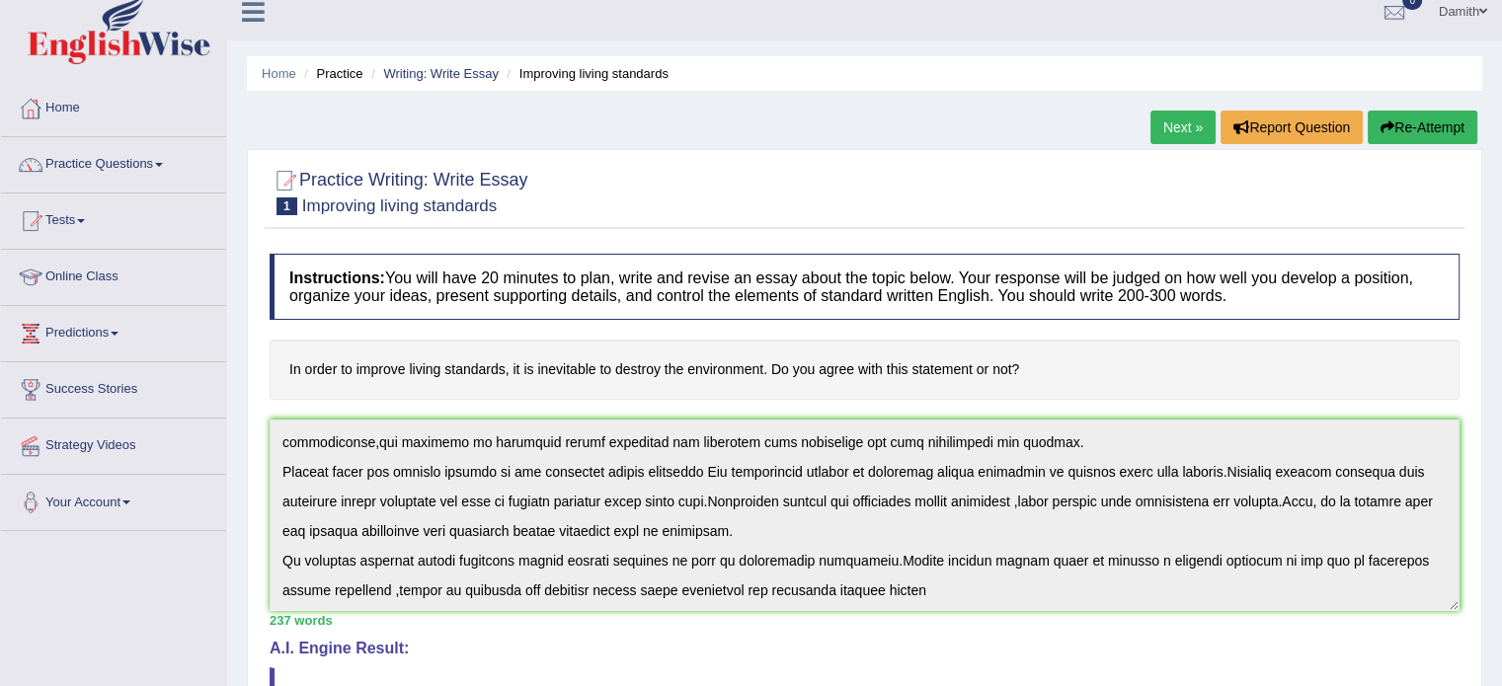
scroll to position [0, 0]
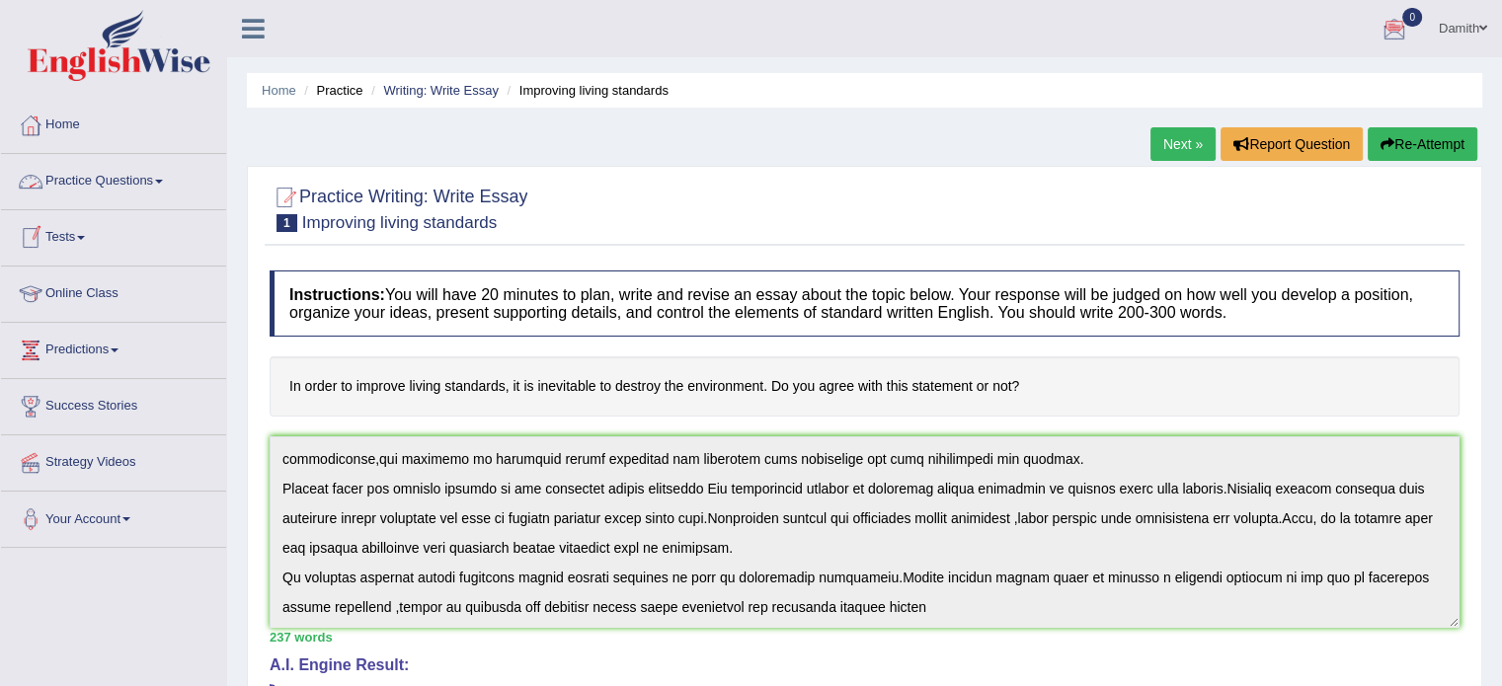
click at [170, 185] on link "Practice Questions" at bounding box center [113, 178] width 225 height 49
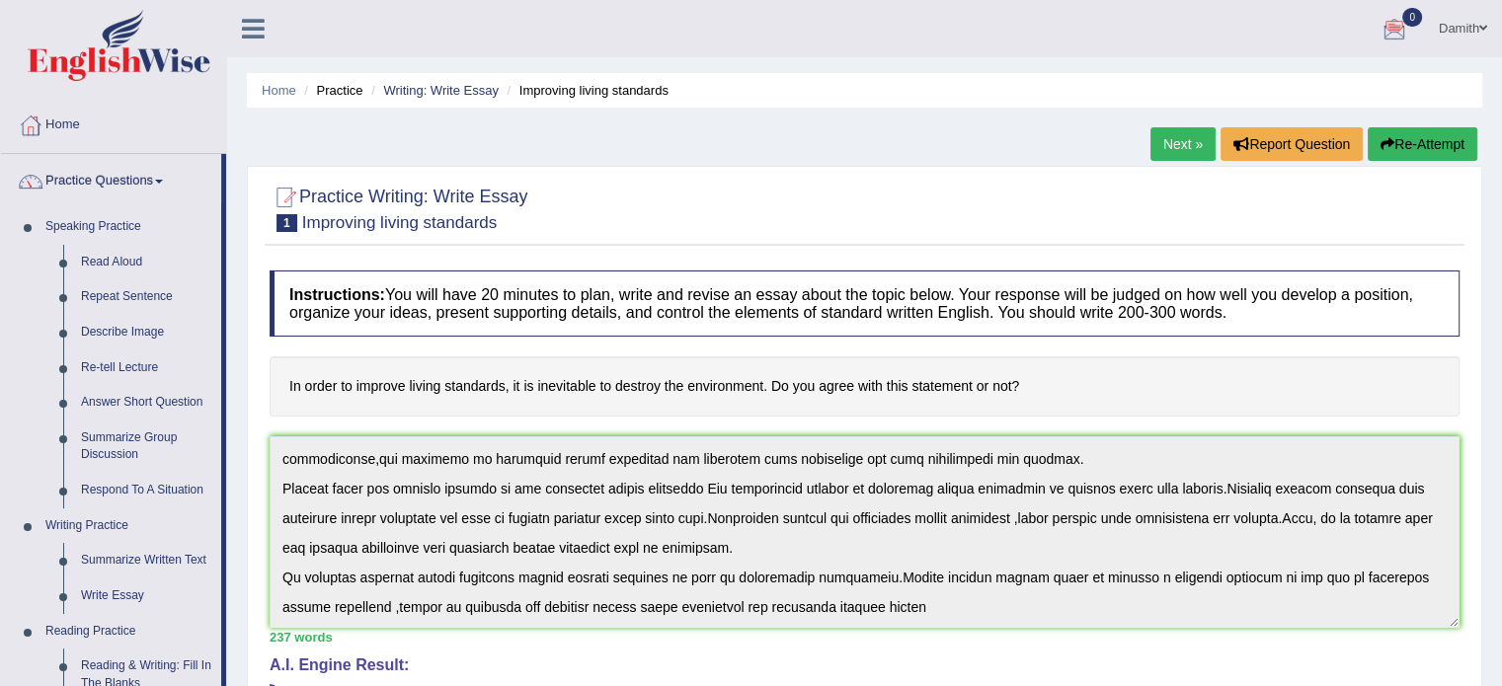
click at [244, 636] on div "Home Practice Writing: Write Essay Improving living standards Next » Report Que…" at bounding box center [864, 628] width 1275 height 1257
click at [164, 657] on link "Reading & Writing: Fill In The Blanks" at bounding box center [146, 675] width 149 height 52
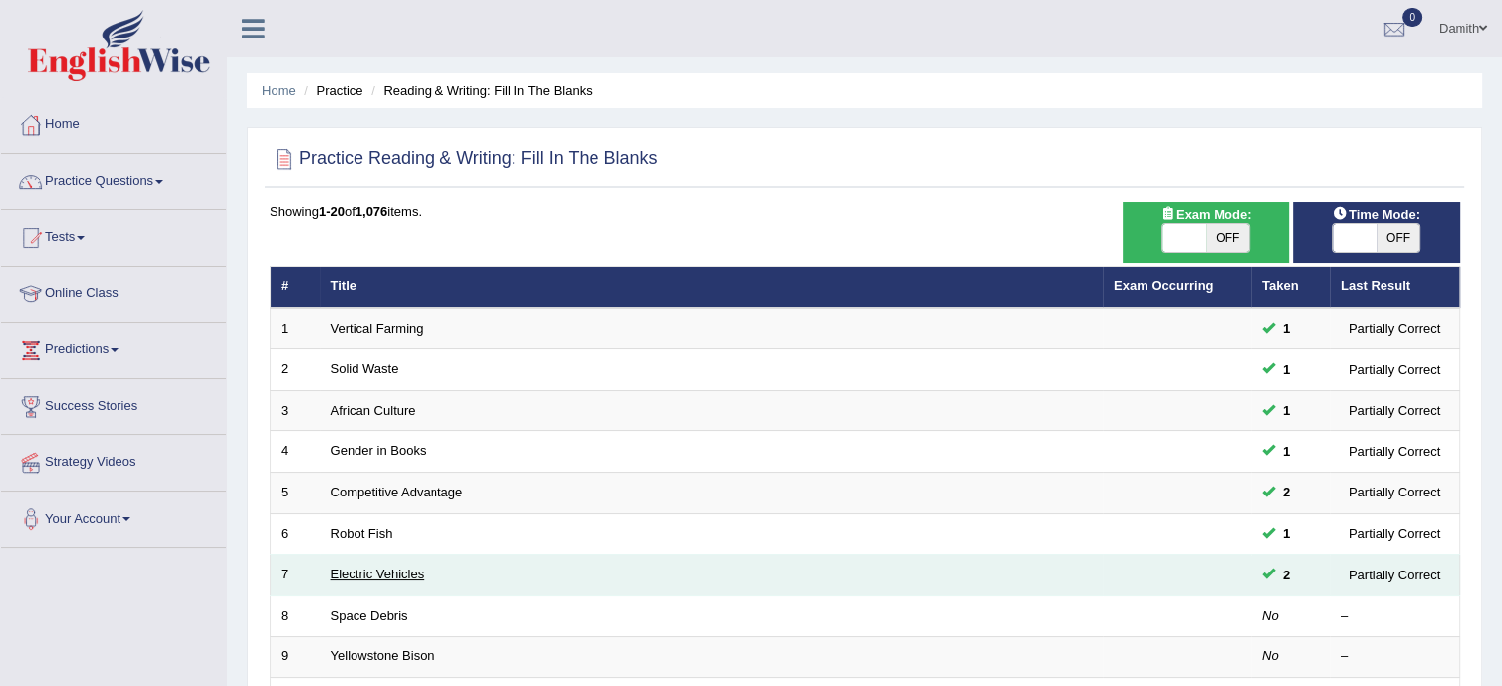
click at [350, 578] on link "Electric Vehicles" at bounding box center [378, 574] width 94 height 15
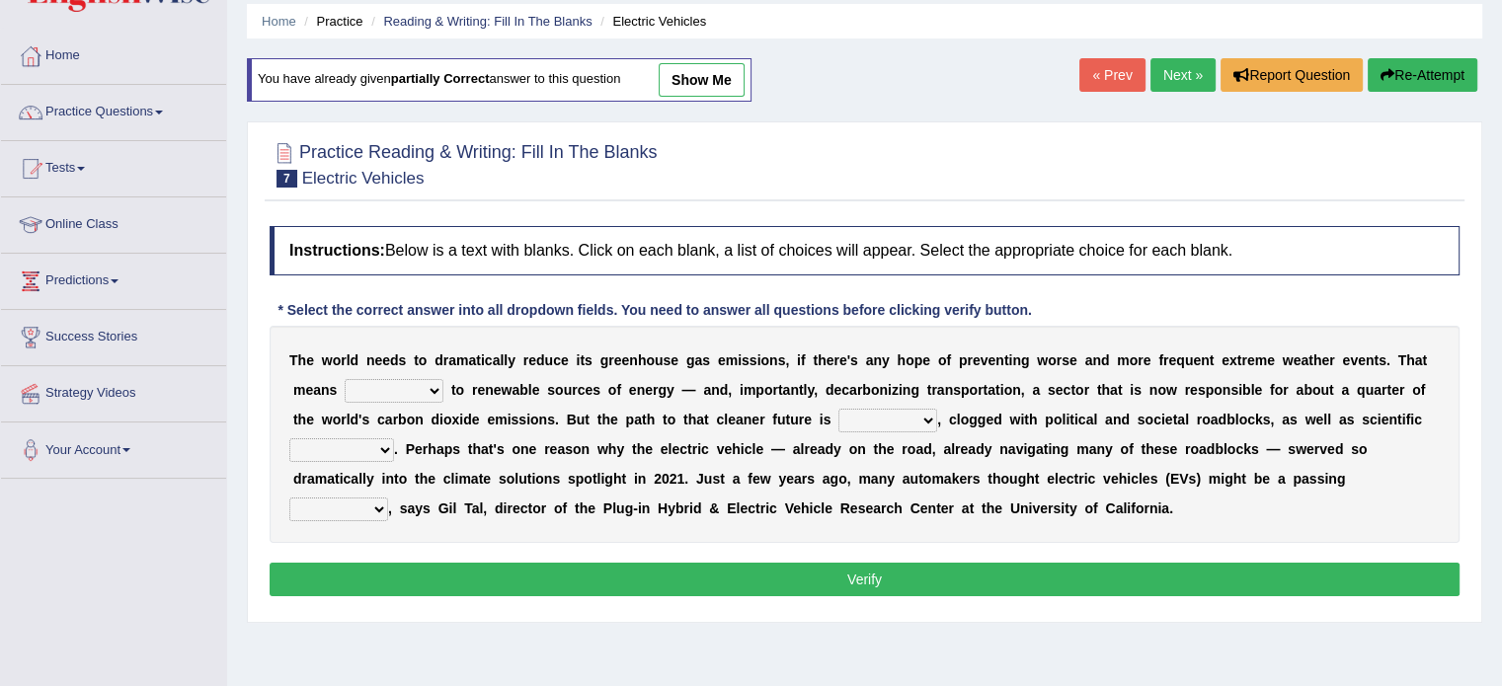
scroll to position [79, 0]
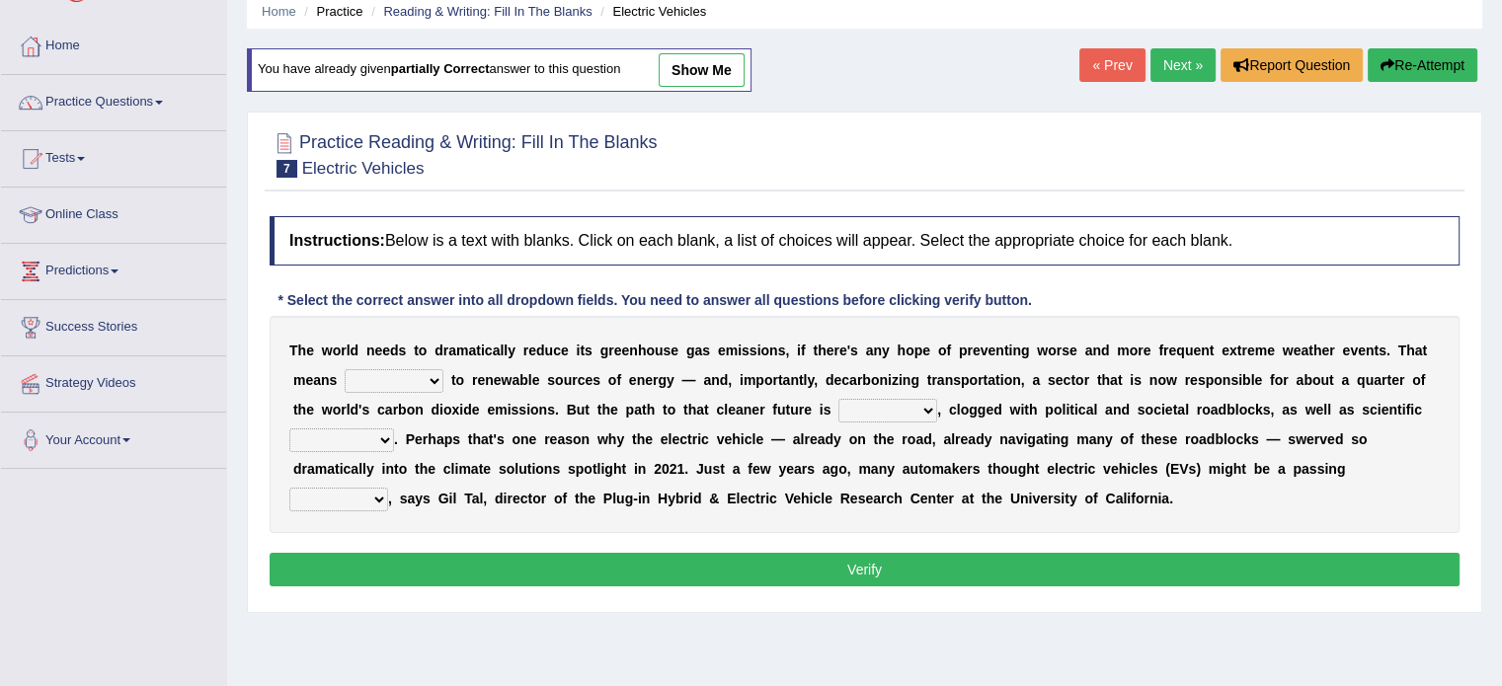
click at [428, 376] on select "grafting drafting crafting shifting" at bounding box center [394, 381] width 99 height 24
select select "shifting"
click at [345, 369] on select "grafting drafting crafting shifting" at bounding box center [394, 381] width 99 height 24
click at [912, 404] on select "daunting daunted daunt dauntless" at bounding box center [887, 411] width 99 height 24
select select "daunting"
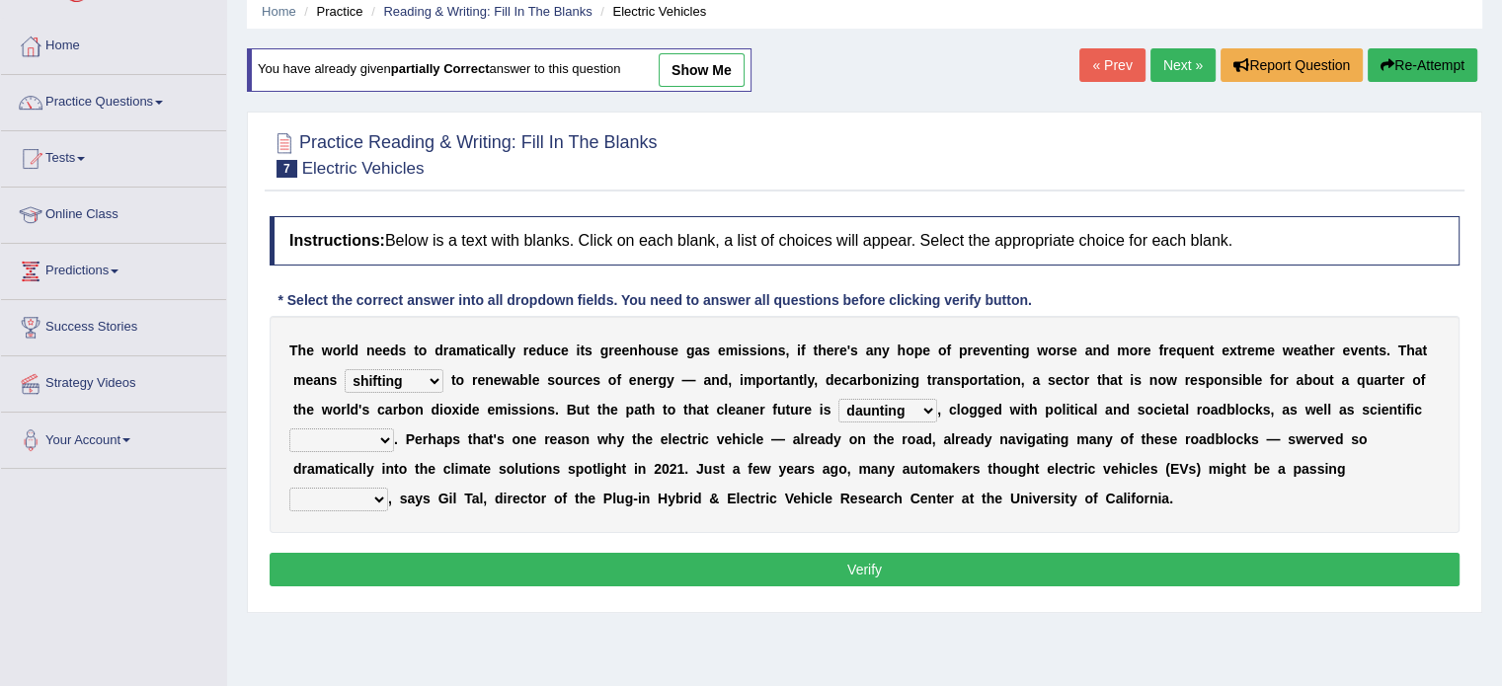
click at [838, 399] on select "daunting daunted daunt dauntless" at bounding box center [887, 411] width 99 height 24
click at [376, 445] on select "spectacles obstacles tentacles receptacles" at bounding box center [341, 440] width 105 height 24
select select "obstacles"
click at [289, 428] on select "spectacles obstacles tentacles receptacles" at bounding box center [341, 440] width 105 height 24
click at [367, 501] on select "fad gad tad lad" at bounding box center [338, 500] width 99 height 24
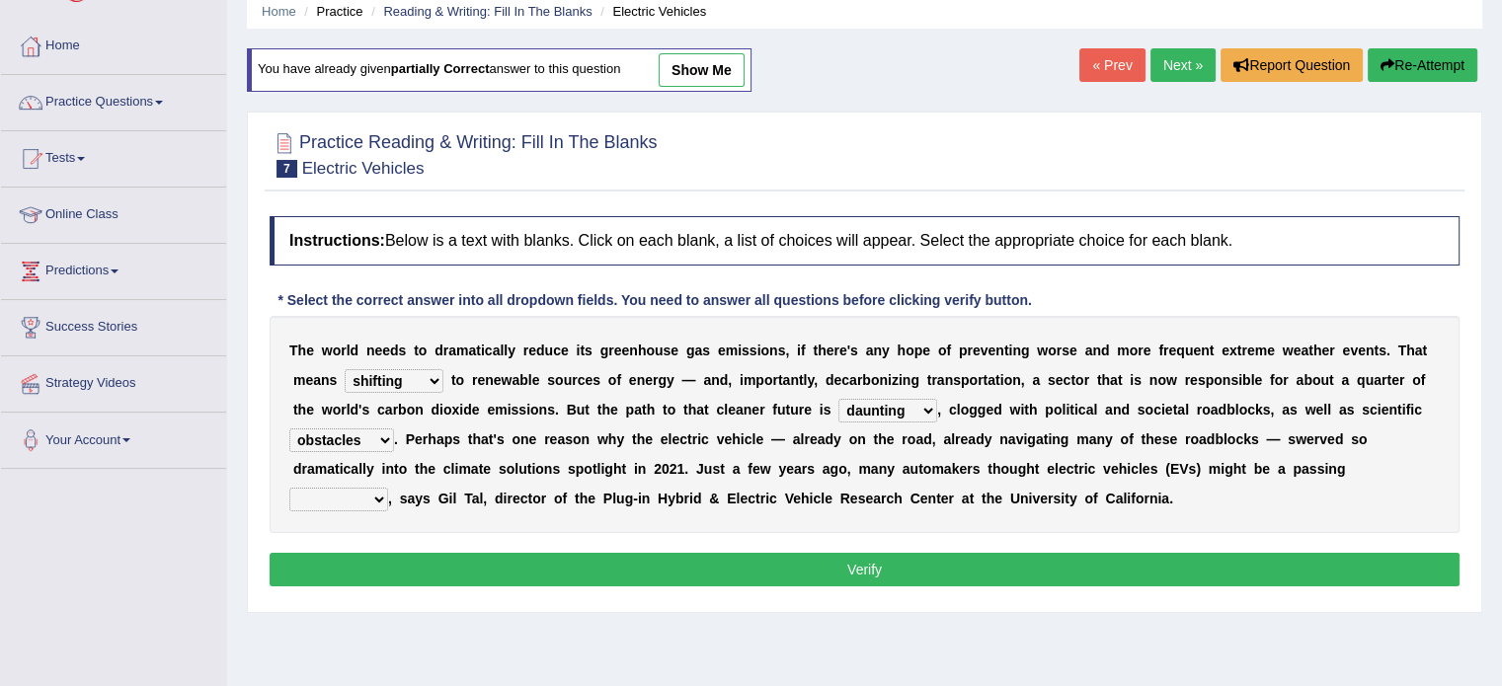
select select "fad"
click at [289, 488] on select "fad gad tad lad" at bounding box center [338, 500] width 99 height 24
click at [801, 565] on button "Verify" at bounding box center [865, 570] width 1190 height 34
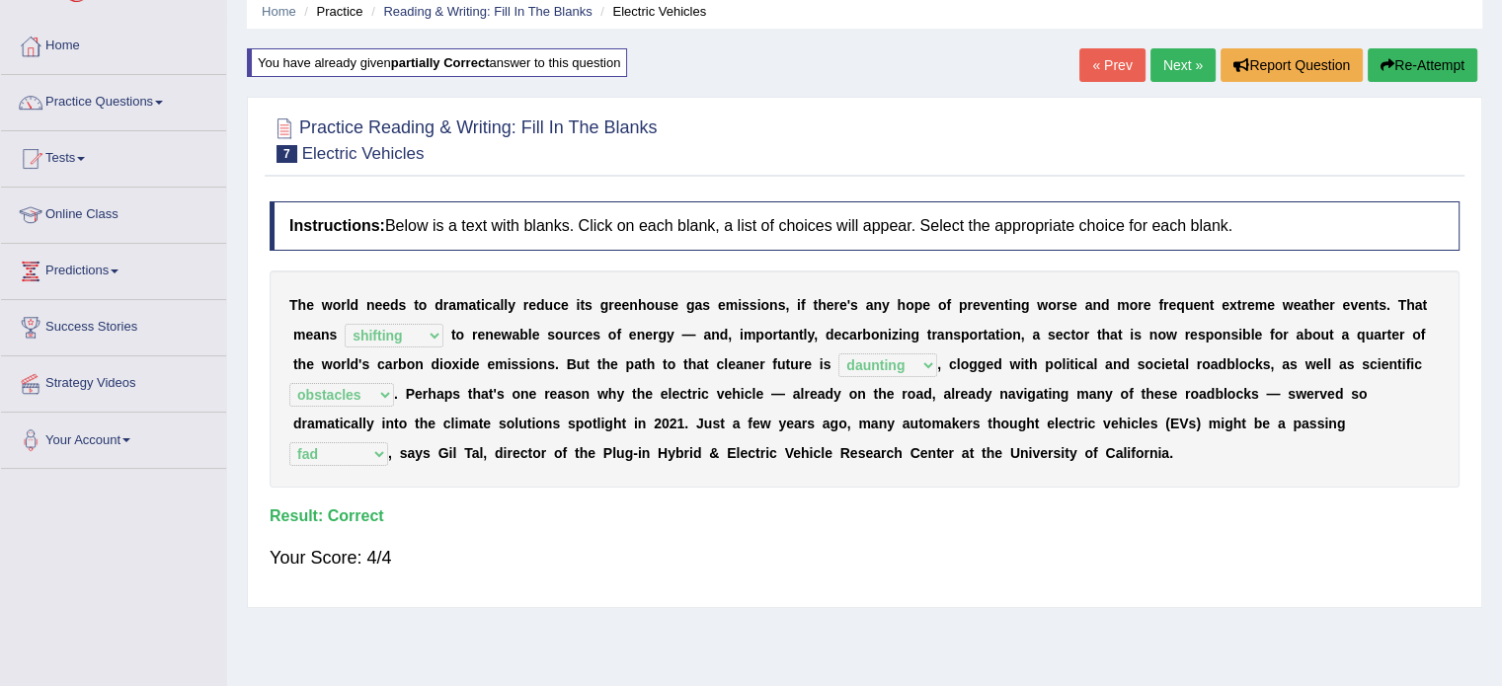
click at [1185, 66] on link "Next »" at bounding box center [1182, 65] width 65 height 34
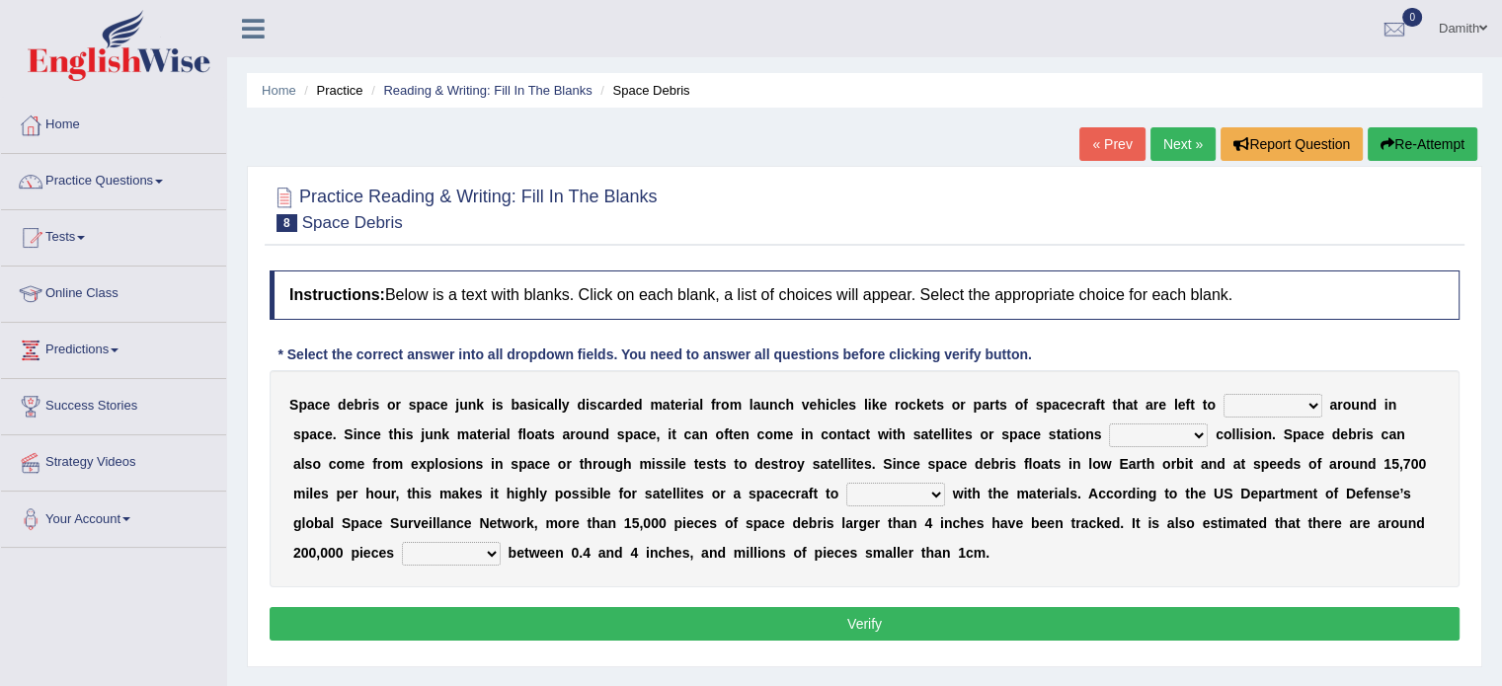
click at [1274, 397] on select "twist center roam loll" at bounding box center [1272, 406] width 99 height 24
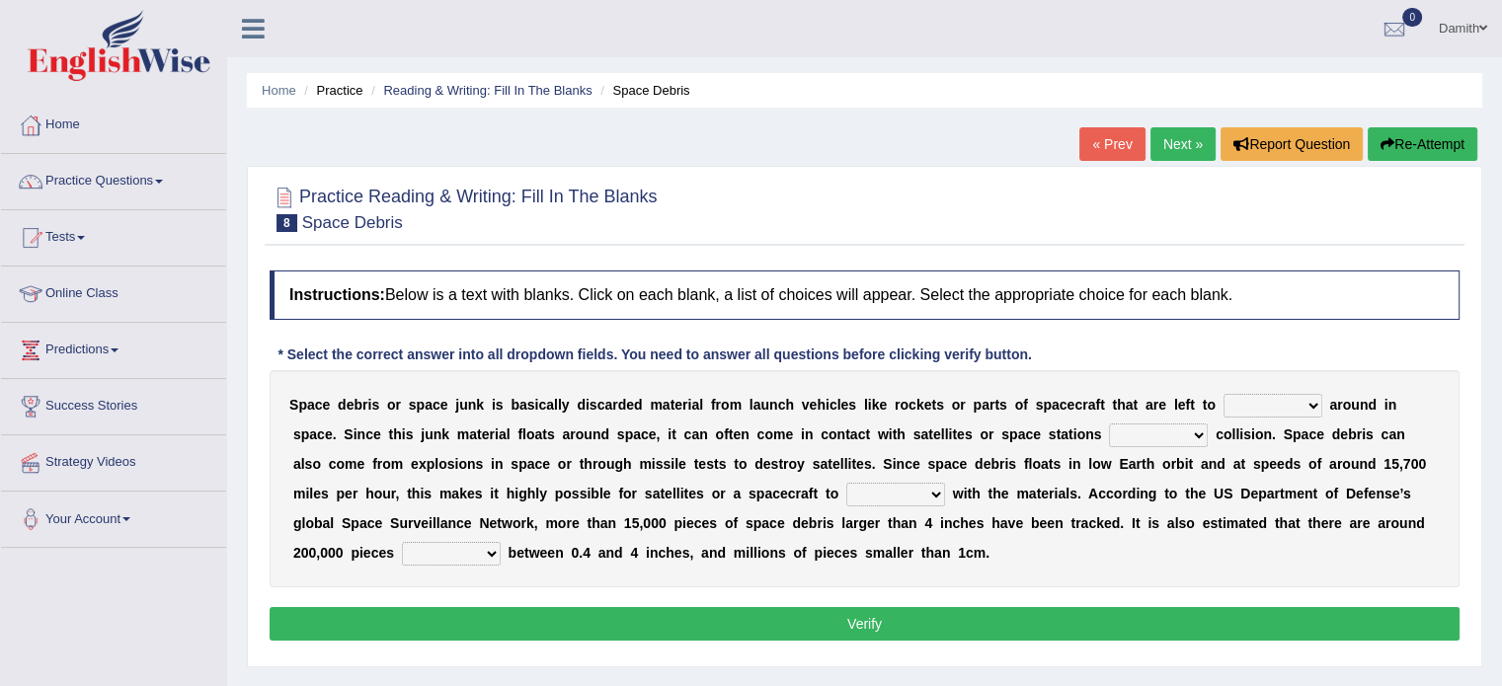
select select "twist"
click at [1223, 394] on select "twist center roam loll" at bounding box center [1272, 406] width 99 height 24
click at [1180, 431] on select "risks risk risked risking" at bounding box center [1158, 436] width 99 height 24
select select "risk"
click at [1109, 424] on select "risks risk risked risking" at bounding box center [1158, 436] width 99 height 24
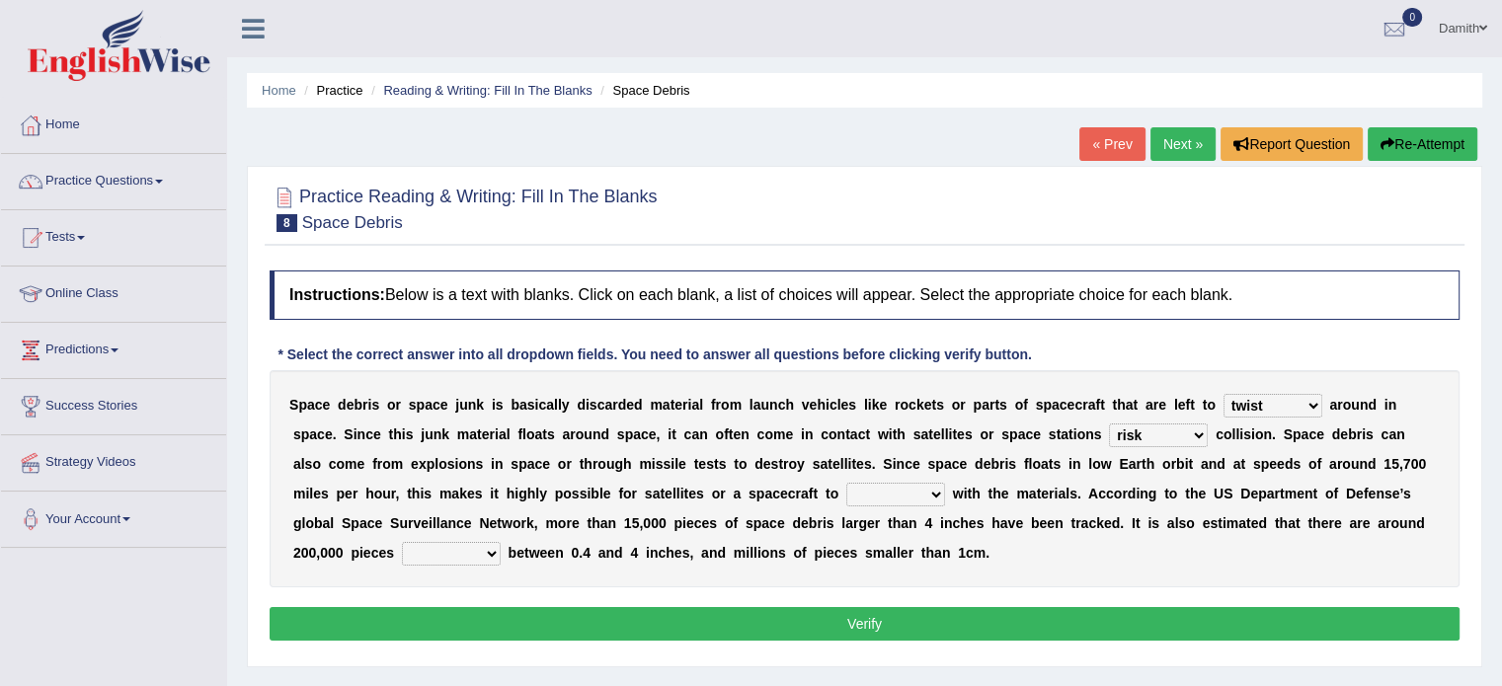
click at [879, 495] on select "collect collate collide collocate" at bounding box center [895, 495] width 99 height 24
select select "collect"
click at [846, 483] on select "collect collate collide collocate" at bounding box center [895, 495] width 99 height 24
click at [402, 547] on select "sized sizing size sizes" at bounding box center [451, 554] width 99 height 24
select select "size"
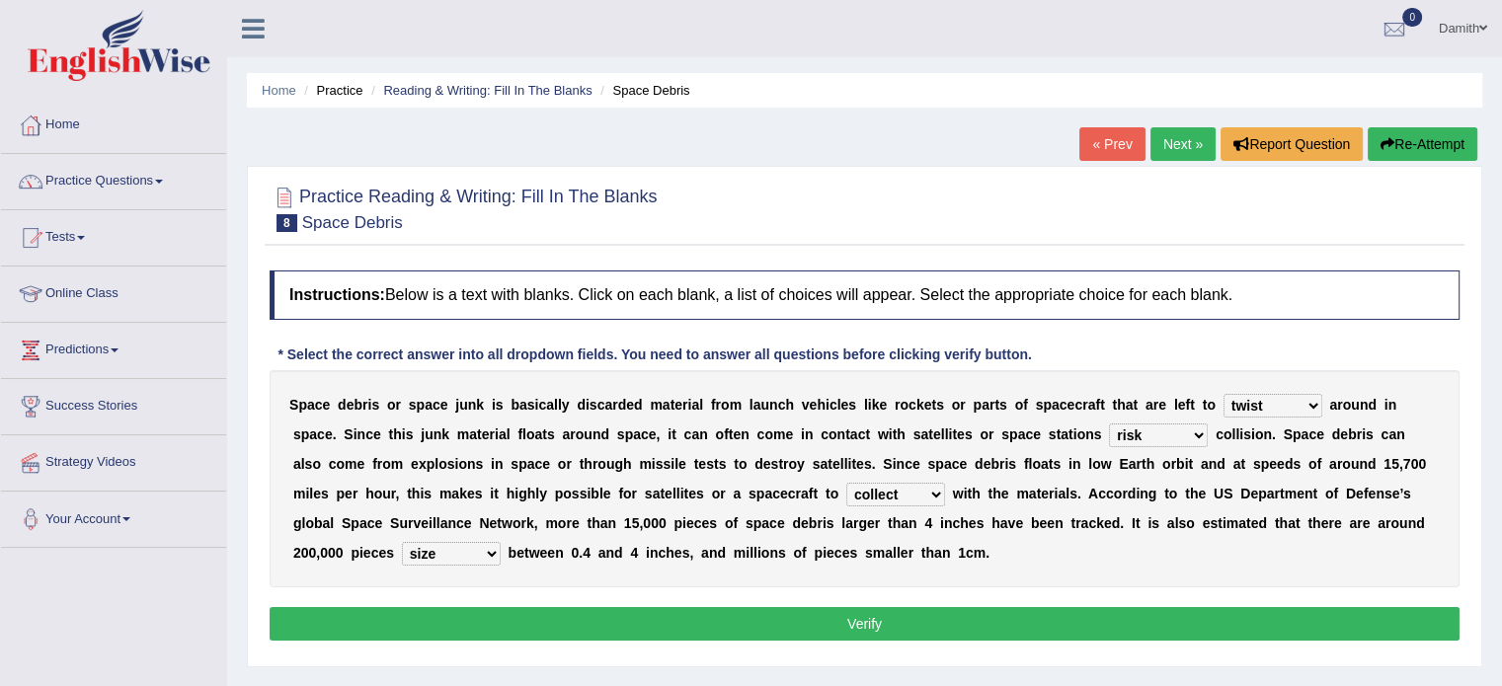
click at [402, 542] on select "sized sizing size sizes" at bounding box center [451, 554] width 99 height 24
click at [1262, 410] on select "twist center roam loll" at bounding box center [1272, 406] width 99 height 24
select select "center"
click at [1223, 394] on select "twist center roam loll" at bounding box center [1272, 406] width 99 height 24
click at [1158, 428] on select "risks risk risked risking" at bounding box center [1158, 436] width 99 height 24
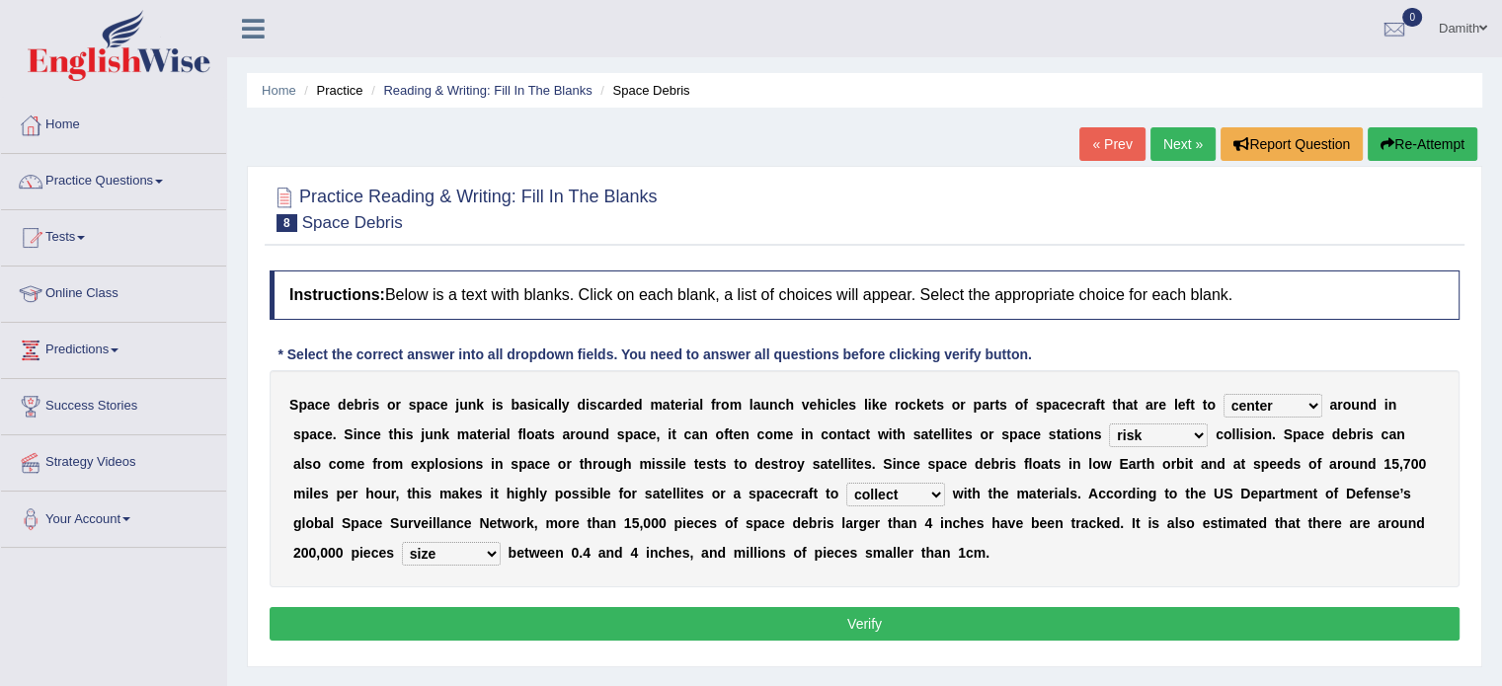
click at [1109, 424] on select "risks risk risked risking" at bounding box center [1158, 436] width 99 height 24
click at [1134, 615] on button "Verify" at bounding box center [865, 624] width 1190 height 34
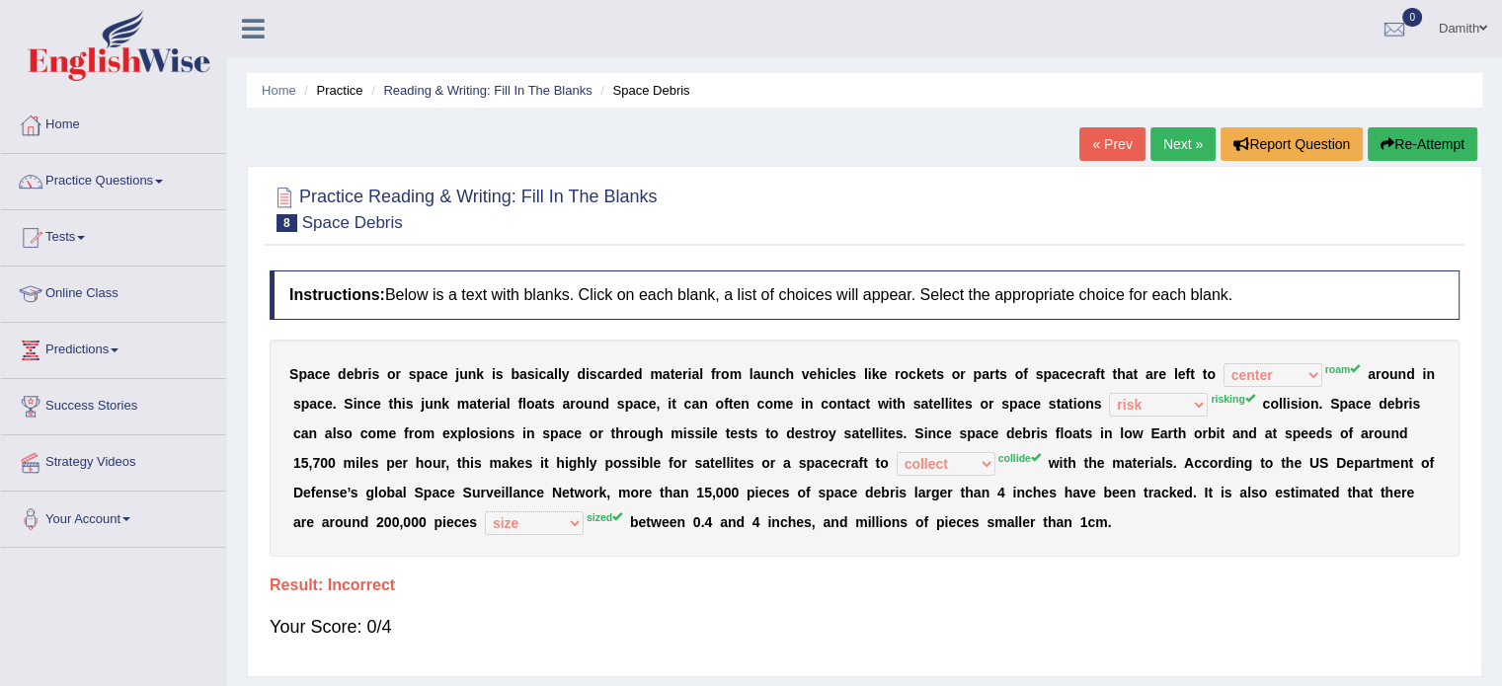
click at [1402, 140] on button "Re-Attempt" at bounding box center [1422, 144] width 110 height 34
